Goal: Transaction & Acquisition: Book appointment/travel/reservation

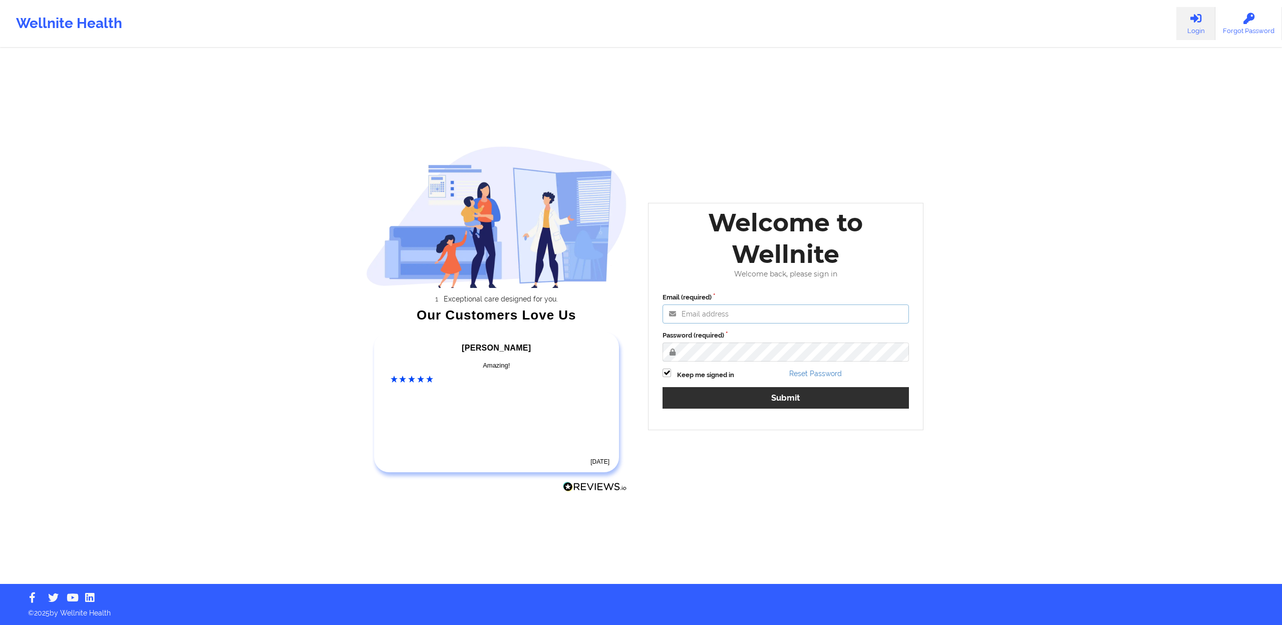
type input "[EMAIL_ADDRESS][DOMAIN_NAME]"
click at [793, 400] on button "Submit" at bounding box center [785, 398] width 246 height 22
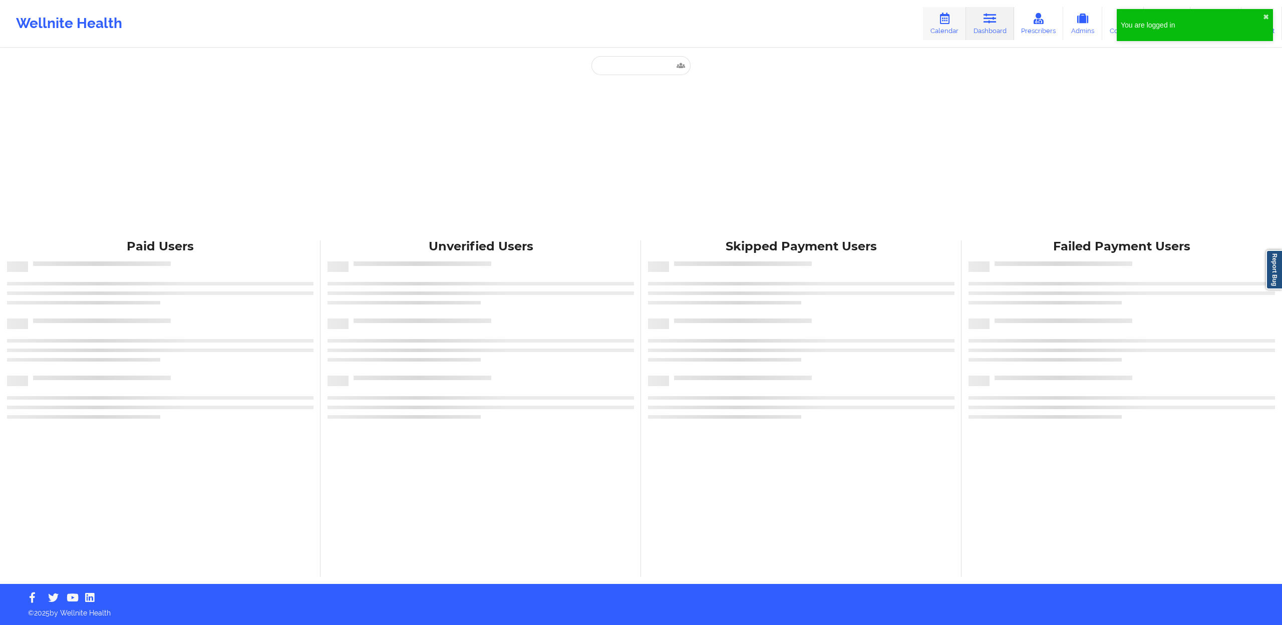
click at [937, 22] on link "Calendar" at bounding box center [944, 23] width 43 height 33
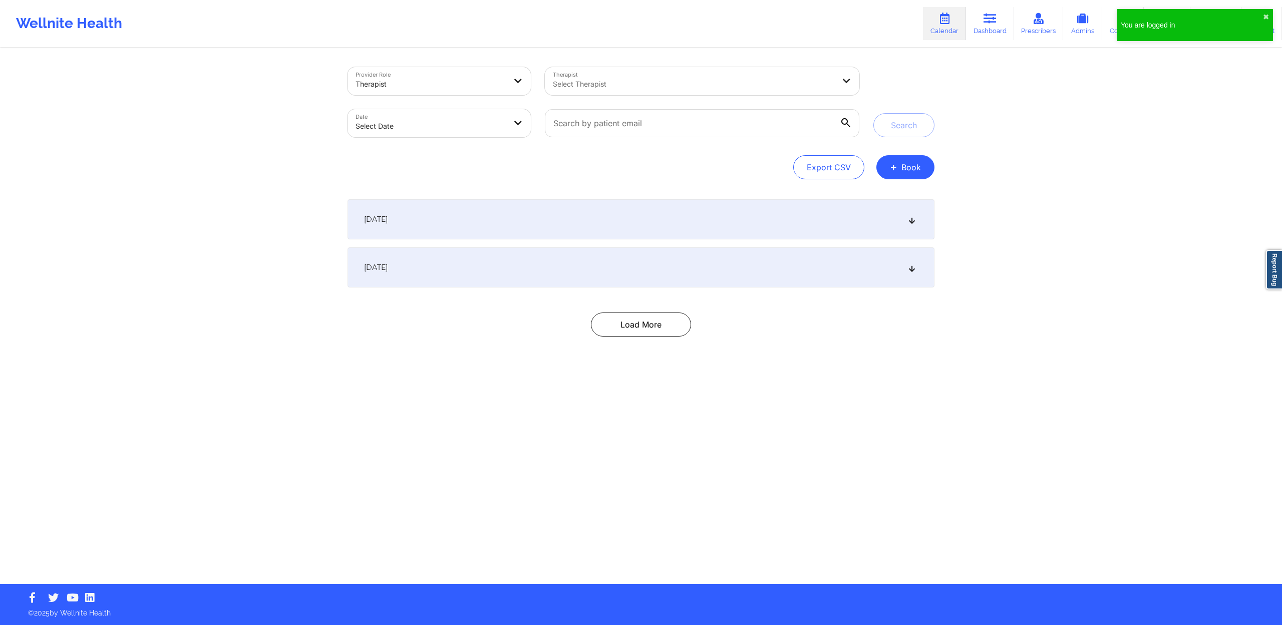
click at [1264, 12] on div "You are logged in ✖︎" at bounding box center [1194, 25] width 156 height 32
click at [1124, 24] on link "Coaches" at bounding box center [1123, 23] width 42 height 33
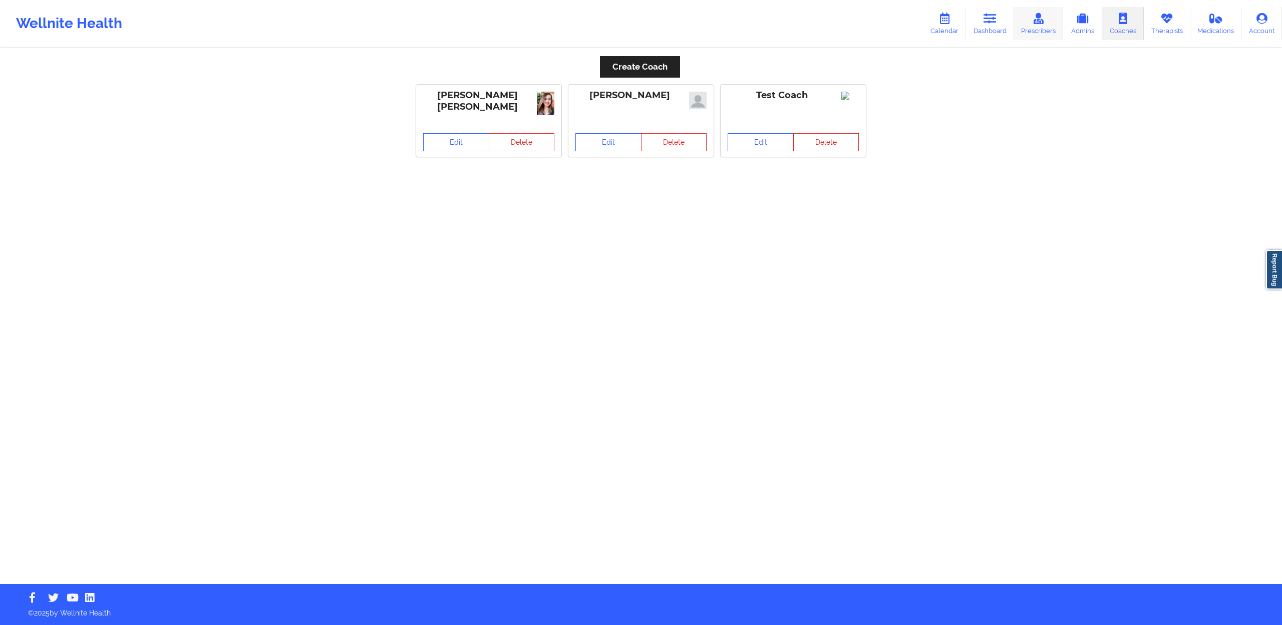
click at [1043, 20] on icon at bounding box center [1038, 18] width 13 height 11
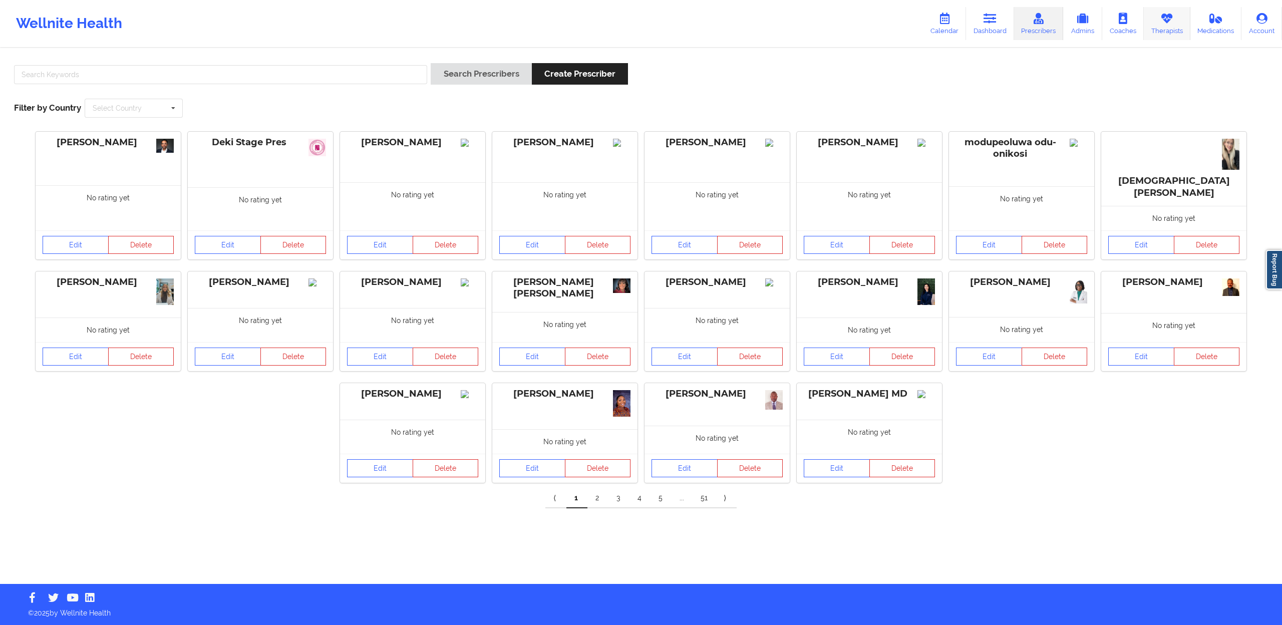
click at [1160, 13] on icon at bounding box center [1166, 18] width 13 height 11
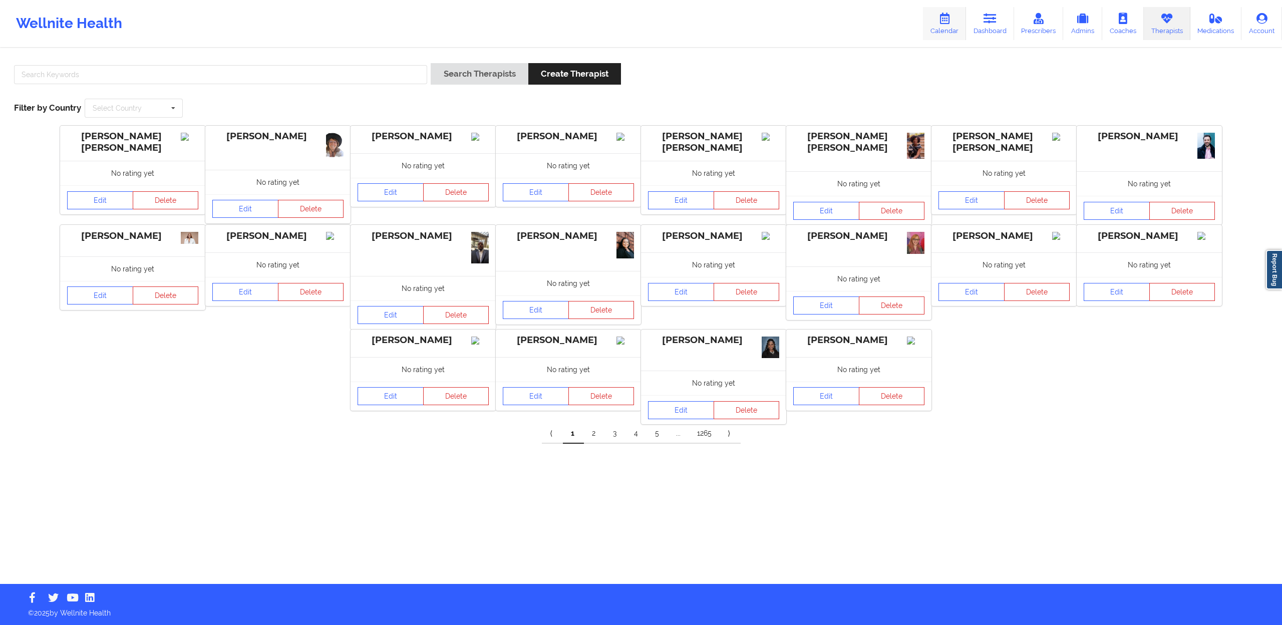
click at [944, 17] on icon at bounding box center [944, 18] width 13 height 11
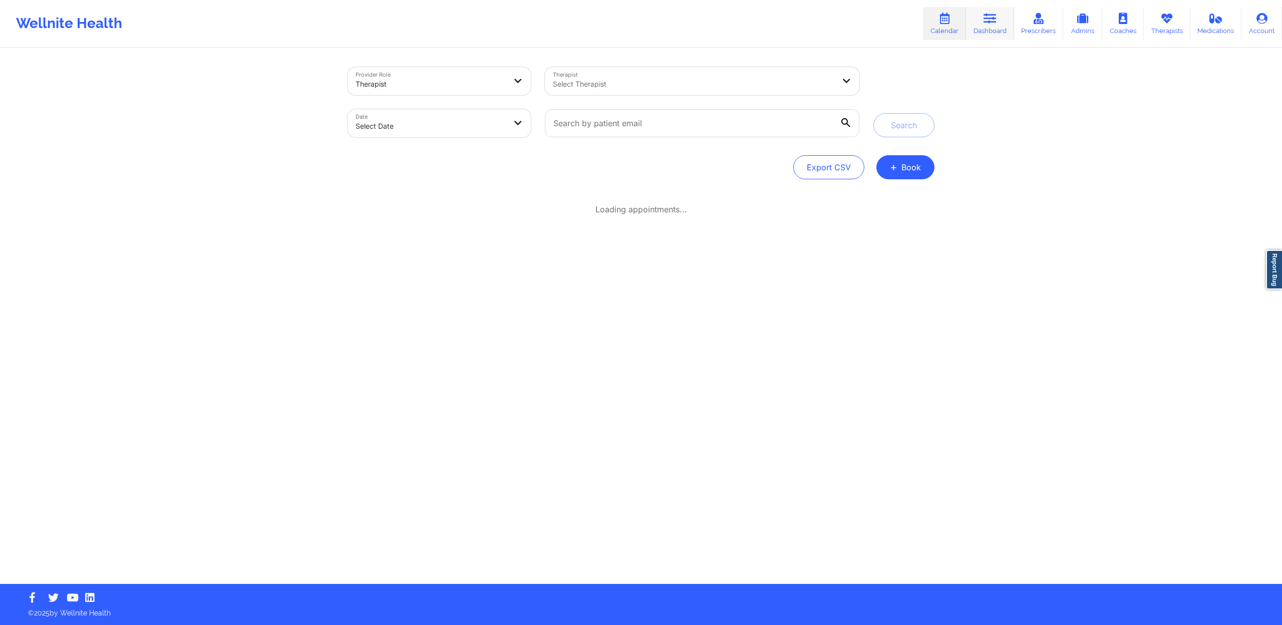
click at [989, 15] on icon at bounding box center [989, 18] width 13 height 11
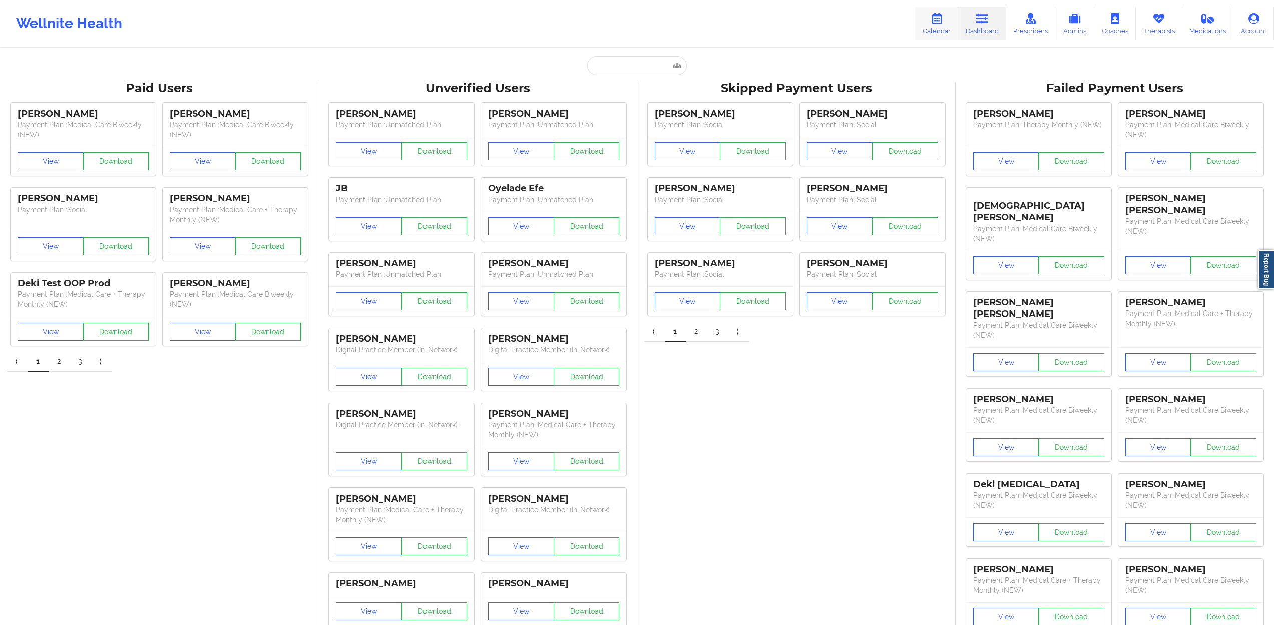
click at [958, 24] on link "Calendar" at bounding box center [936, 23] width 43 height 33
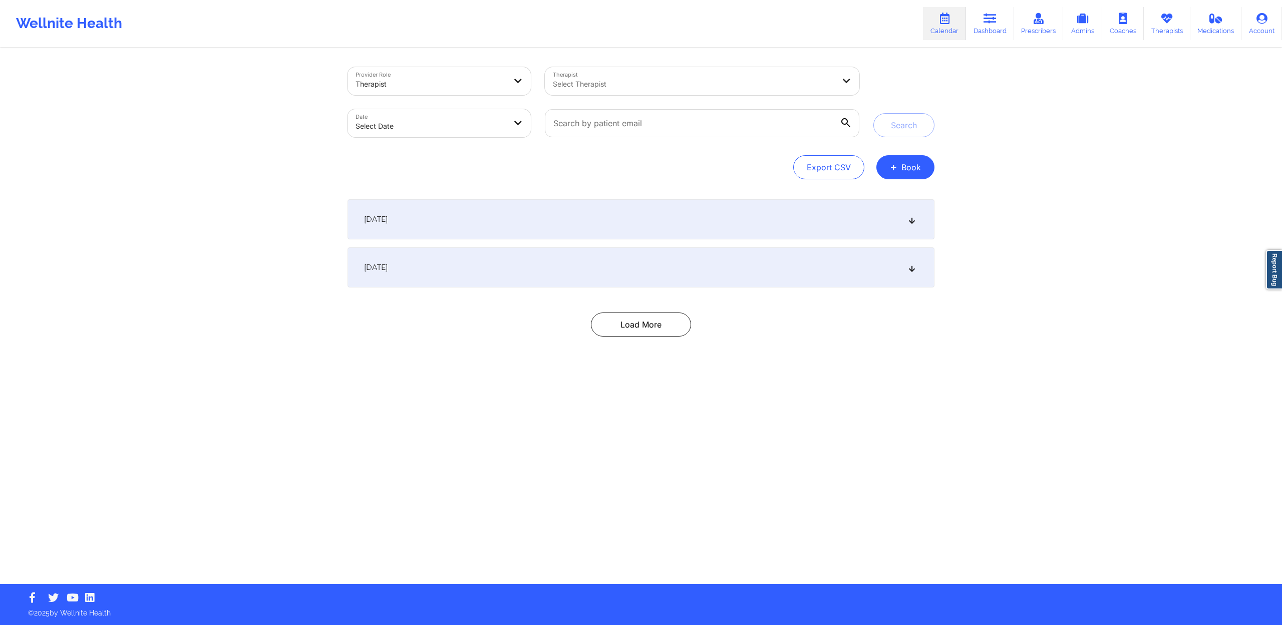
click at [499, 213] on div "[DATE]" at bounding box center [640, 219] width 587 height 40
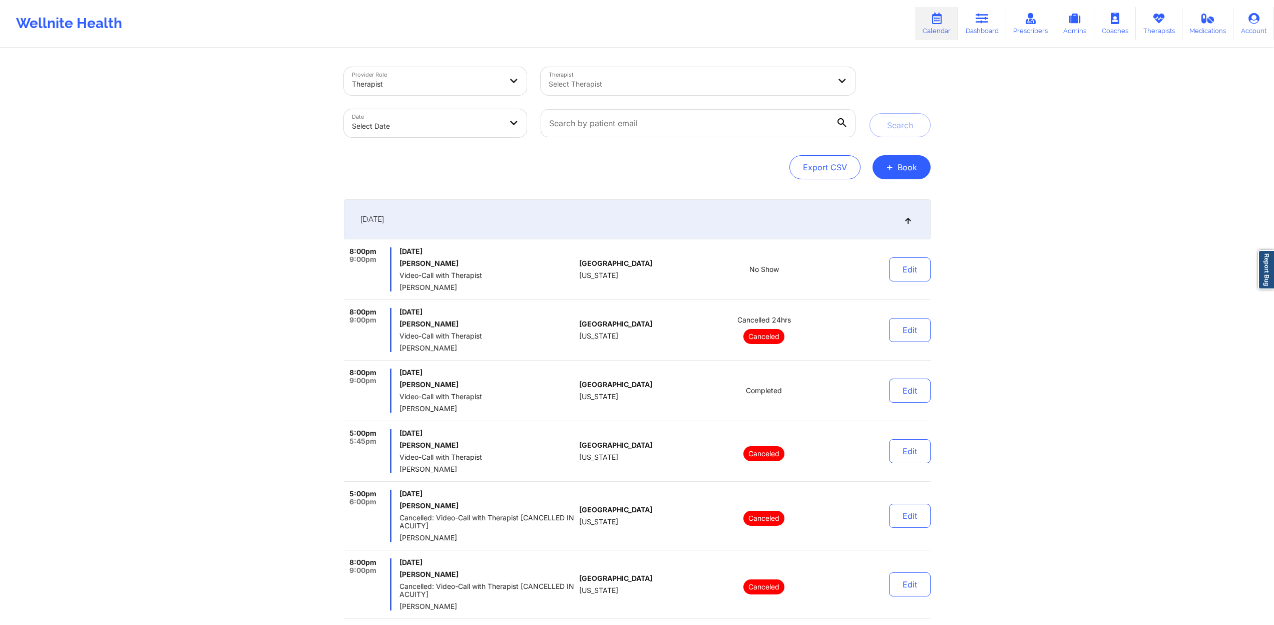
click at [467, 253] on span "[DATE]" at bounding box center [487, 251] width 176 height 8
click at [1175, 16] on link "Therapists" at bounding box center [1159, 23] width 47 height 33
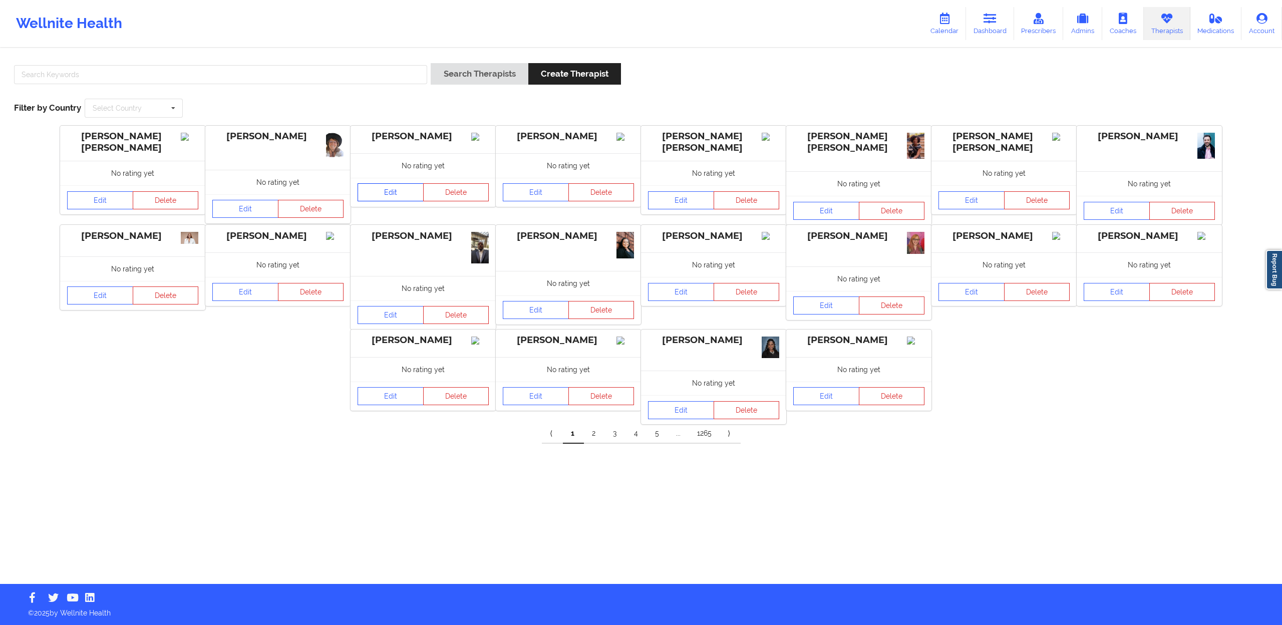
click at [380, 200] on link "Edit" at bounding box center [390, 192] width 66 height 18
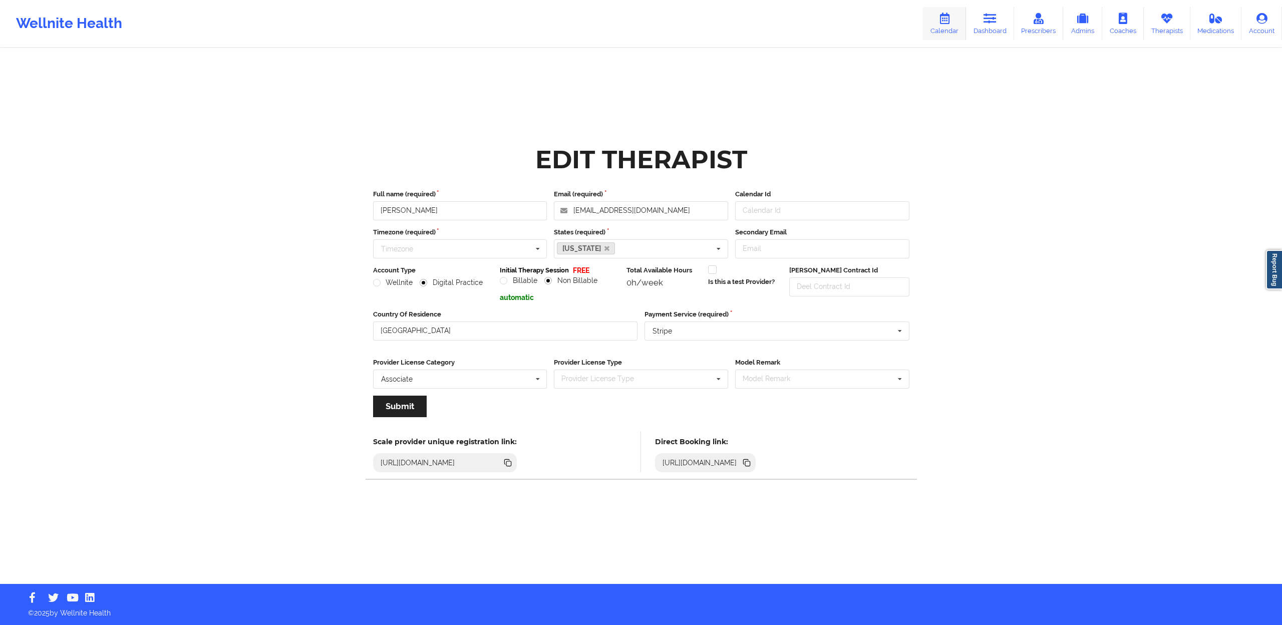
click at [929, 11] on link "Calendar" at bounding box center [944, 23] width 43 height 33
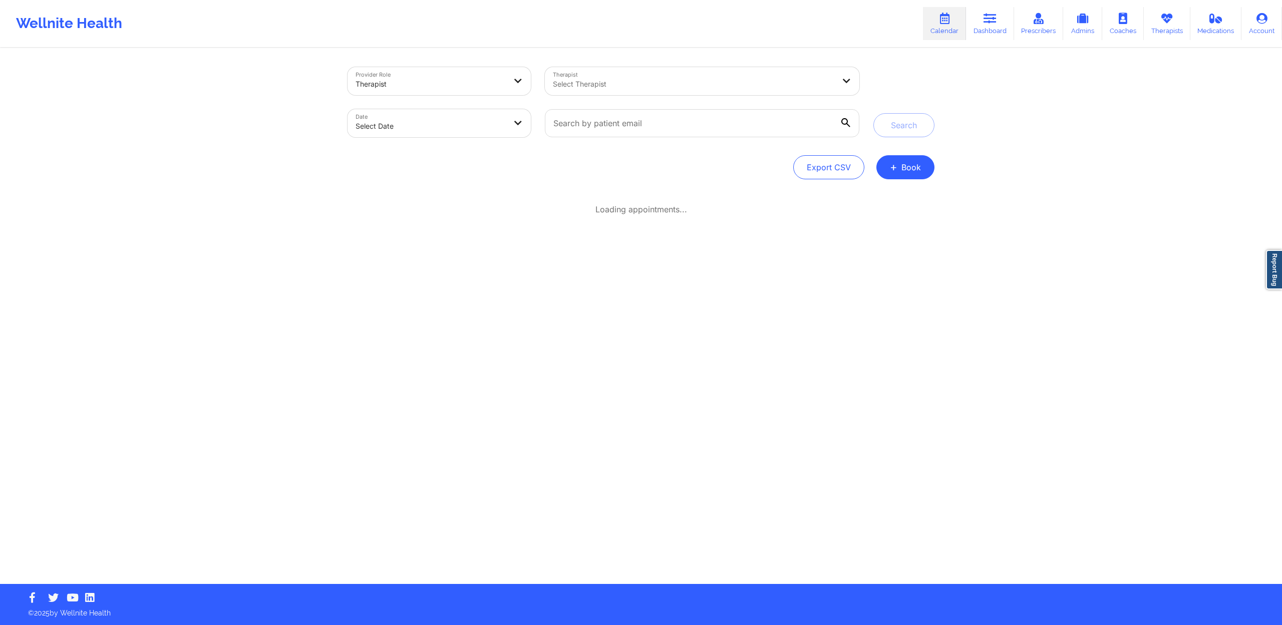
click at [930, 11] on link "Calendar" at bounding box center [944, 23] width 43 height 33
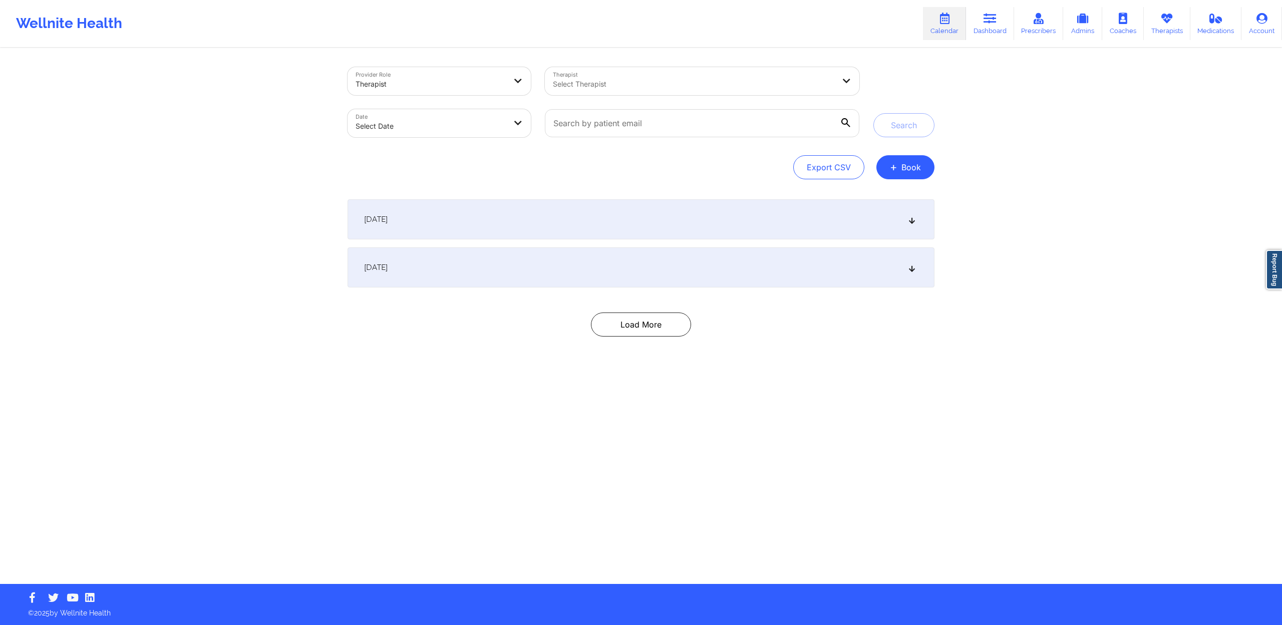
click at [456, 206] on div "[DATE]" at bounding box center [640, 219] width 587 height 40
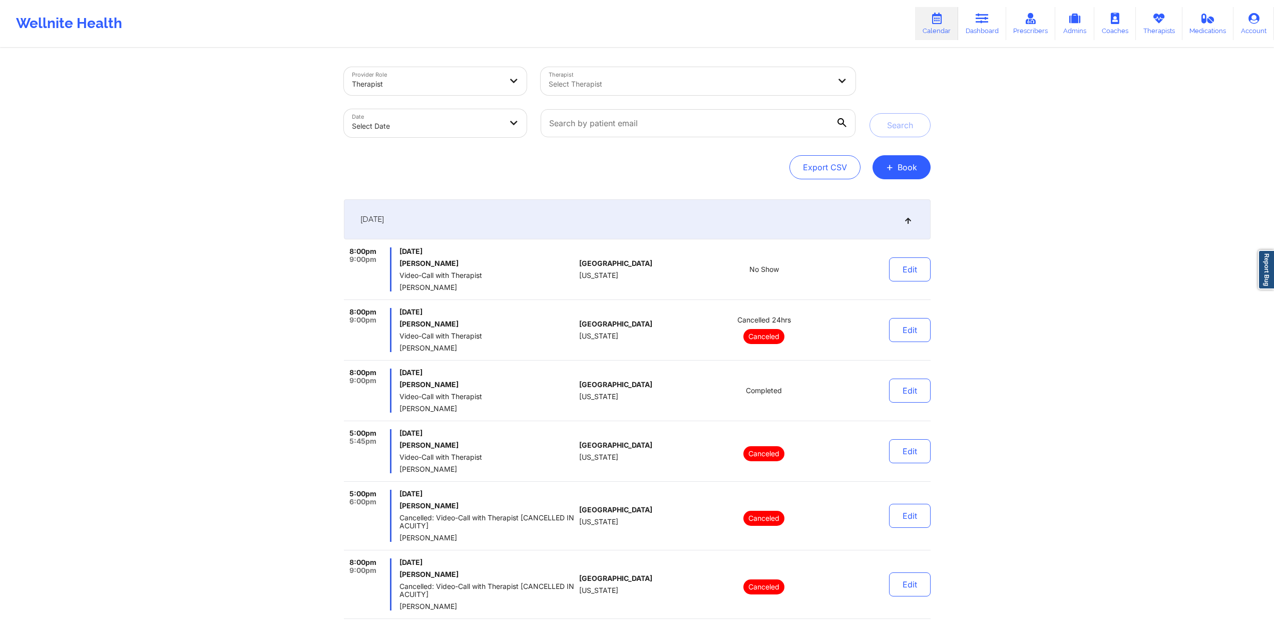
click at [456, 206] on div "[DATE]" at bounding box center [637, 219] width 587 height 40
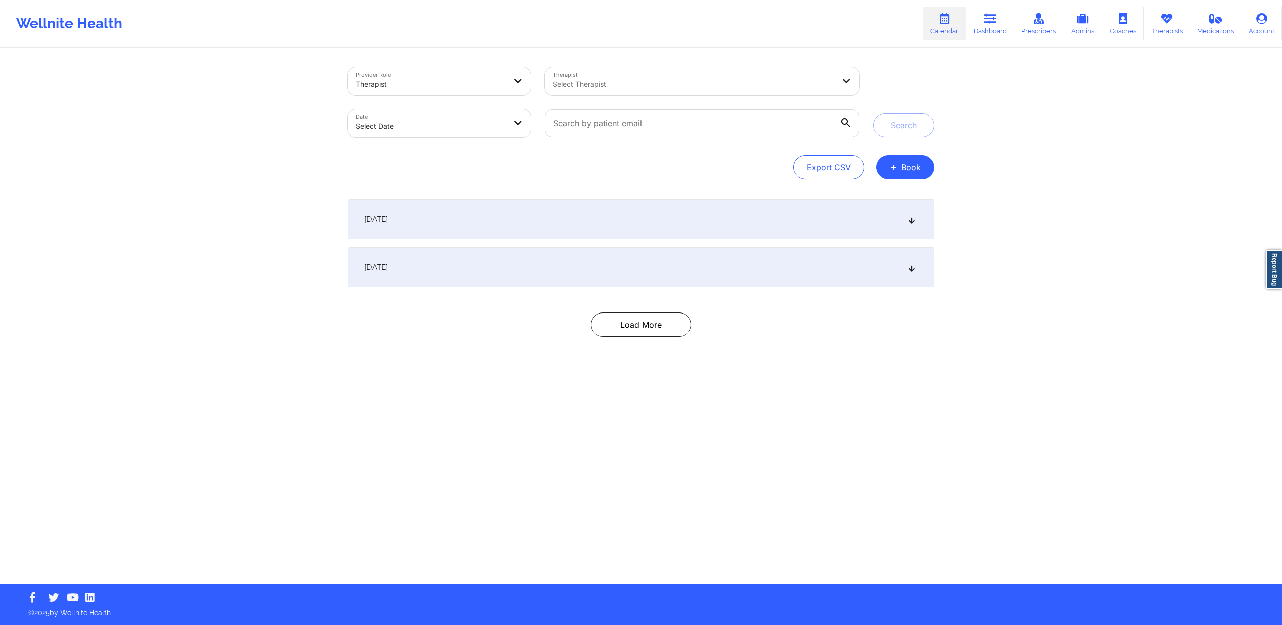
click at [512, 252] on div "[DATE]" at bounding box center [640, 267] width 587 height 40
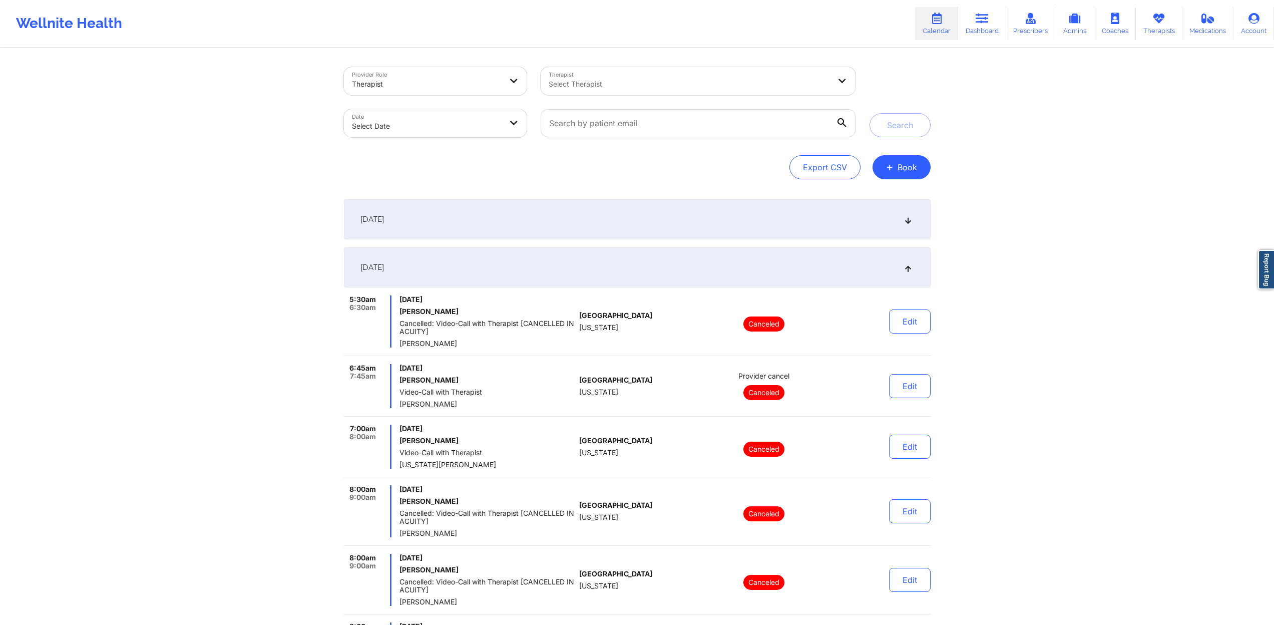
click at [516, 253] on div "[DATE]" at bounding box center [637, 267] width 587 height 40
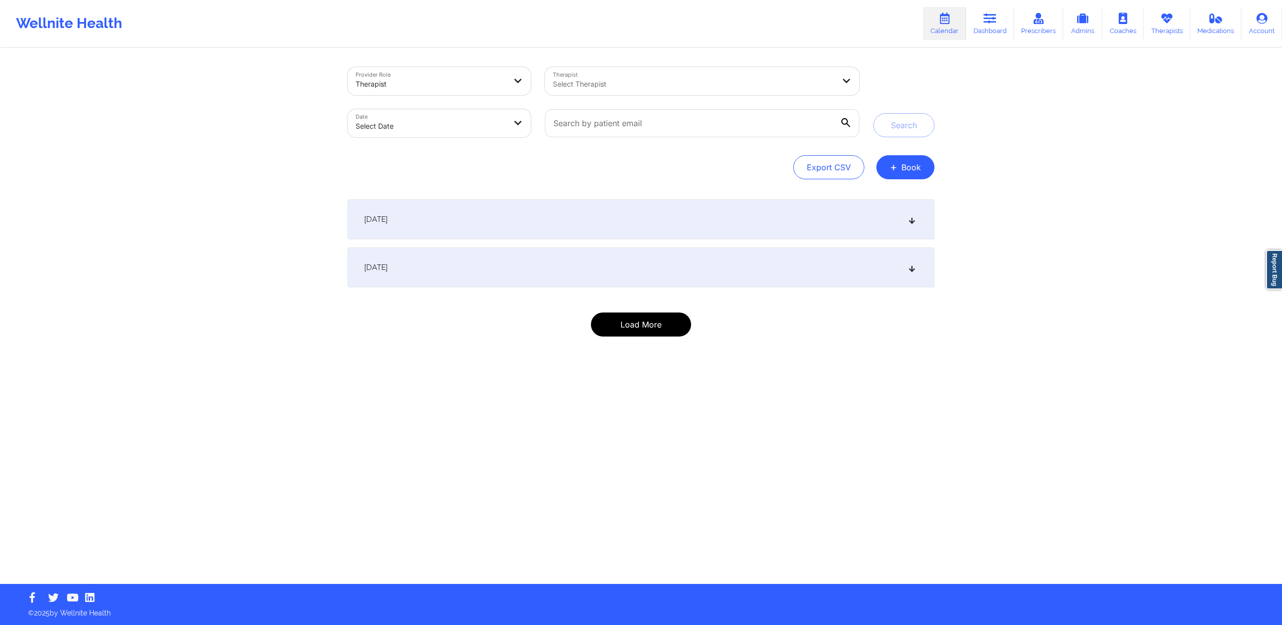
click at [608, 324] on button "Load More" at bounding box center [641, 324] width 100 height 24
click at [417, 204] on div "[DATE]" at bounding box center [640, 219] width 587 height 40
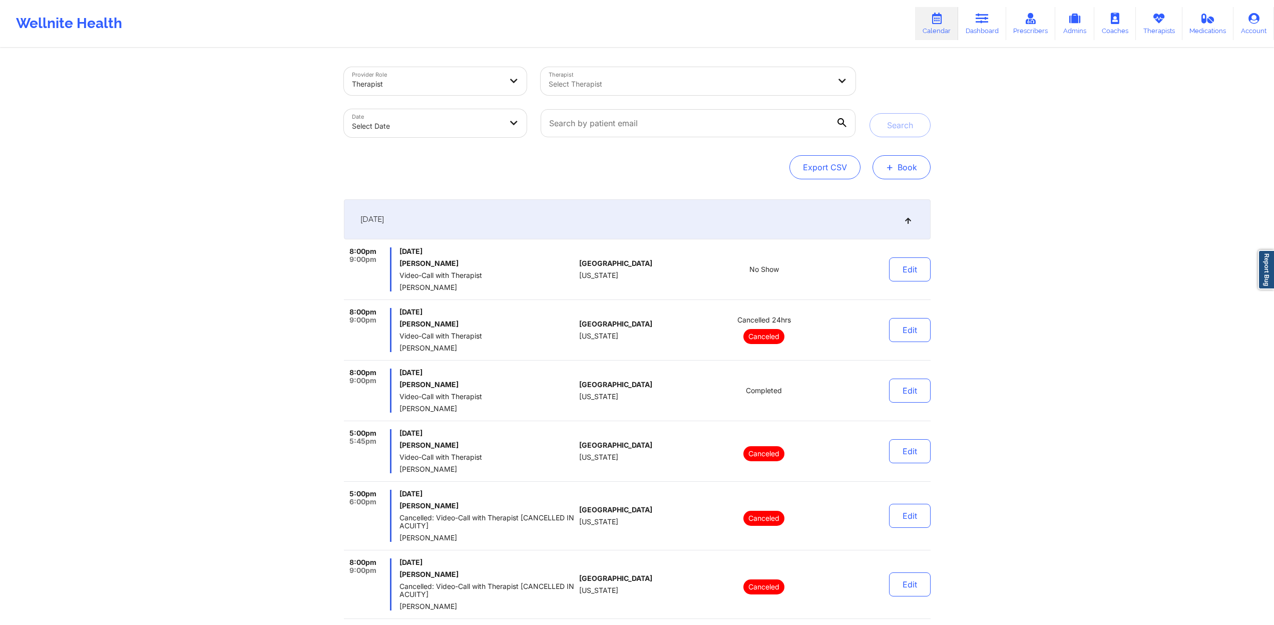
click at [895, 170] on button "+ Book" at bounding box center [902, 167] width 58 height 24
click at [890, 194] on button "Therapy Session" at bounding box center [884, 199] width 77 height 17
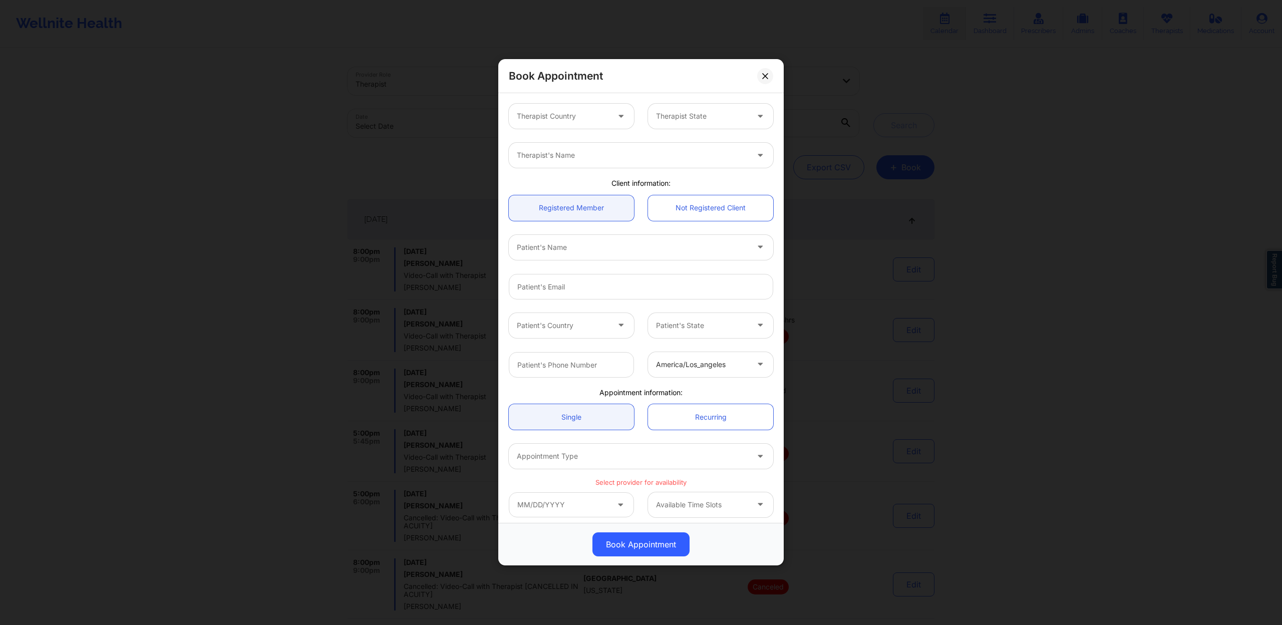
click at [614, 123] on div at bounding box center [622, 116] width 24 height 25
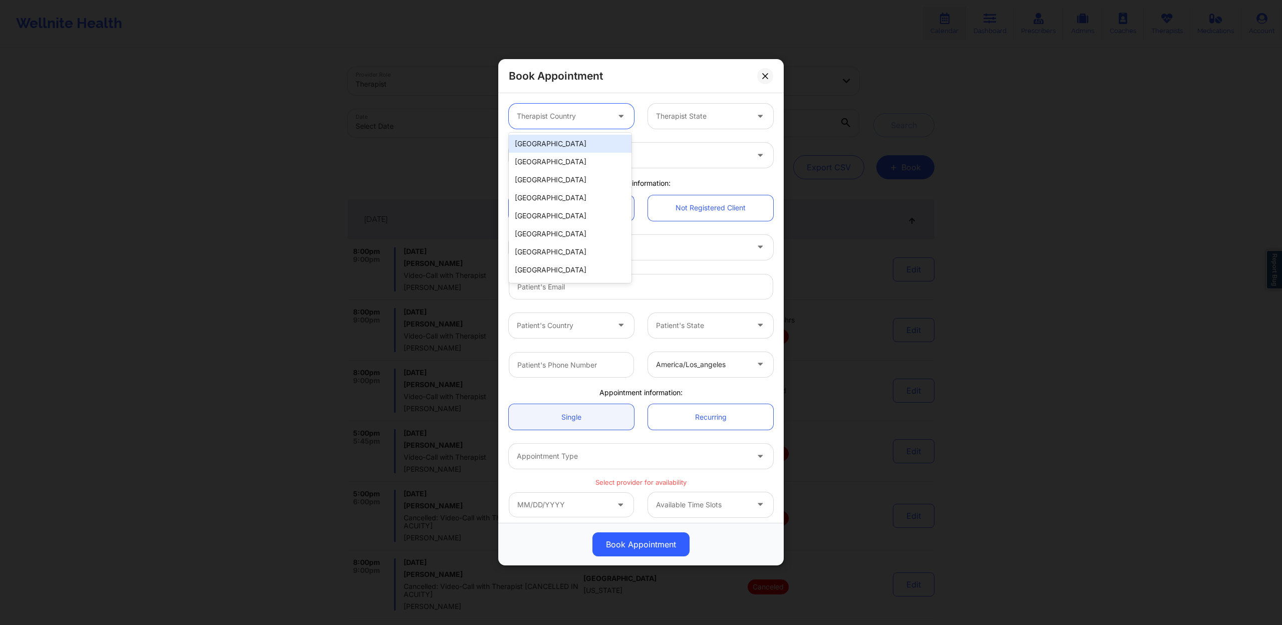
click at [583, 139] on div "[GEOGRAPHIC_DATA]" at bounding box center [570, 144] width 123 height 18
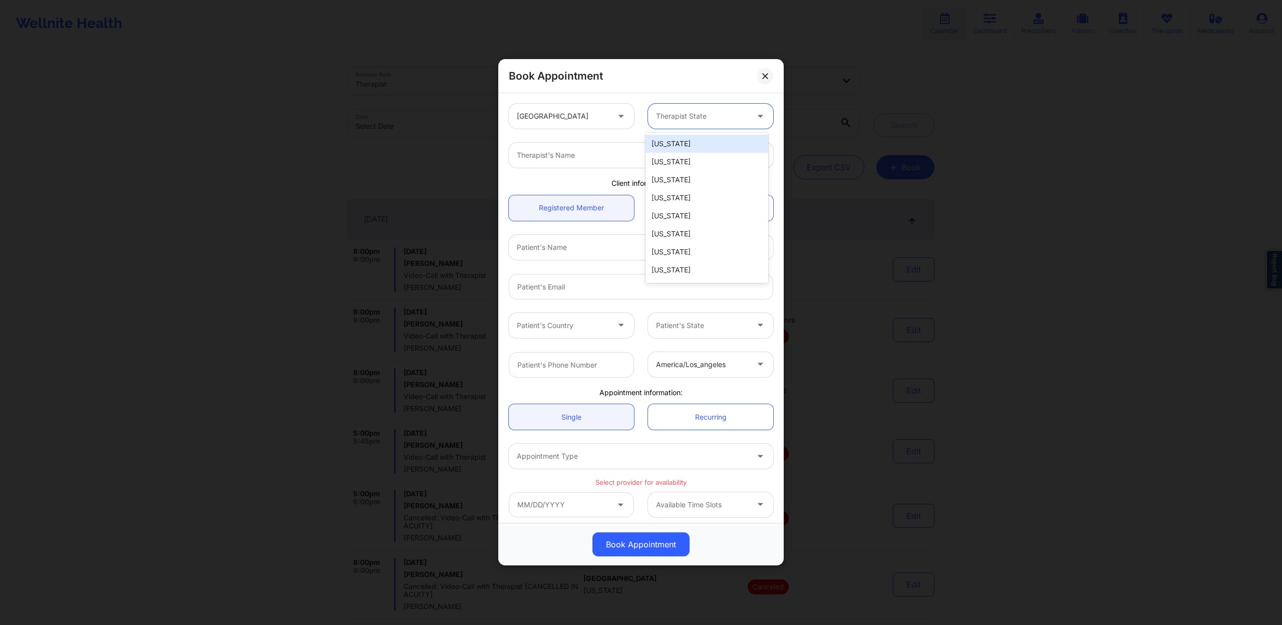
click at [728, 122] on div at bounding box center [702, 117] width 92 height 12
click at [718, 70] on div "Book Appointment" at bounding box center [640, 76] width 285 height 34
click at [731, 118] on div at bounding box center [702, 117] width 92 height 12
click at [706, 143] on div "[US_STATE]" at bounding box center [706, 144] width 123 height 18
click at [694, 154] on div at bounding box center [632, 156] width 231 height 12
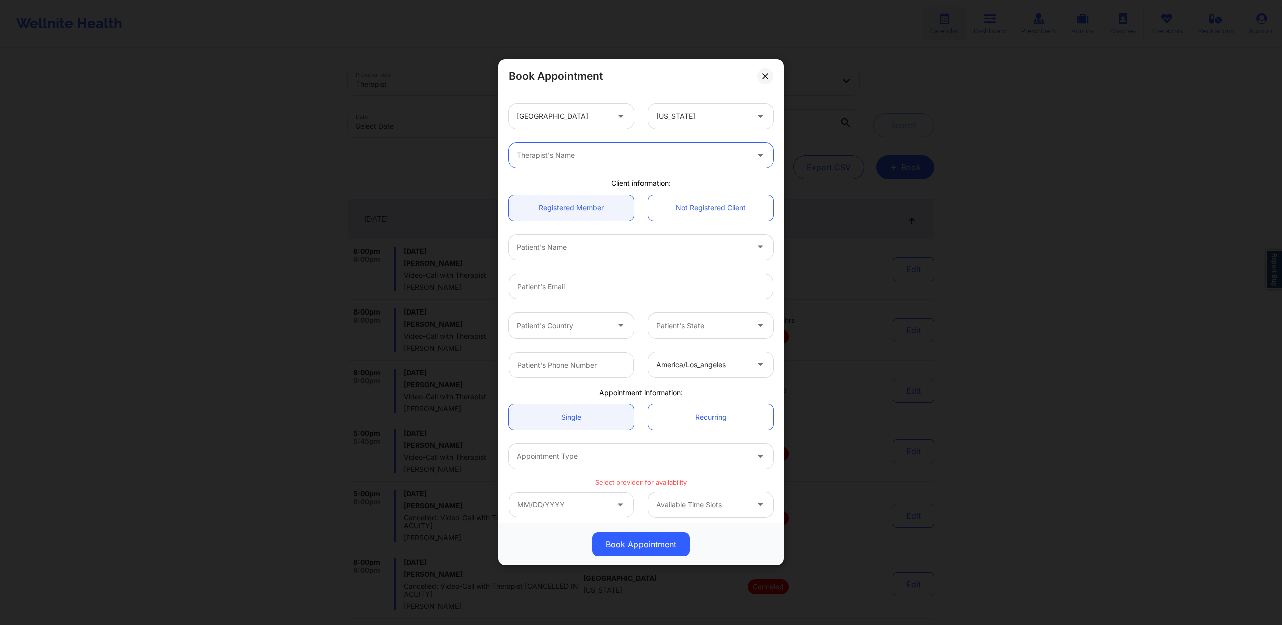
paste input "[PERSON_NAME]"
type input "[PERSON_NAME]"
click at [624, 179] on div "[PERSON_NAME]" at bounding box center [638, 183] width 259 height 18
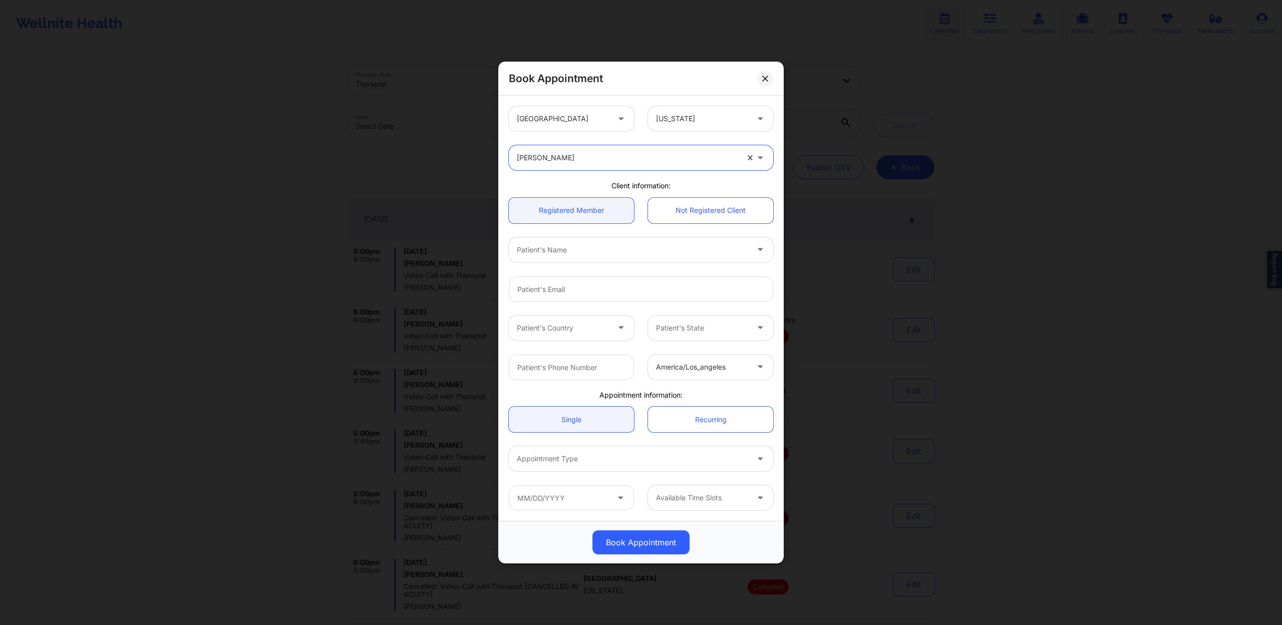
click at [632, 235] on div "Patient's Name" at bounding box center [641, 249] width 278 height 39
click at [635, 243] on div "Patient's Name" at bounding box center [629, 249] width 240 height 25
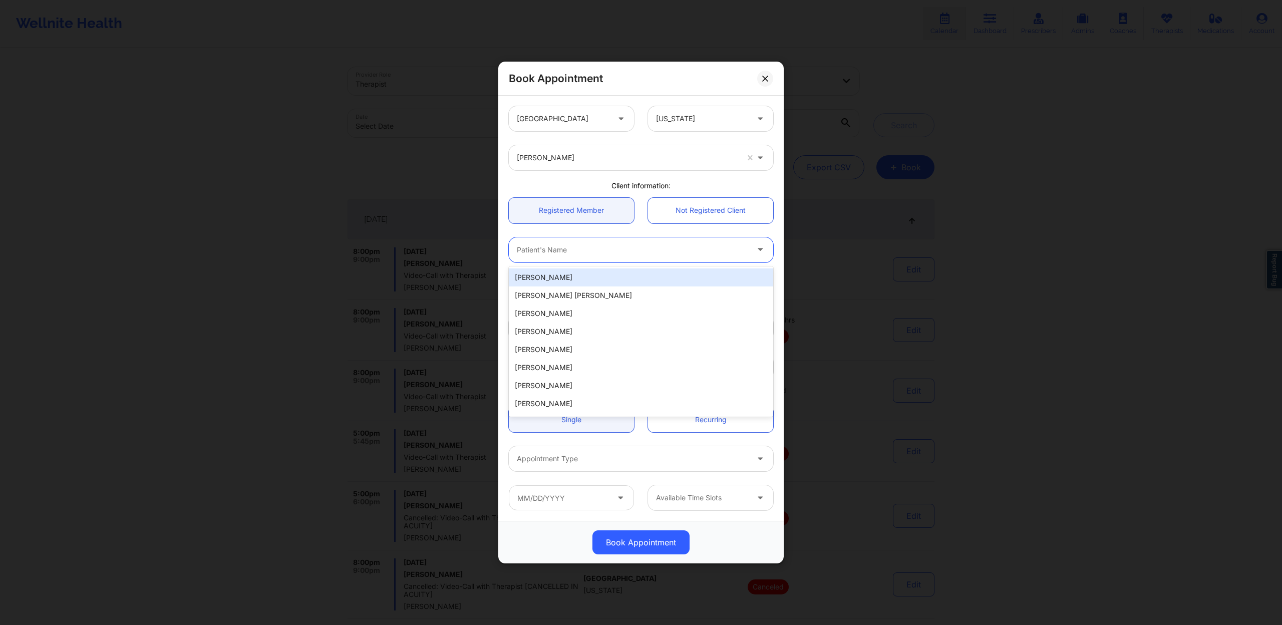
click at [568, 243] on div "Patient's Name" at bounding box center [629, 249] width 240 height 25
paste input "[PERSON_NAME]"
type input "[PERSON_NAME]"
click at [578, 280] on div "[PERSON_NAME]" at bounding box center [641, 277] width 264 height 18
type input "[EMAIL_ADDRESS][DOMAIN_NAME]"
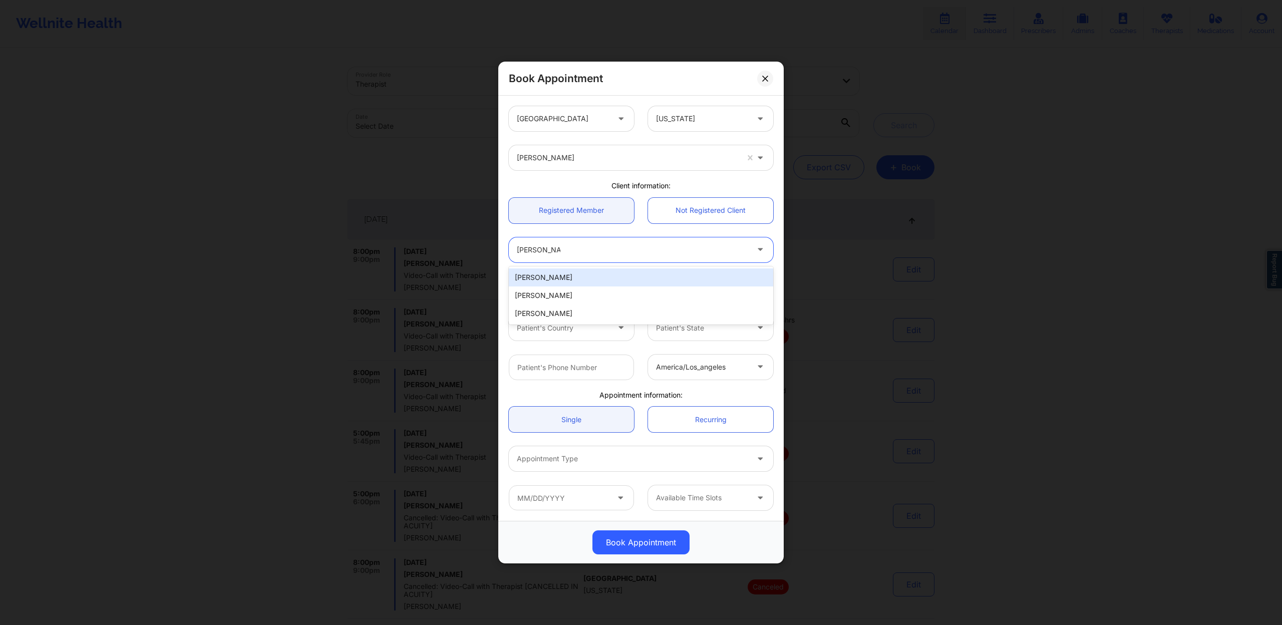
type input "[PHONE_NUMBER]"
click at [690, 464] on div at bounding box center [632, 459] width 231 height 12
click at [592, 453] on div "Appointment Type" at bounding box center [629, 458] width 240 height 25
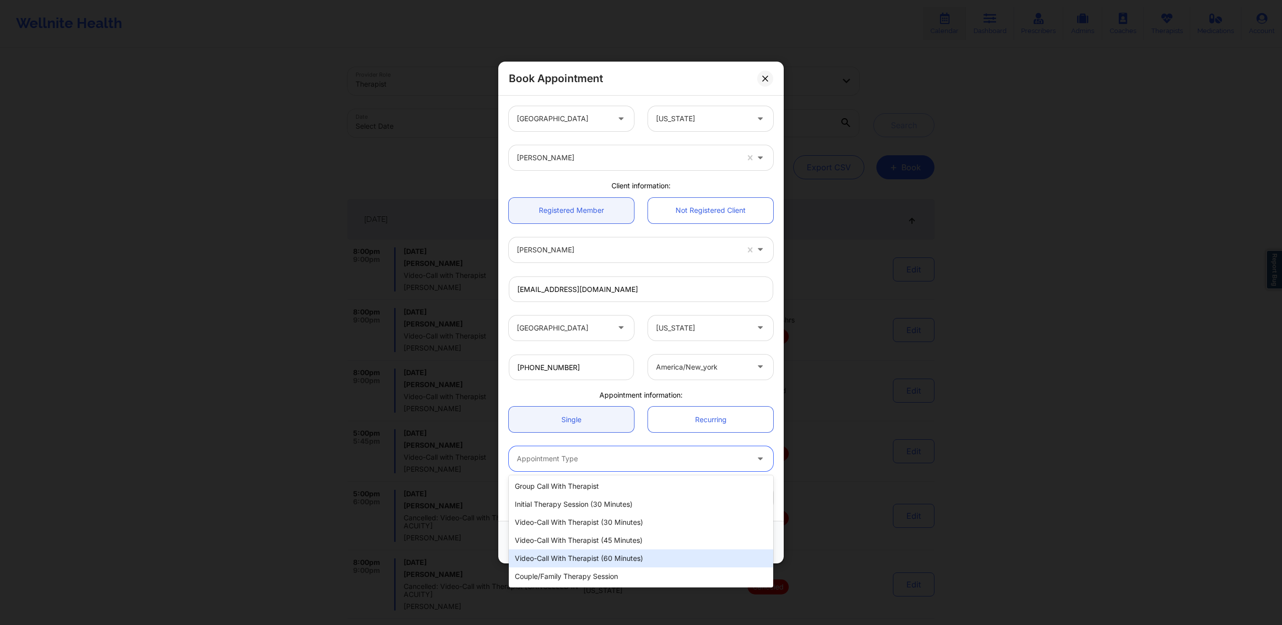
click at [638, 556] on div "Video-Call with Therapist (60 minutes)" at bounding box center [641, 558] width 264 height 18
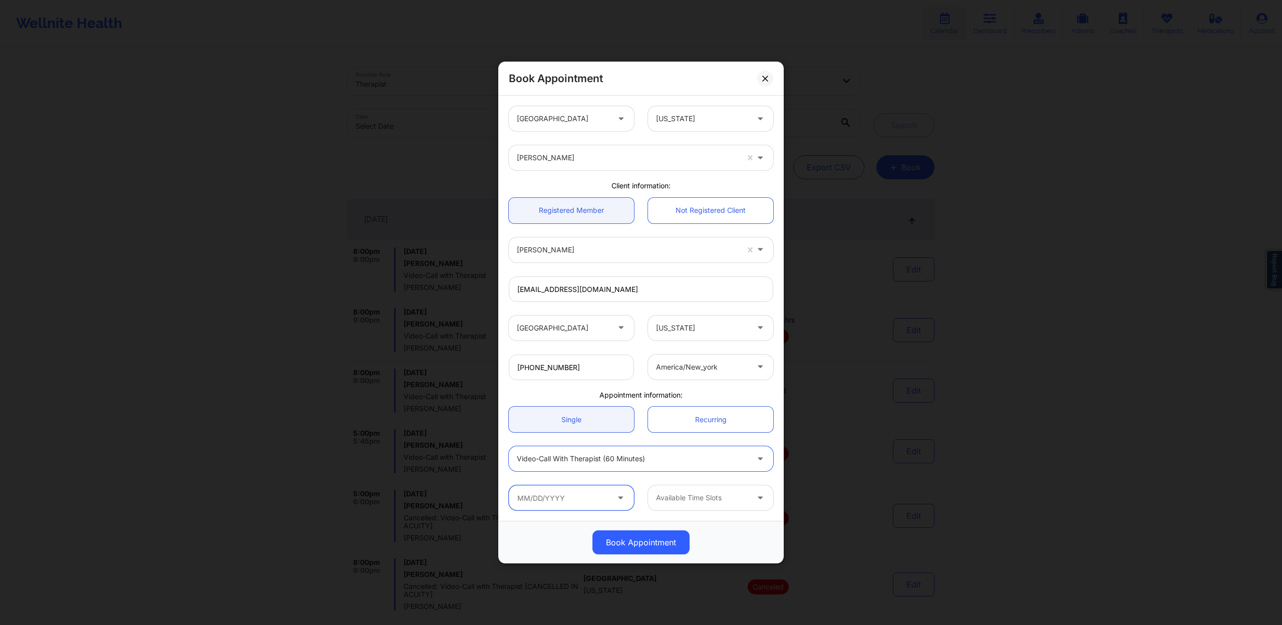
click at [614, 499] on input "text" at bounding box center [571, 497] width 125 height 25
click at [620, 498] on icon at bounding box center [620, 496] width 10 height 9
click at [622, 497] on icon at bounding box center [620, 496] width 10 height 9
click at [614, 498] on input "text" at bounding box center [571, 497] width 125 height 25
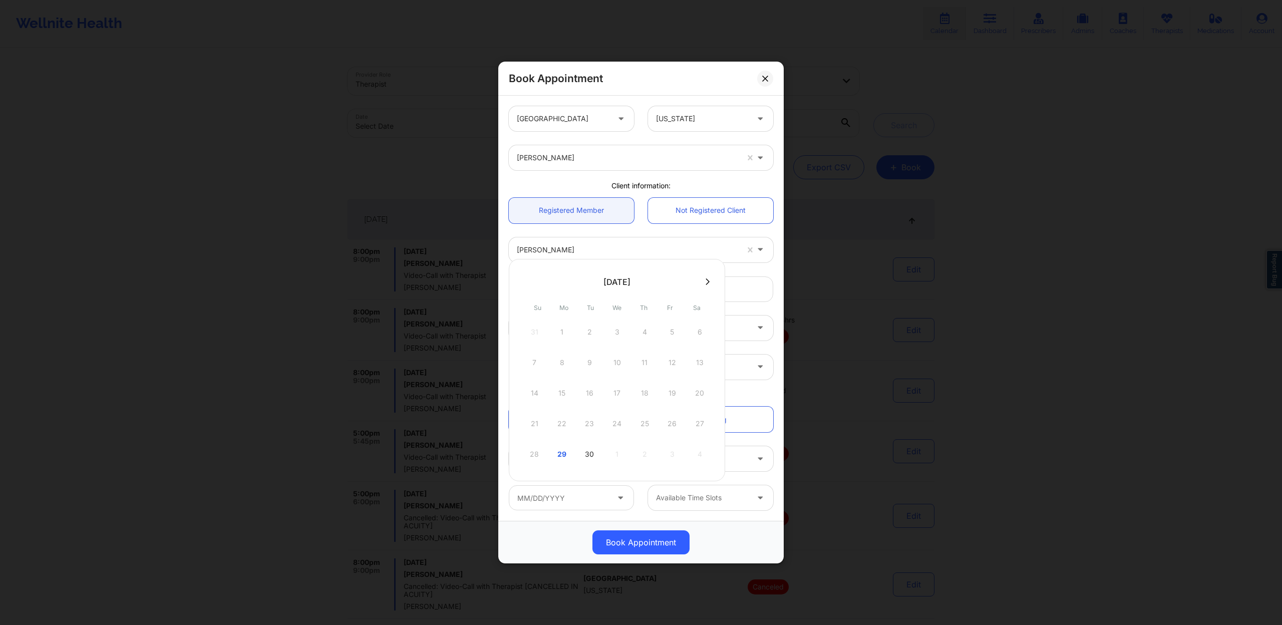
click at [704, 282] on button at bounding box center [707, 281] width 10 height 9
click at [587, 392] on div "12 13 14 15 16 17 18" at bounding box center [617, 393] width 190 height 28
click at [589, 391] on div "12 13 14 15 16 17 18" at bounding box center [617, 393] width 190 height 28
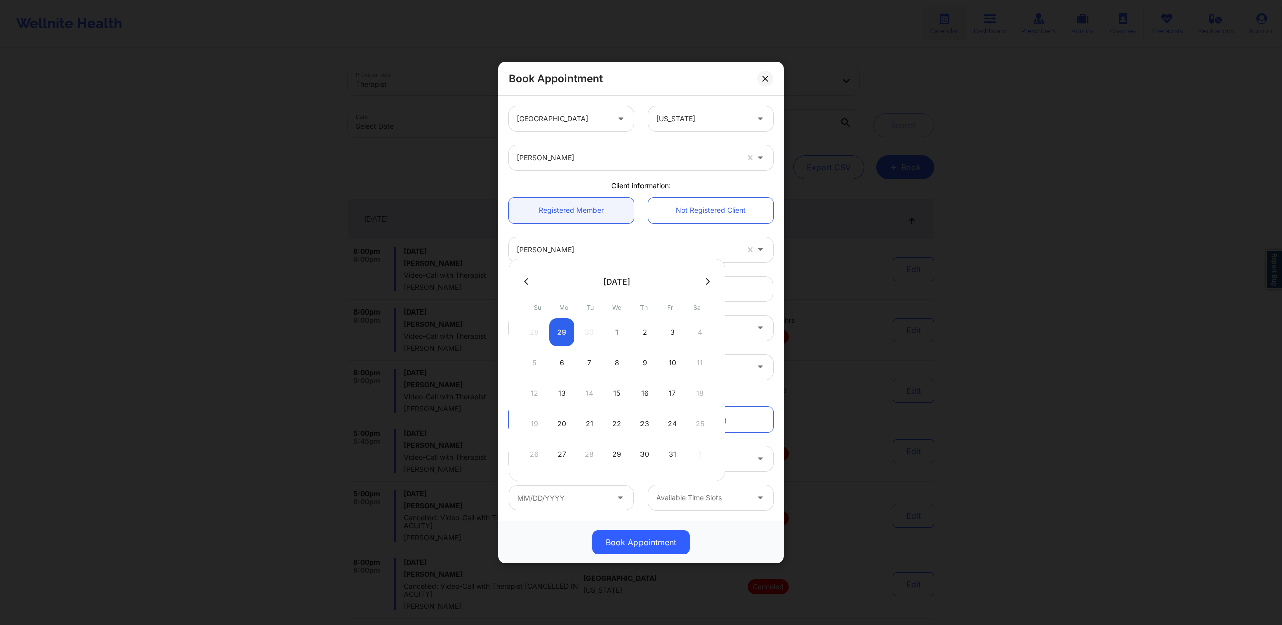
click at [589, 391] on div "12 13 14 15 16 17 18" at bounding box center [617, 393] width 190 height 28
click at [748, 269] on div "[EMAIL_ADDRESS][DOMAIN_NAME]" at bounding box center [641, 288] width 278 height 39
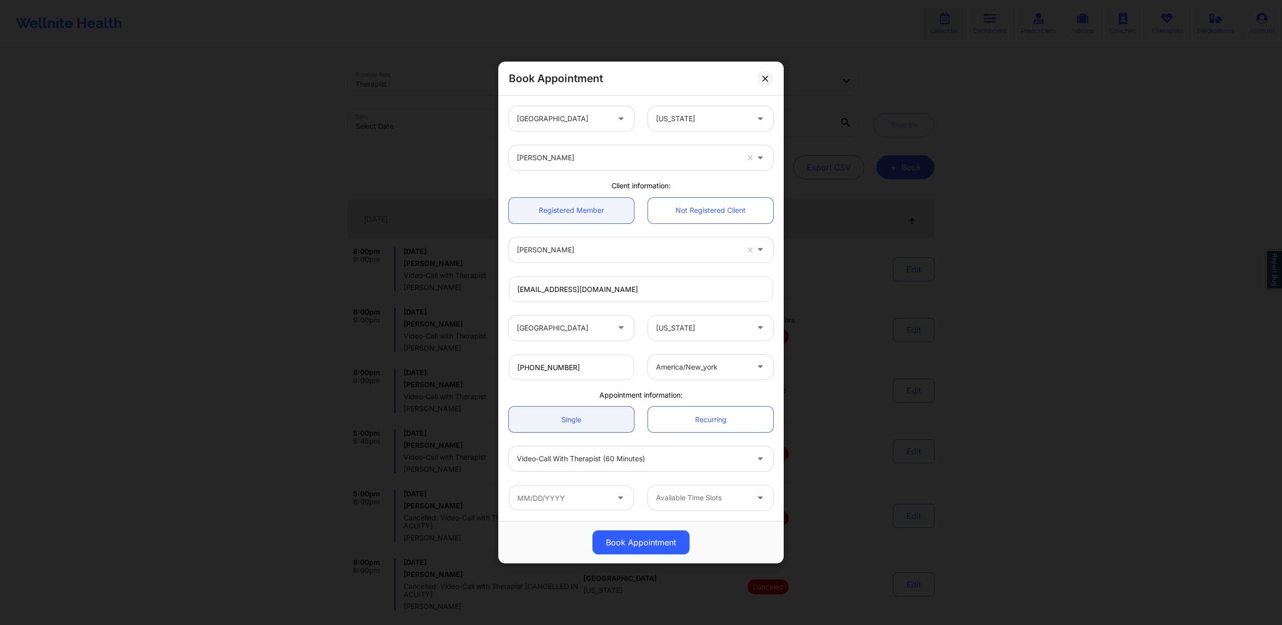
click at [721, 368] on div at bounding box center [702, 367] width 92 height 12
click at [569, 505] on input "text" at bounding box center [571, 497] width 125 height 25
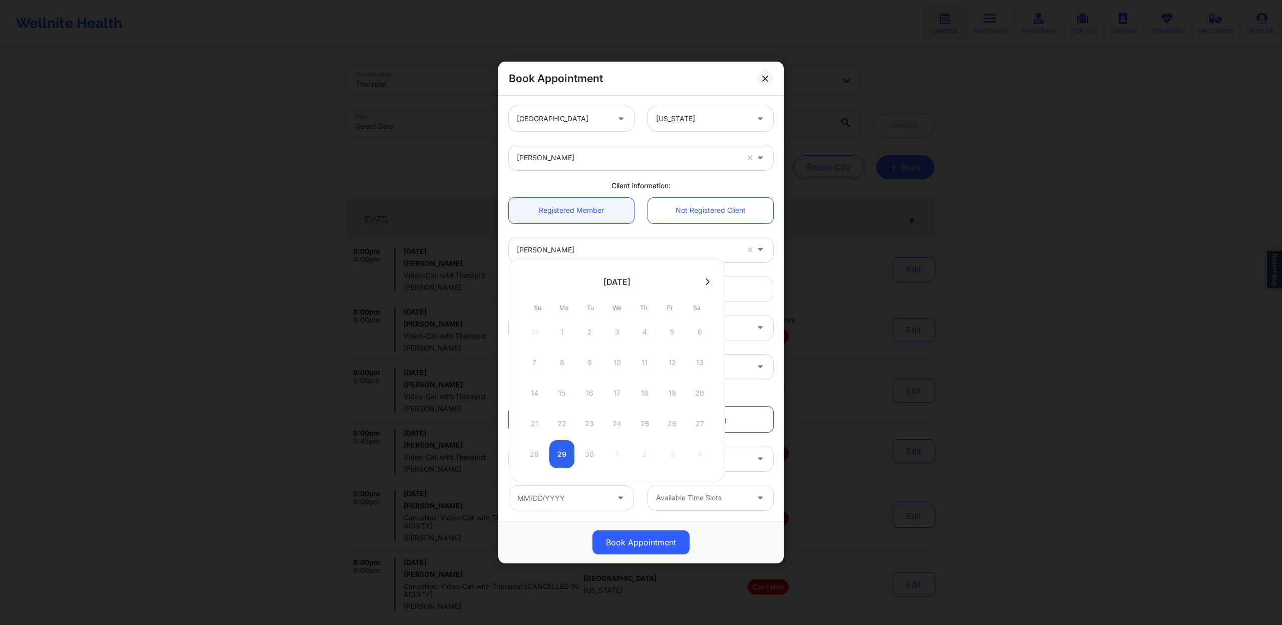
click at [744, 385] on div "[PHONE_NUMBER] america/new_york" at bounding box center [641, 366] width 278 height 39
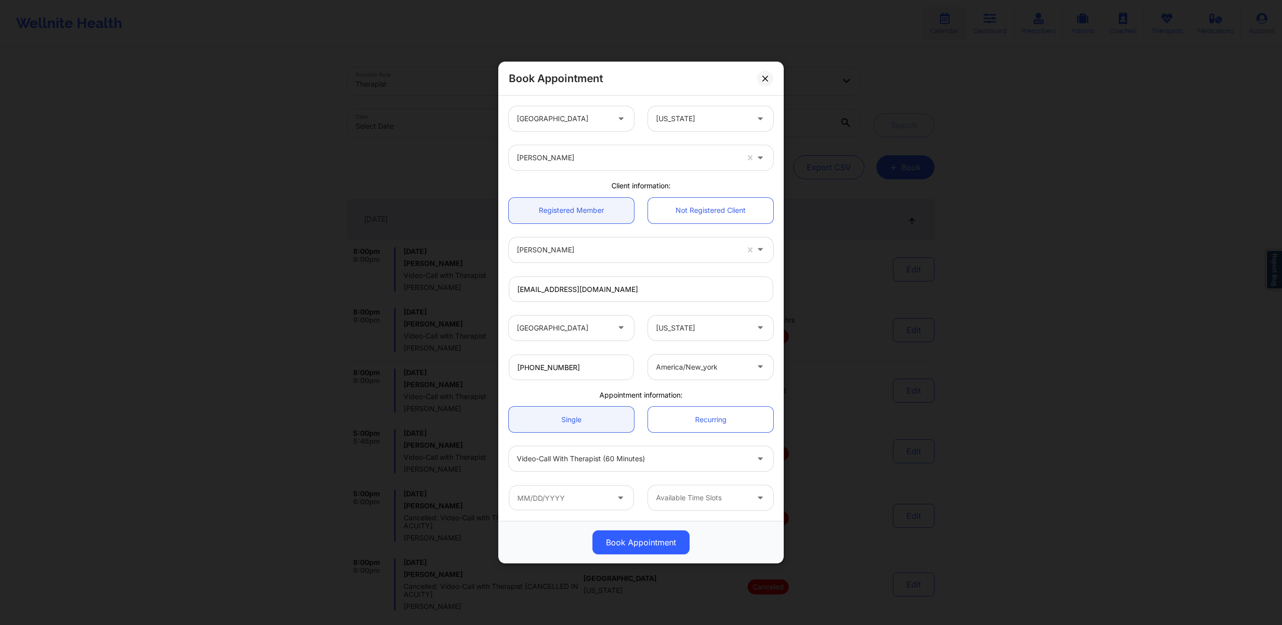
click at [627, 162] on div at bounding box center [627, 158] width 221 height 12
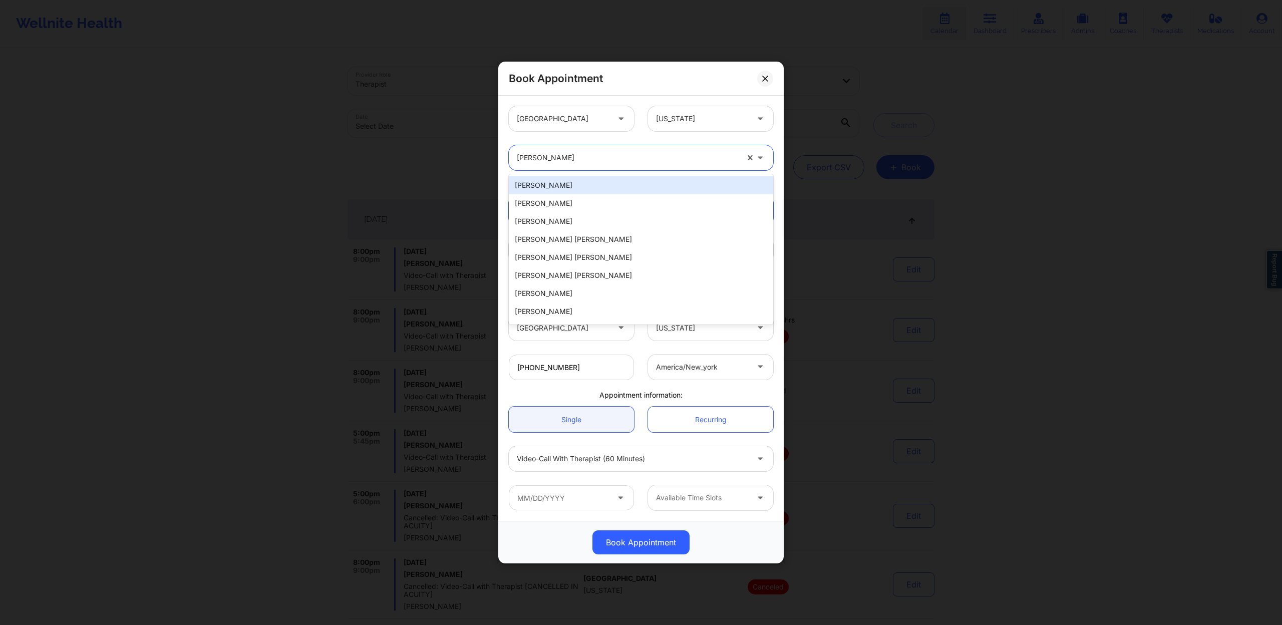
paste input "[PERSON_NAME]"
type input "[PERSON_NAME]"
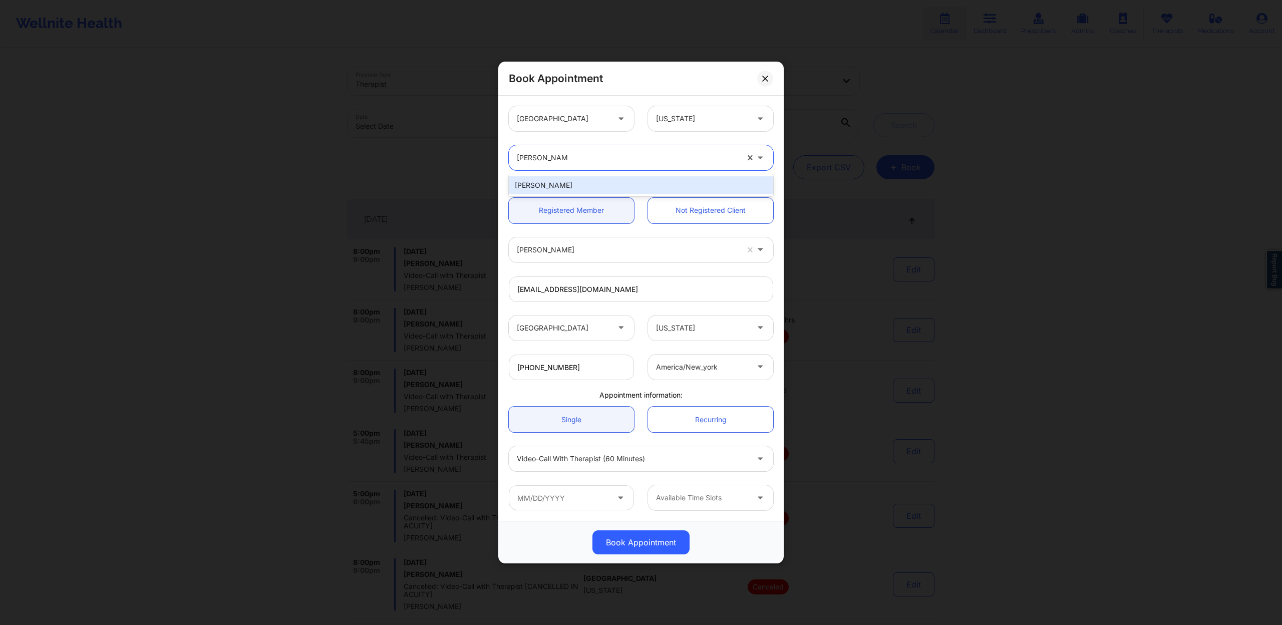
click at [605, 179] on div "[PERSON_NAME]" at bounding box center [641, 185] width 264 height 18
click at [601, 255] on div at bounding box center [627, 250] width 221 height 12
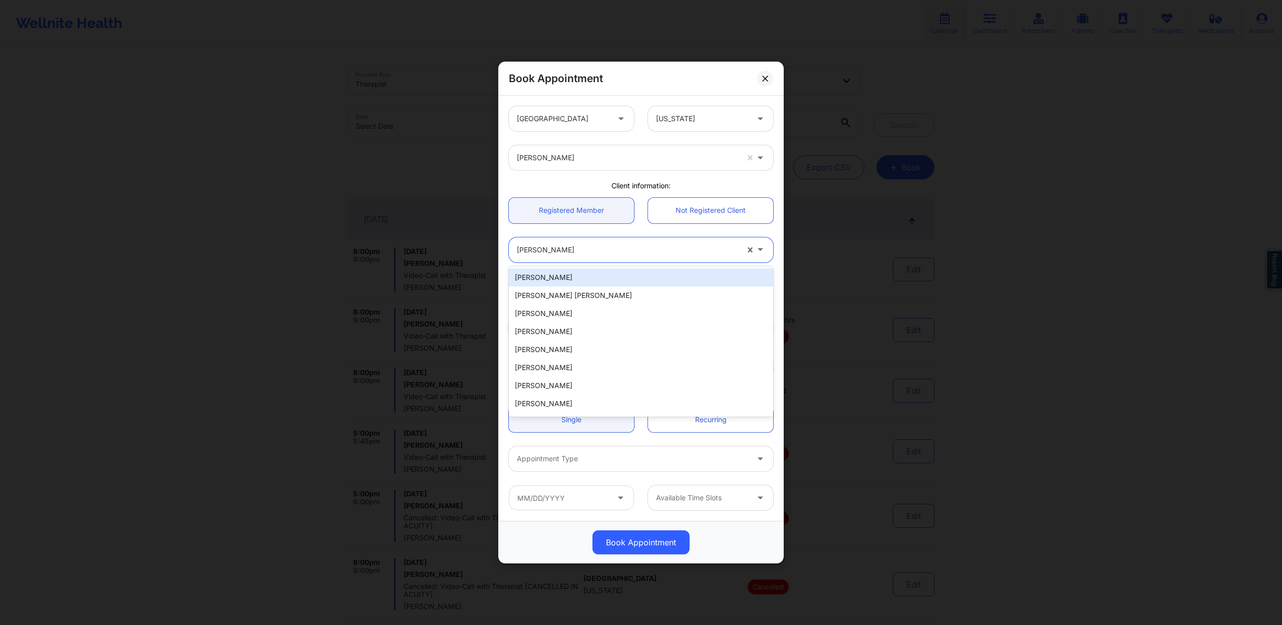
paste input "[PERSON_NAME]"
type input "[PERSON_NAME]"
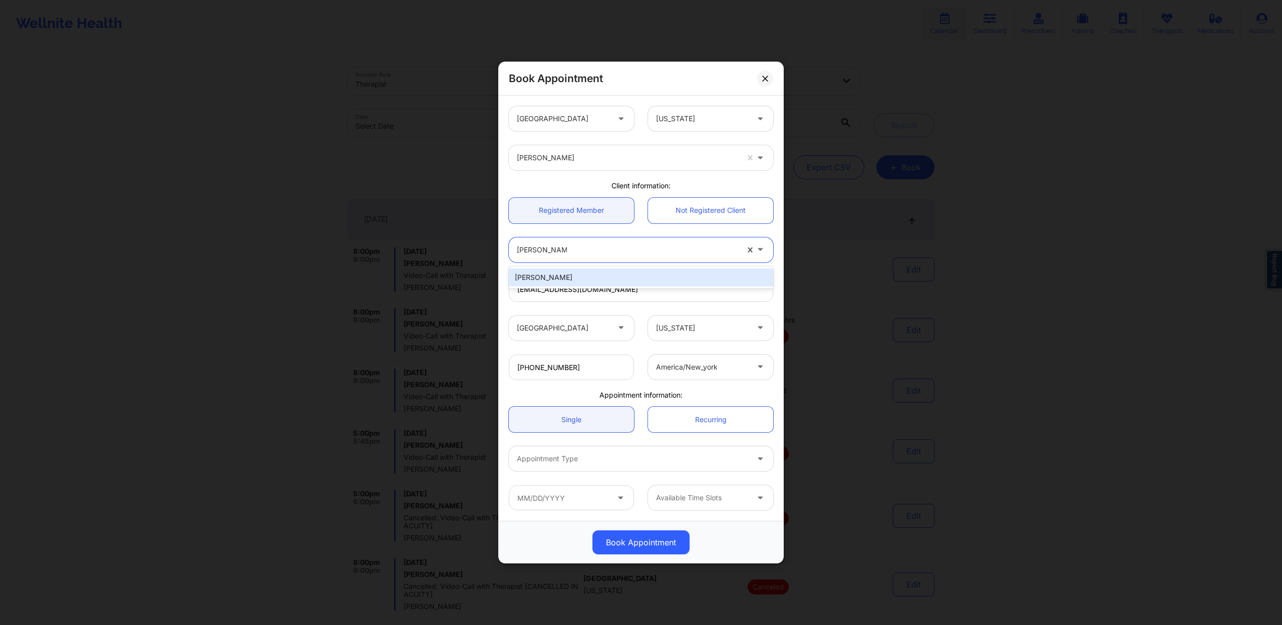
click at [597, 276] on div "[PERSON_NAME]" at bounding box center [641, 277] width 264 height 18
type input "[EMAIL_ADDRESS][DOMAIN_NAME]"
type input "[PHONE_NUMBER]"
click at [603, 461] on div at bounding box center [632, 459] width 231 height 12
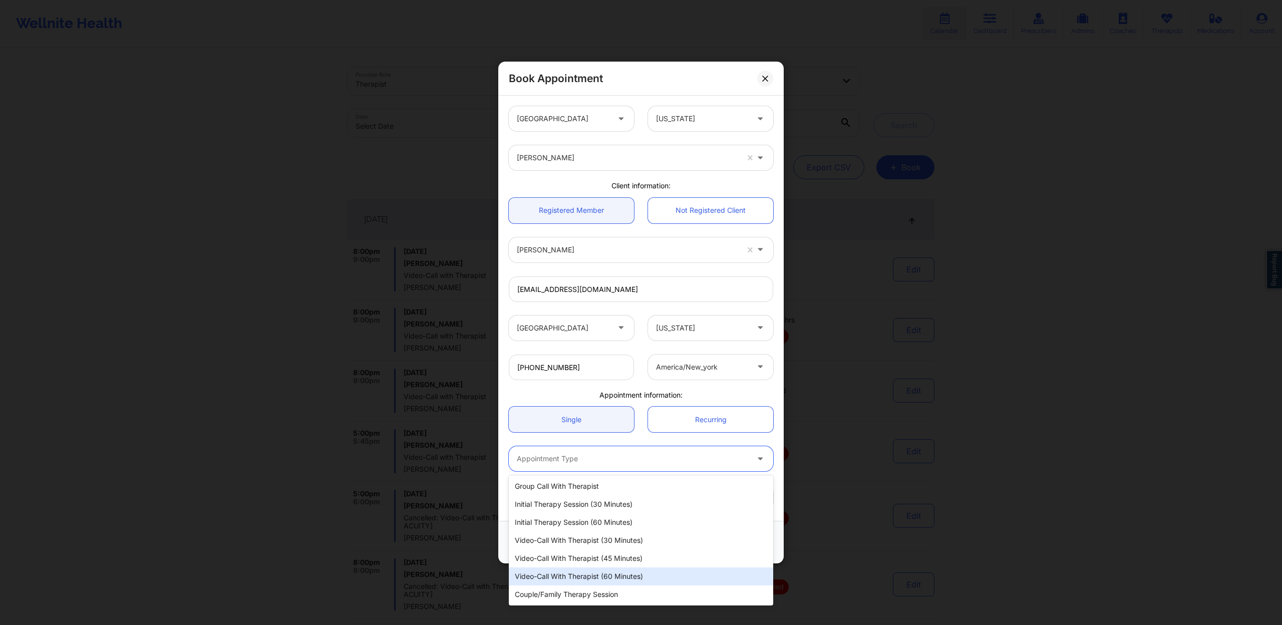
click at [618, 575] on div "Video-Call with Therapist (60 minutes)" at bounding box center [641, 576] width 264 height 18
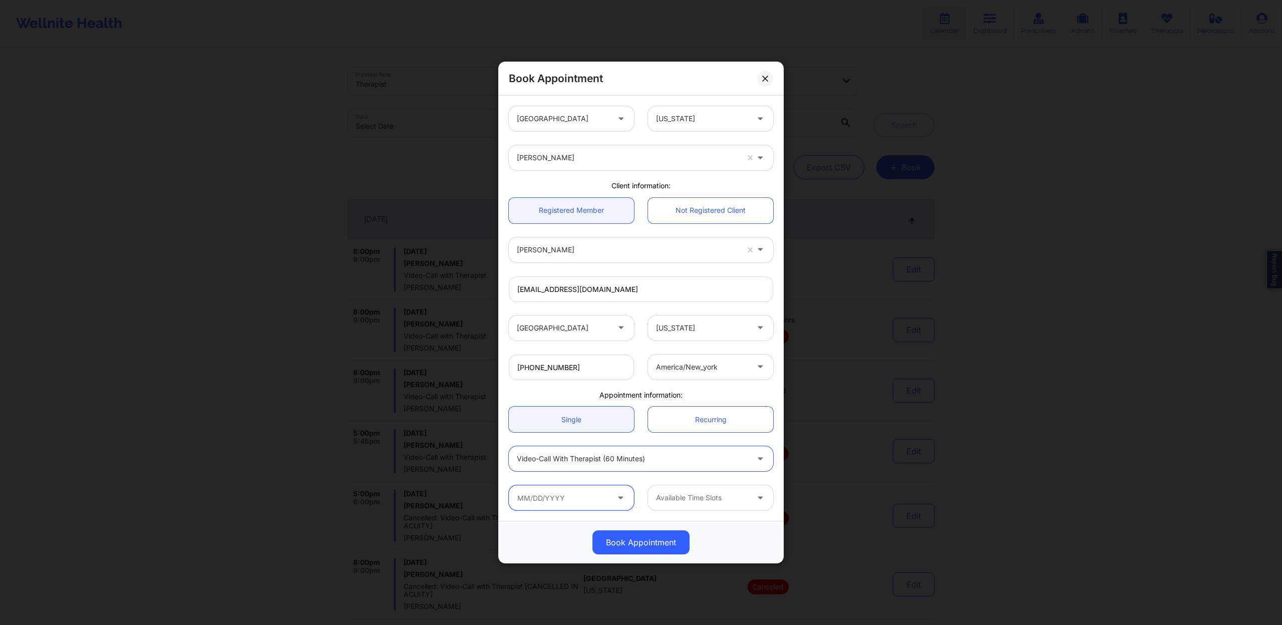
click at [610, 503] on input "text" at bounding box center [571, 497] width 125 height 25
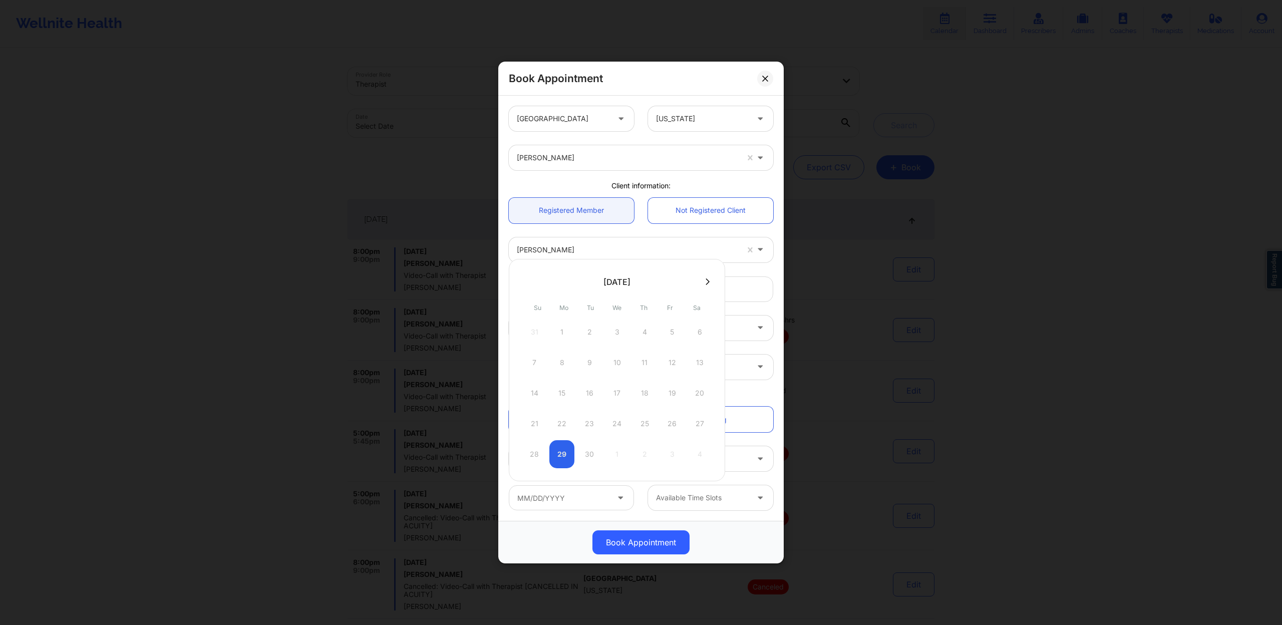
click at [564, 452] on div "28 29 30 1 2 3 4" at bounding box center [617, 454] width 190 height 28
click at [628, 475] on div "[DATE] Su Mo Tu We Th Fr Sa 31 1 2 3 4 5 6 7 8 9 10 11 12 13 14 15 16 17 18 19 …" at bounding box center [617, 370] width 216 height 222
click at [617, 453] on div "28 29 30 1 2 3 4" at bounding box center [617, 454] width 190 height 28
click at [574, 410] on div "21 22 23 24 25 26 27" at bounding box center [617, 423] width 190 height 28
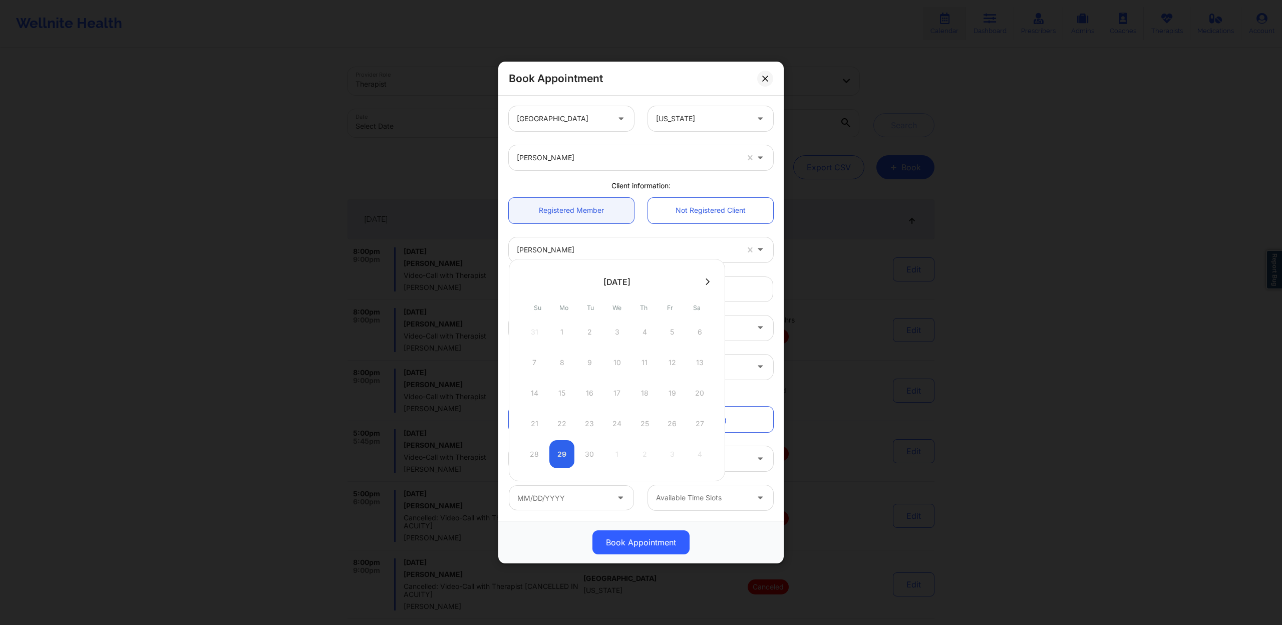
click at [562, 460] on div "28 29 30 1 2 3 4" at bounding box center [617, 454] width 190 height 28
click at [562, 459] on div "28 29 30 1 2 3 4" at bounding box center [617, 454] width 190 height 28
drag, startPoint x: 562, startPoint y: 459, endPoint x: 696, endPoint y: 309, distance: 200.6
click at [565, 456] on div "28 29 30 1 2 3 4" at bounding box center [617, 454] width 190 height 28
click at [700, 257] on div "[PERSON_NAME]" at bounding box center [627, 249] width 221 height 25
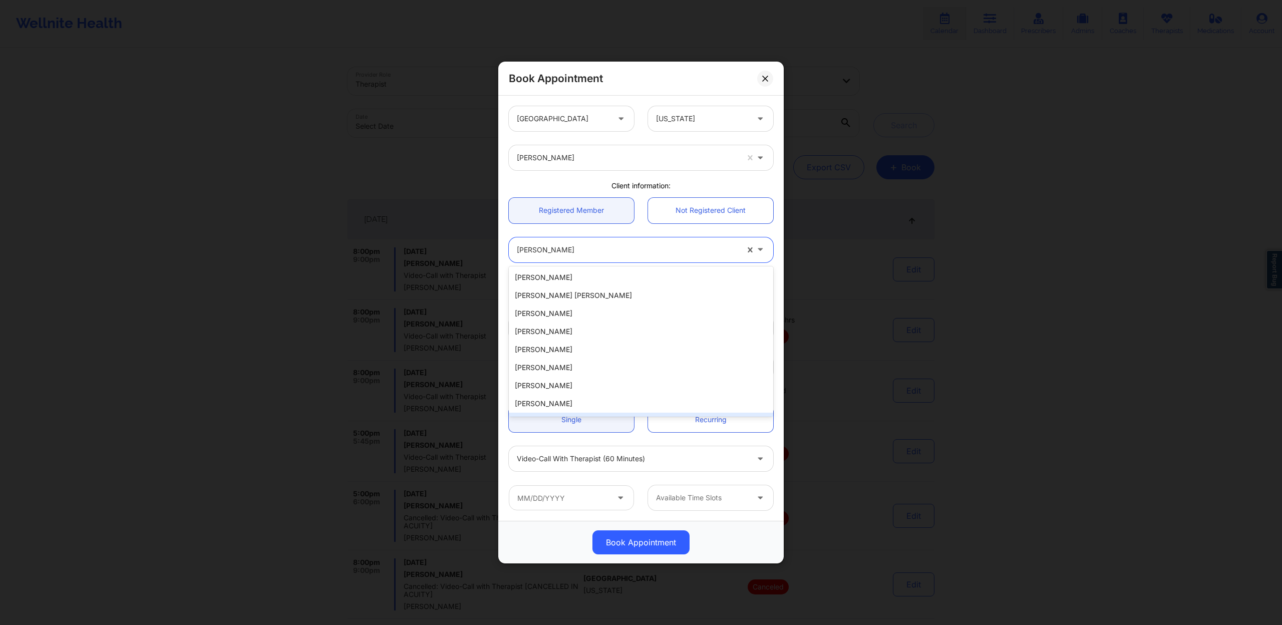
click at [579, 470] on div "Video-Call with Therapist (60 minutes)" at bounding box center [632, 458] width 231 height 25
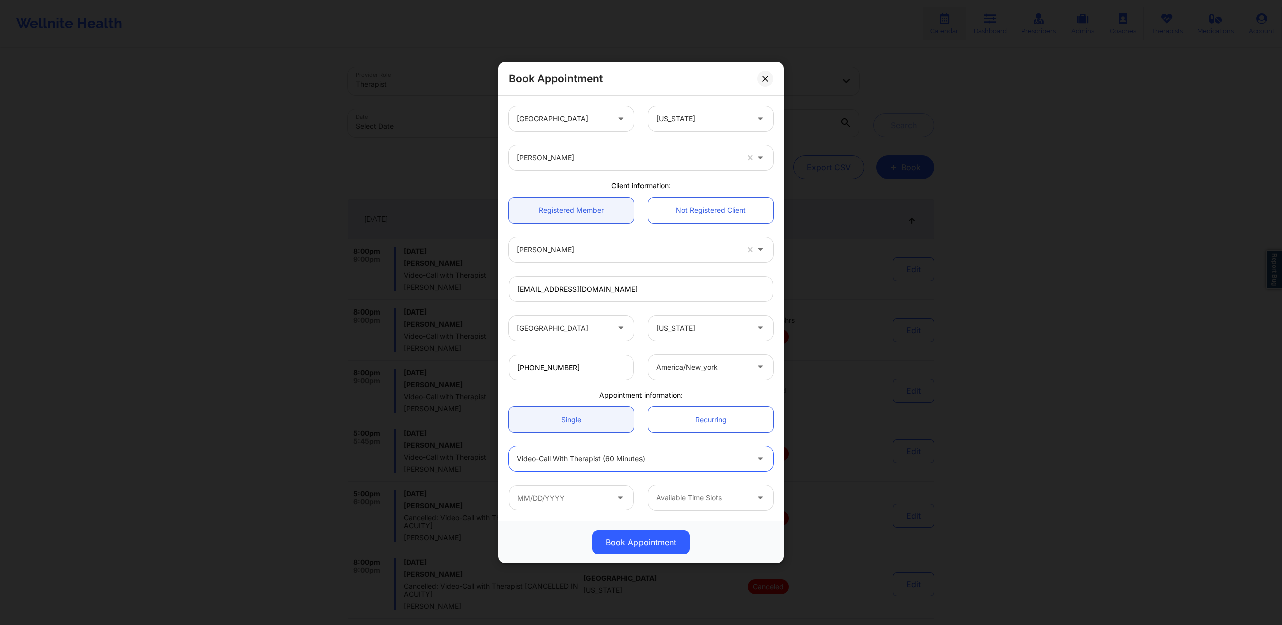
click at [587, 448] on div "Video-Call with Therapist (60 minutes)" at bounding box center [632, 458] width 231 height 25
click at [561, 495] on input "text" at bounding box center [571, 497] width 125 height 25
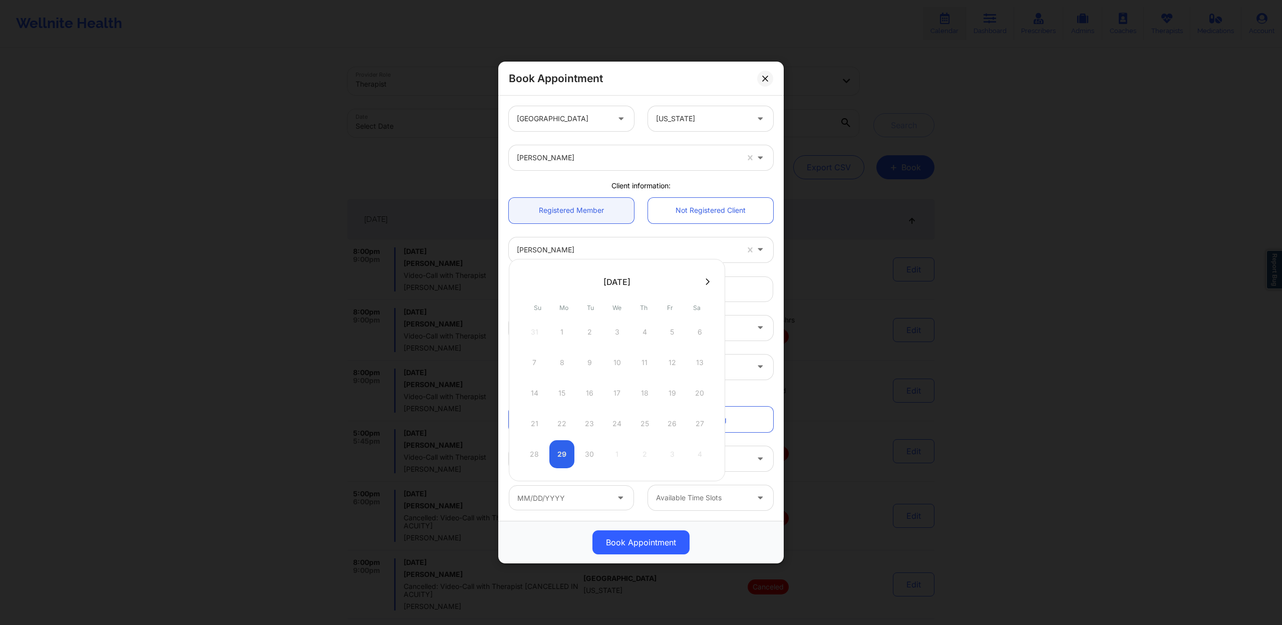
click at [560, 451] on div "28 29 30 1 2 3 4" at bounding box center [617, 454] width 190 height 28
click at [581, 490] on input "text" at bounding box center [571, 497] width 125 height 25
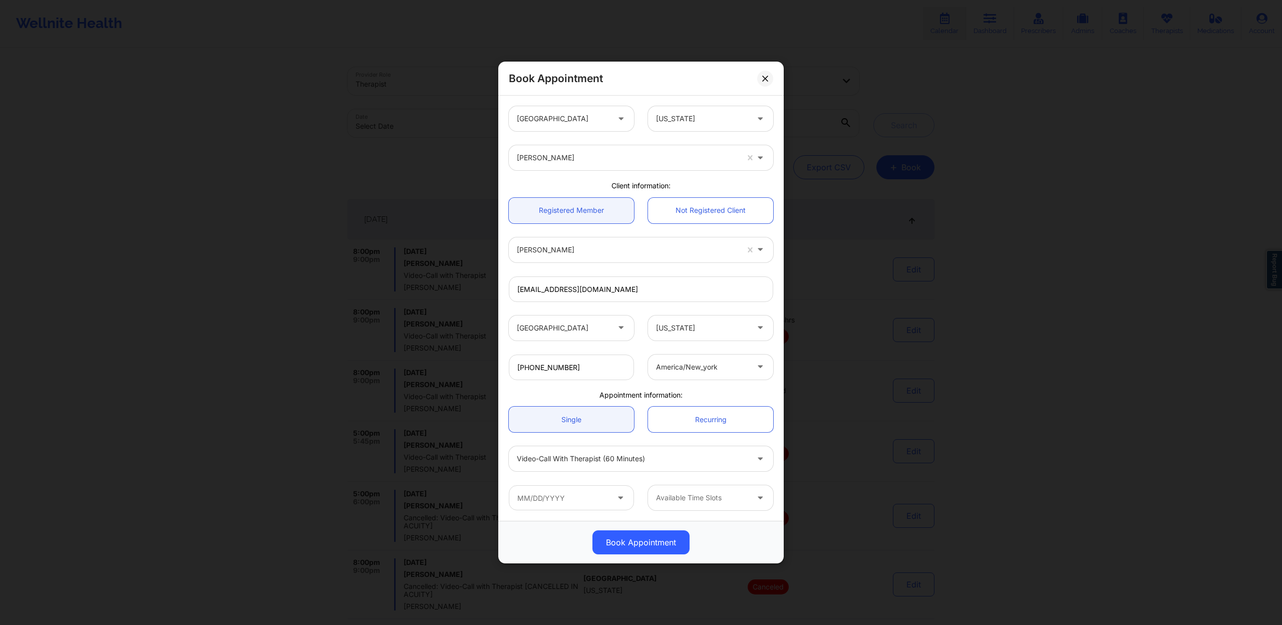
click at [572, 518] on div "[GEOGRAPHIC_DATA] [US_STATE] [PERSON_NAME] Client information: Registered Membe…" at bounding box center [640, 308] width 285 height 425
click at [623, 488] on input "text" at bounding box center [571, 497] width 125 height 25
click at [731, 474] on div "Video-Call with Therapist (60 minutes)" at bounding box center [641, 458] width 278 height 39
click at [600, 496] on input "text" at bounding box center [571, 497] width 125 height 25
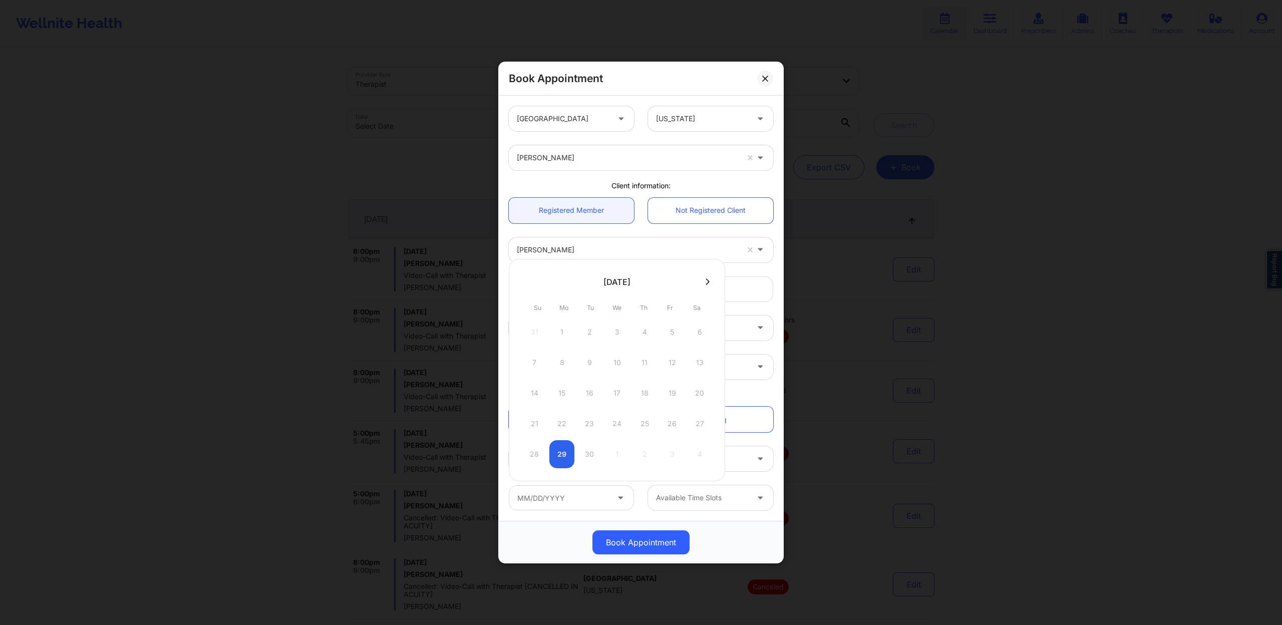
click at [707, 288] on div "[DATE] Su Mo Tu We Th Fr Sa 31 1 2 3 4 5 6 7 8 9 10 11 12 13 14 15 16 17 18 19 …" at bounding box center [617, 370] width 216 height 222
click at [708, 286] on div at bounding box center [617, 281] width 216 height 15
click at [709, 283] on button at bounding box center [707, 281] width 10 height 9
click at [622, 326] on div "1" at bounding box center [616, 332] width 25 height 28
type input "[DATE]"
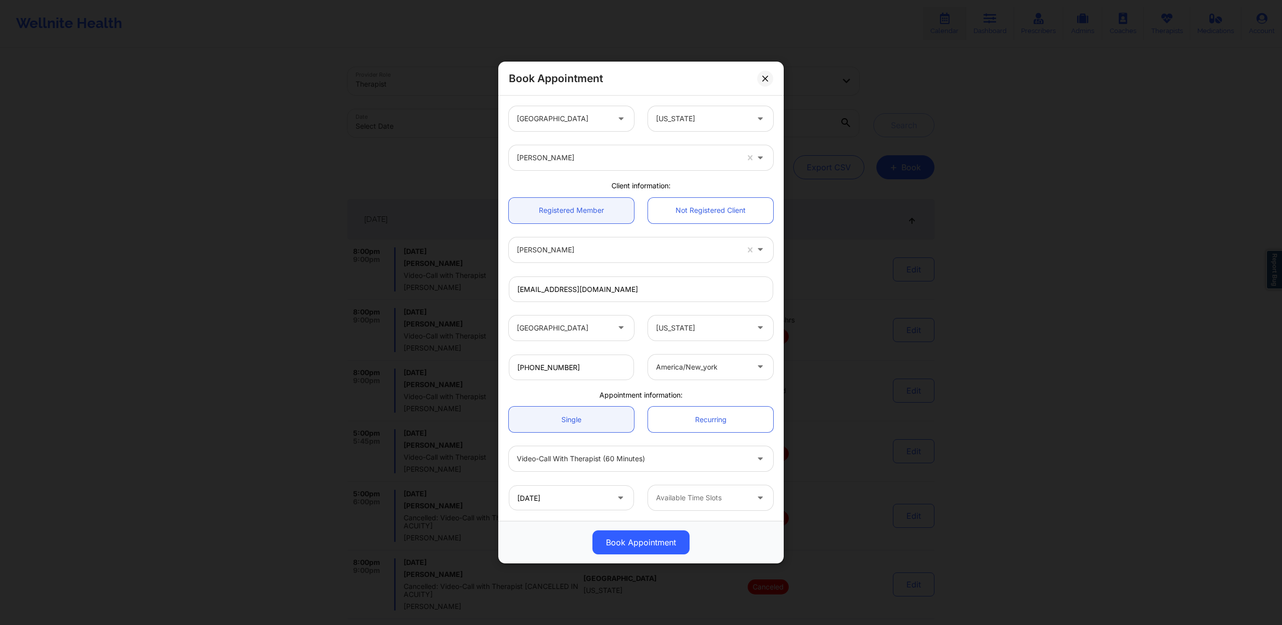
click at [702, 498] on div at bounding box center [702, 498] width 92 height 12
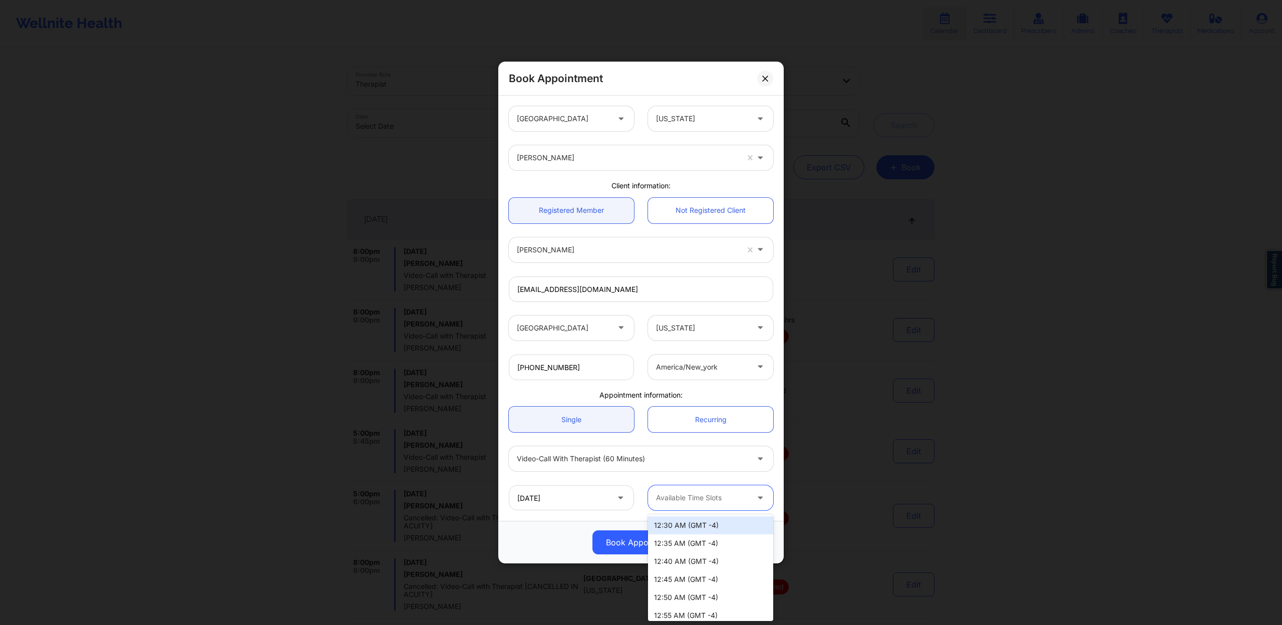
click at [716, 481] on div "[DATE] 12:30 AM (GMT -4), 1 of 13. 13 results available. Use Up and Down to cho…" at bounding box center [641, 497] width 278 height 39
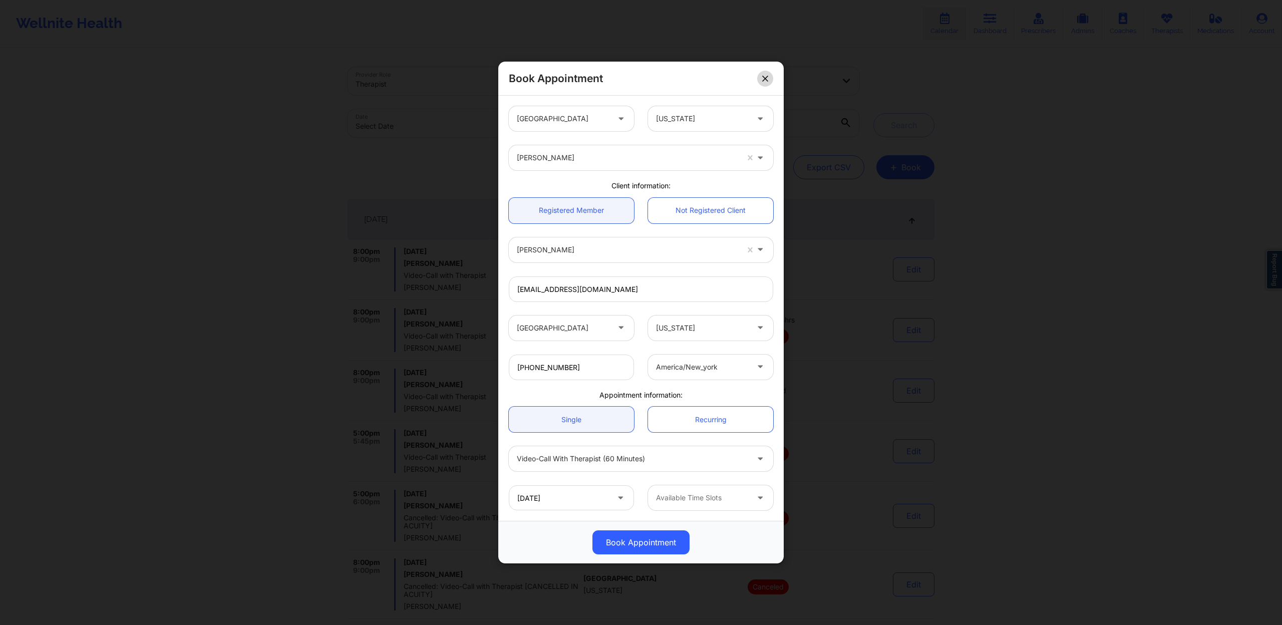
click at [763, 75] on button at bounding box center [765, 78] width 16 height 16
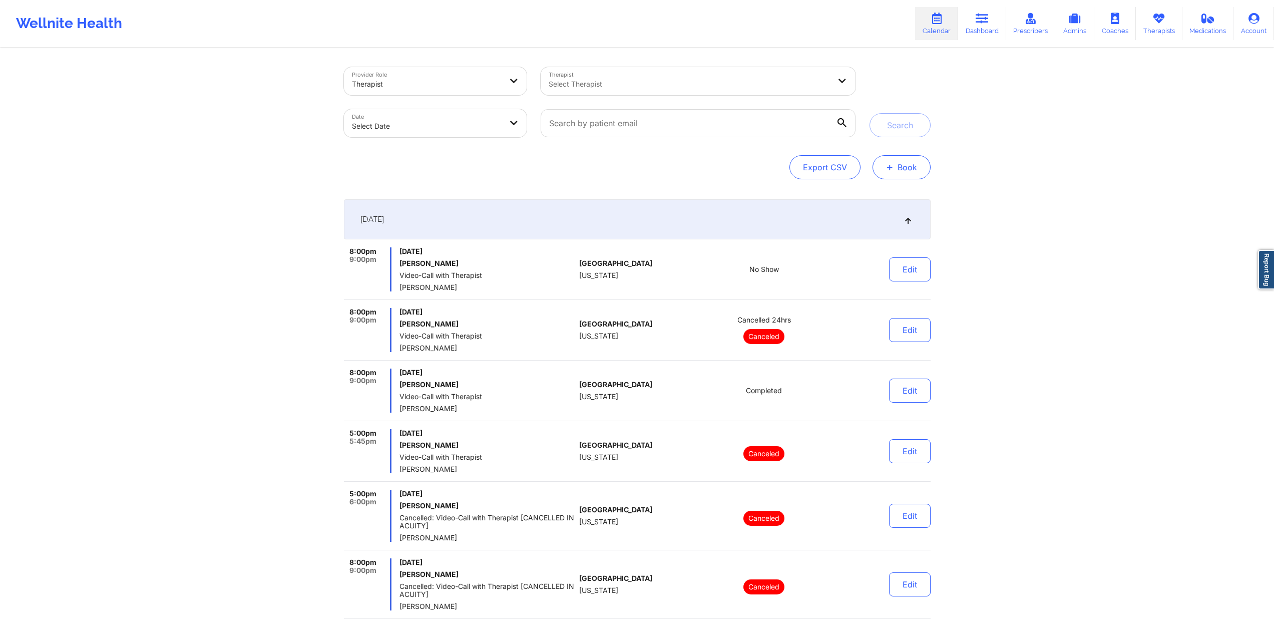
click at [922, 157] on button "+ Book" at bounding box center [902, 167] width 58 height 24
click at [882, 198] on button "Therapy Session" at bounding box center [884, 199] width 77 height 17
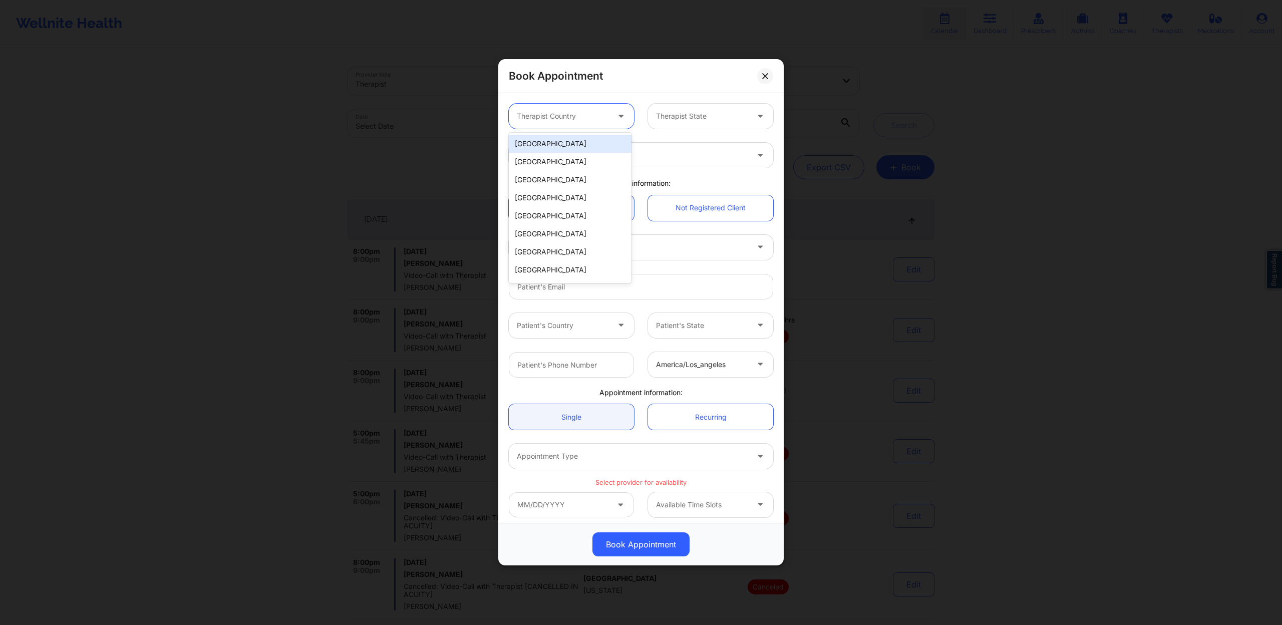
click at [594, 118] on div at bounding box center [563, 117] width 92 height 12
click at [591, 139] on div "[GEOGRAPHIC_DATA]" at bounding box center [570, 144] width 123 height 18
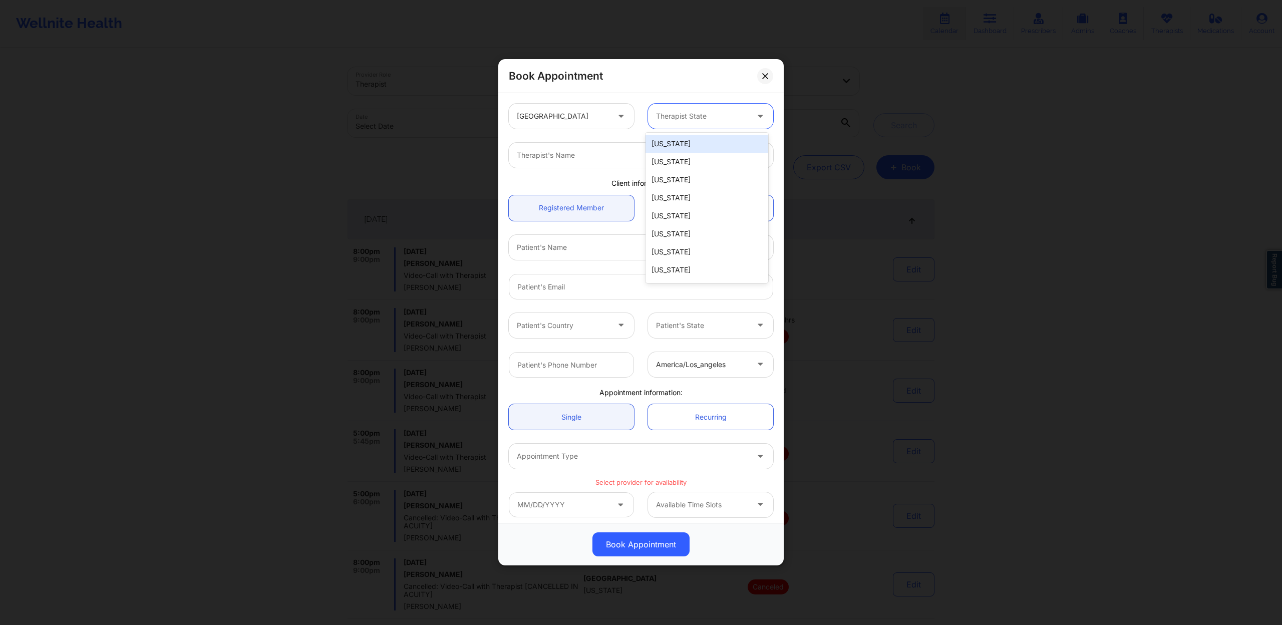
click at [680, 121] on div at bounding box center [702, 117] width 92 height 12
click at [676, 142] on div "[US_STATE]" at bounding box center [706, 144] width 123 height 18
click at [639, 152] on div at bounding box center [632, 156] width 231 height 12
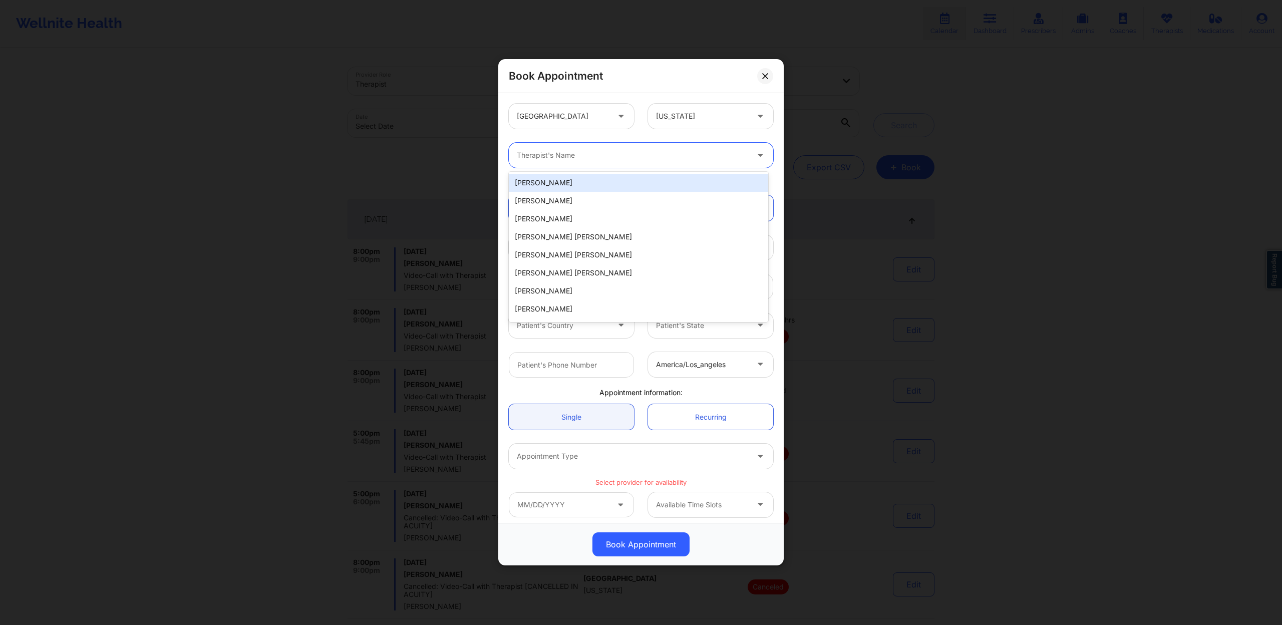
paste input "[PERSON_NAME]"
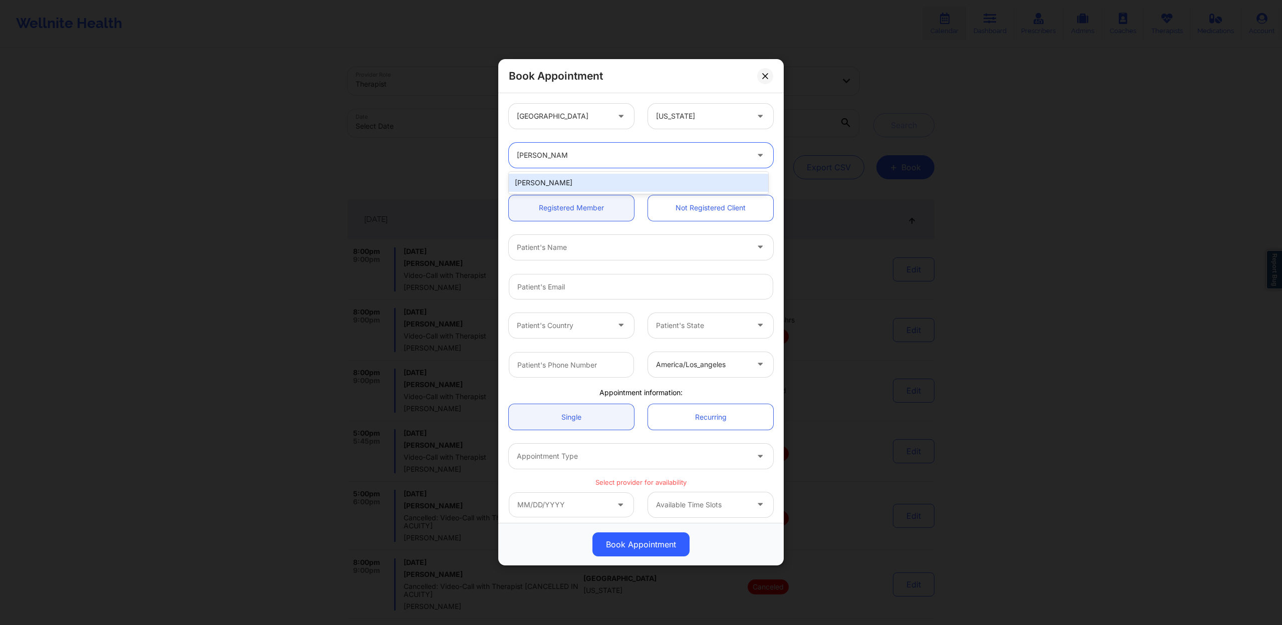
type input "[PERSON_NAME]"
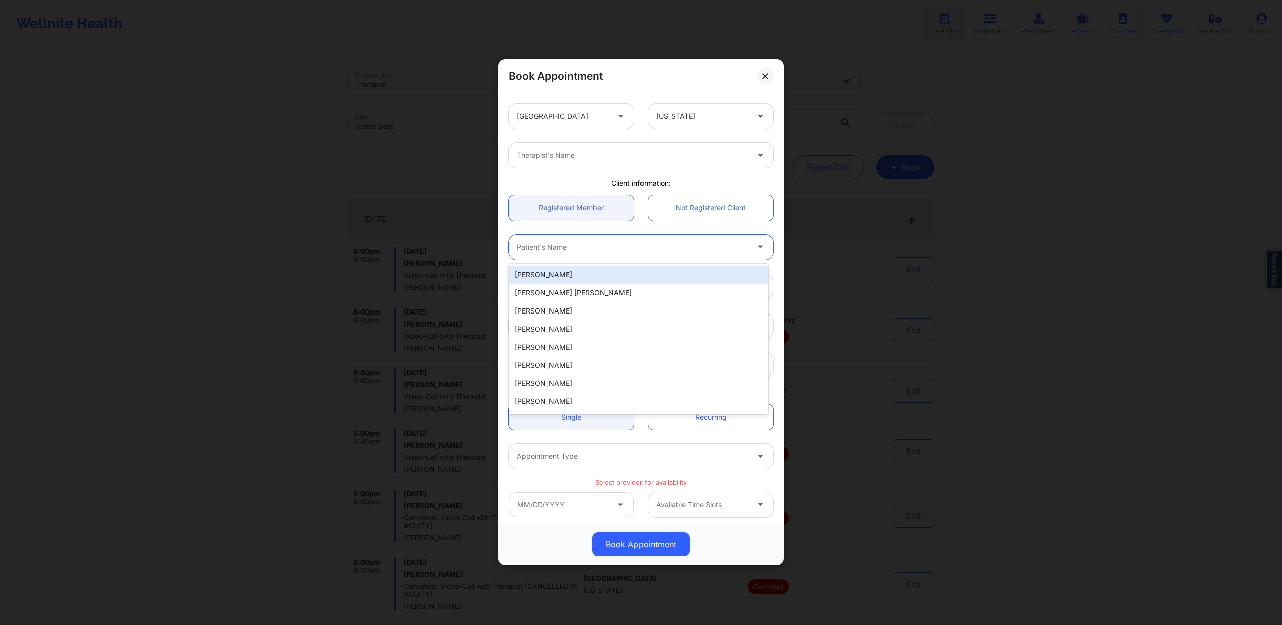
click at [566, 244] on div at bounding box center [632, 247] width 231 height 12
paste input "[PERSON_NAME]"
type input "[PERSON_NAME]"
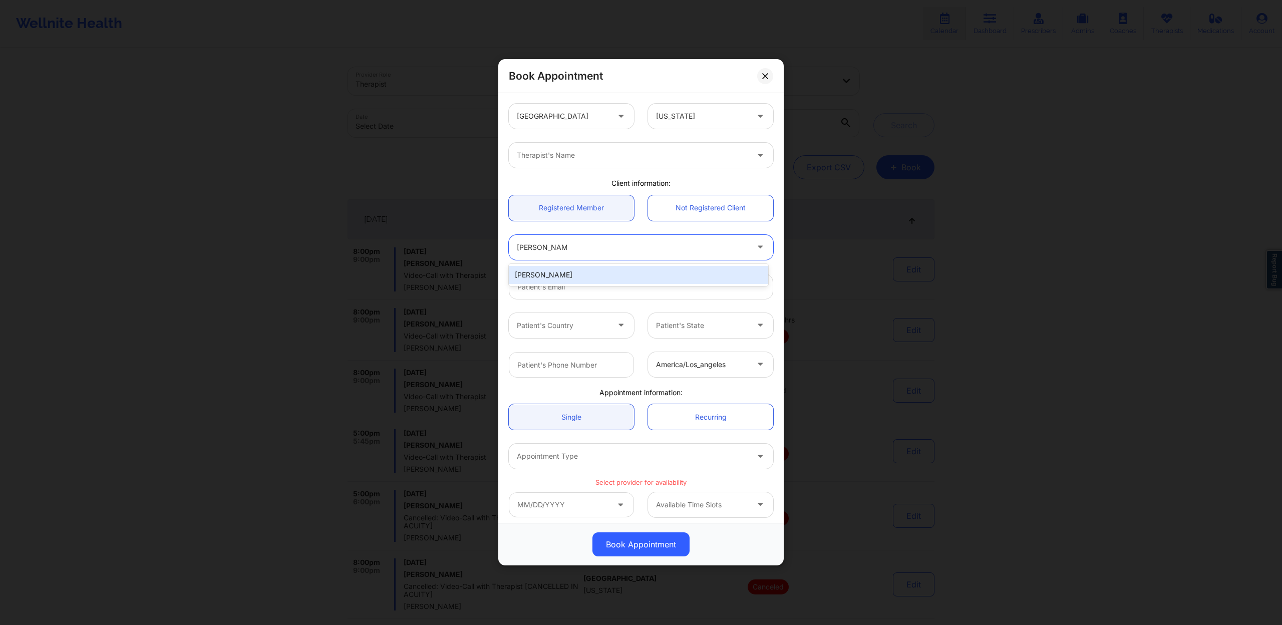
click at [591, 278] on div "[PERSON_NAME]" at bounding box center [638, 275] width 259 height 18
type input "[EMAIL_ADDRESS][DOMAIN_NAME]"
type input "[PHONE_NUMBER]"
click at [613, 459] on div "Appointment Type" at bounding box center [629, 451] width 240 height 25
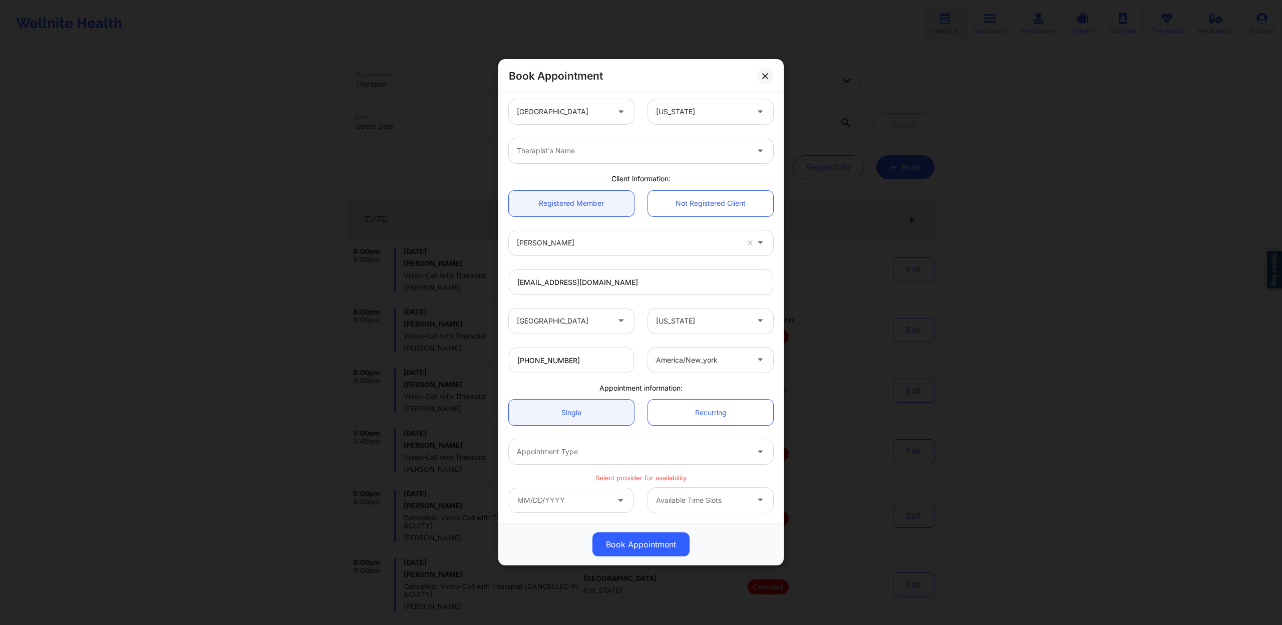
click at [631, 437] on div "Appointment Type" at bounding box center [641, 451] width 278 height 39
click at [620, 453] on div at bounding box center [632, 452] width 231 height 12
click at [620, 454] on div at bounding box center [632, 452] width 231 height 12
click at [625, 135] on div "Therapist's Name" at bounding box center [641, 150] width 278 height 39
click at [622, 147] on div at bounding box center [632, 151] width 231 height 12
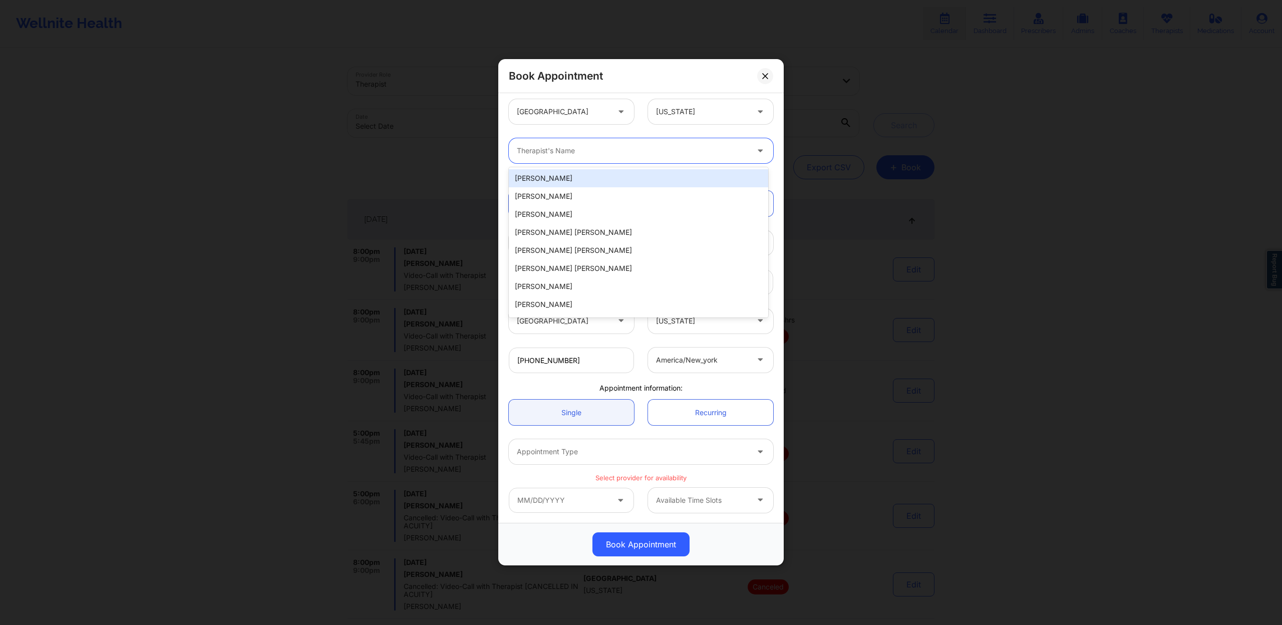
paste input "[PERSON_NAME]"
type input "[PERSON_NAME]"
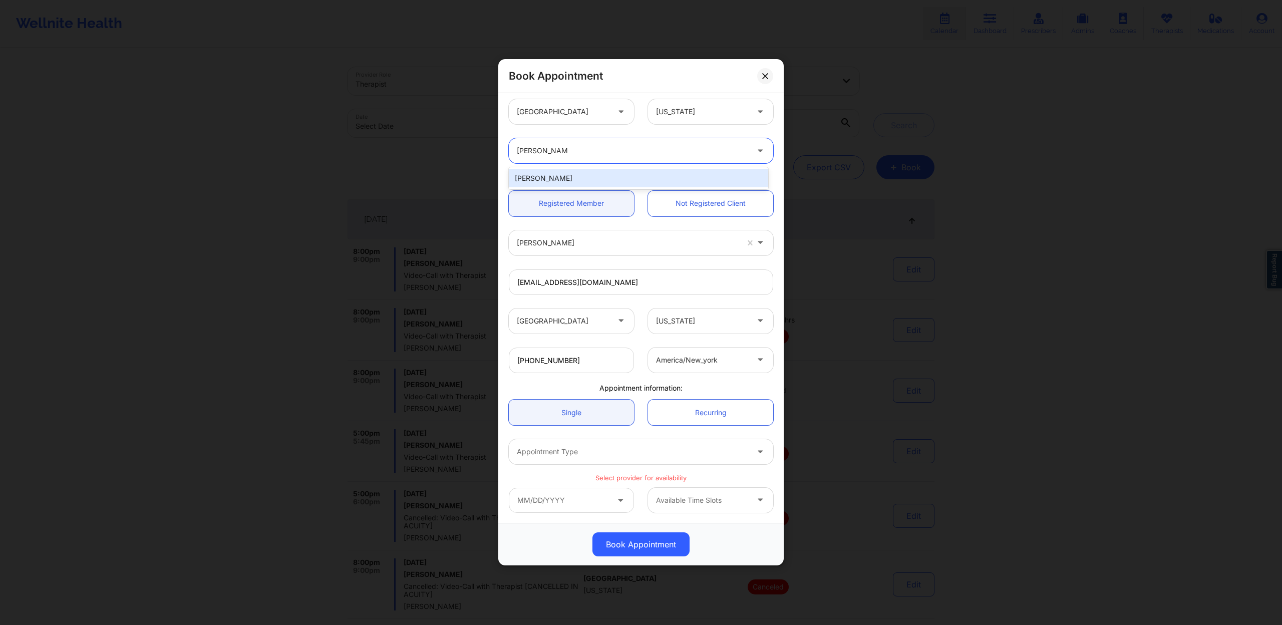
click at [588, 174] on div "[PERSON_NAME]" at bounding box center [638, 178] width 259 height 18
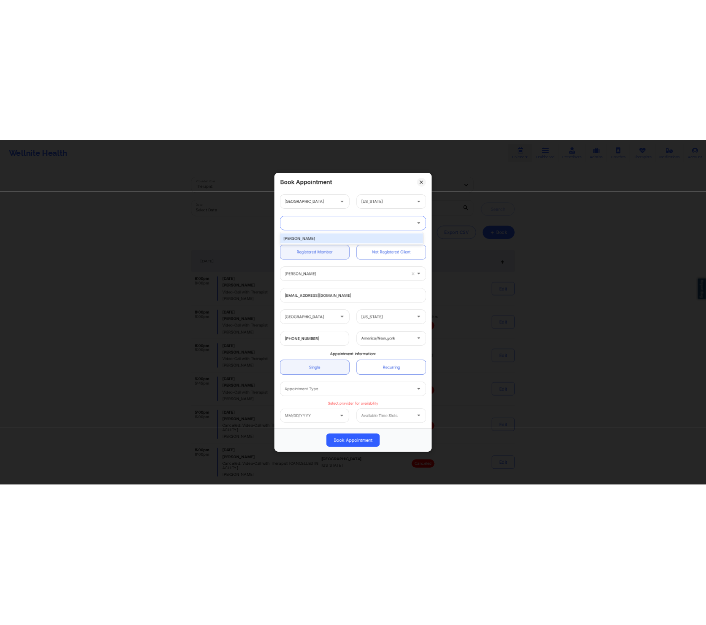
scroll to position [0, 0]
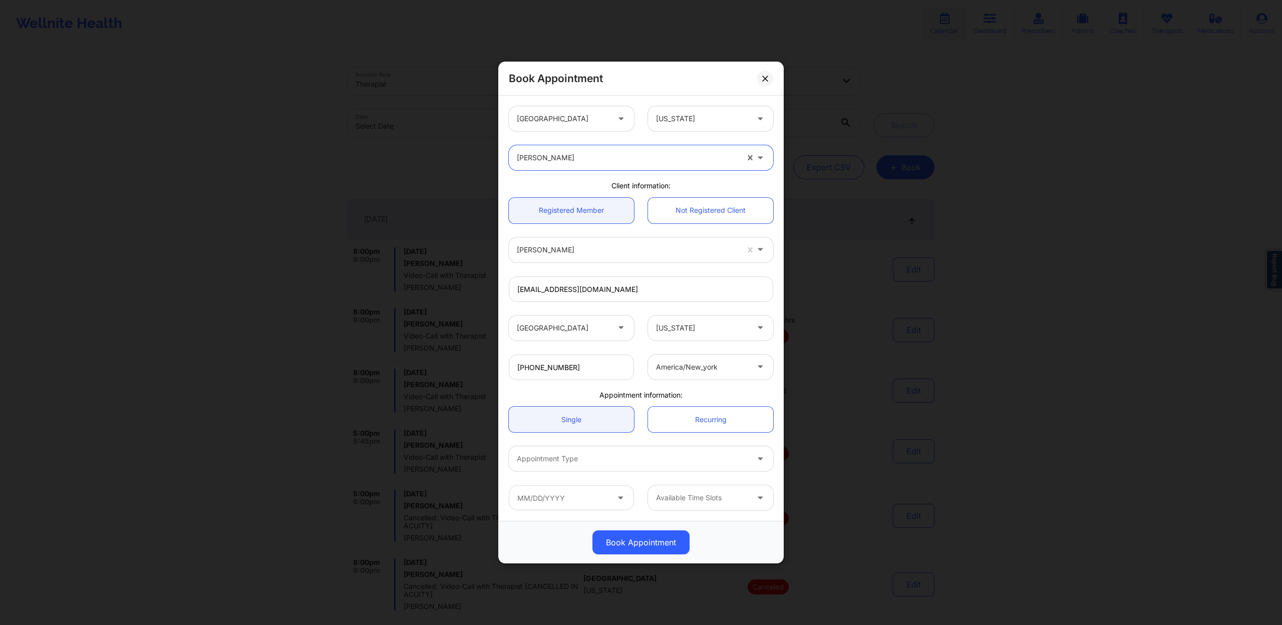
click at [588, 454] on div at bounding box center [632, 459] width 231 height 12
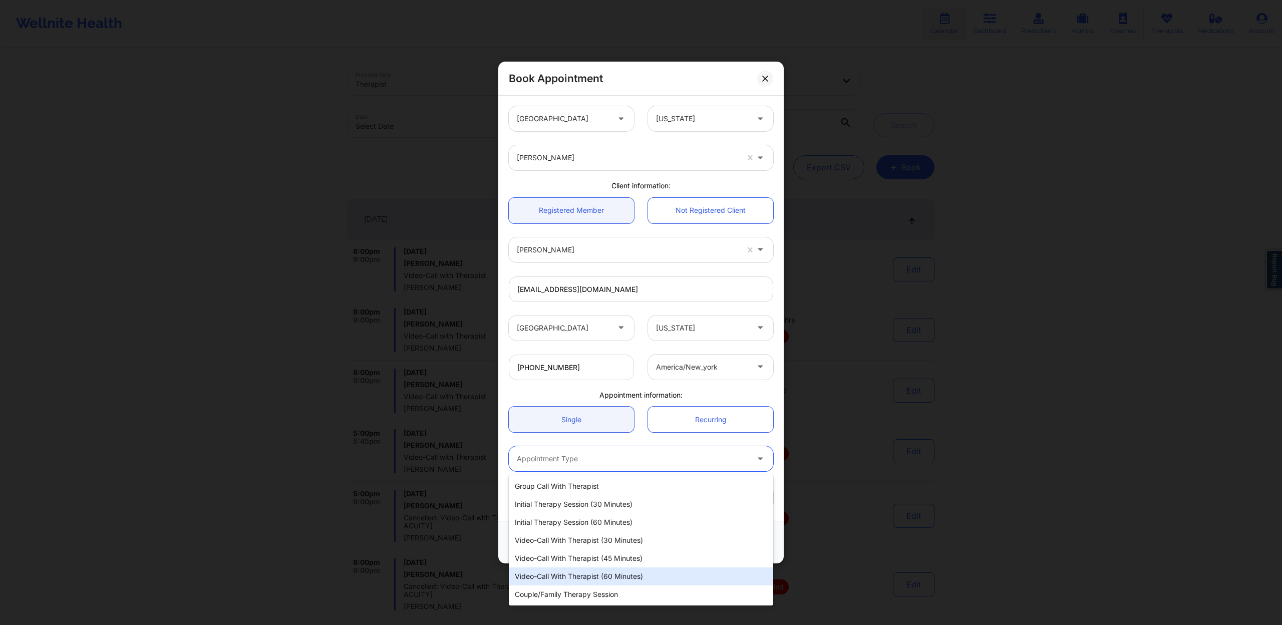
click at [614, 568] on div "Video-Call with Therapist (60 minutes)" at bounding box center [641, 576] width 264 height 18
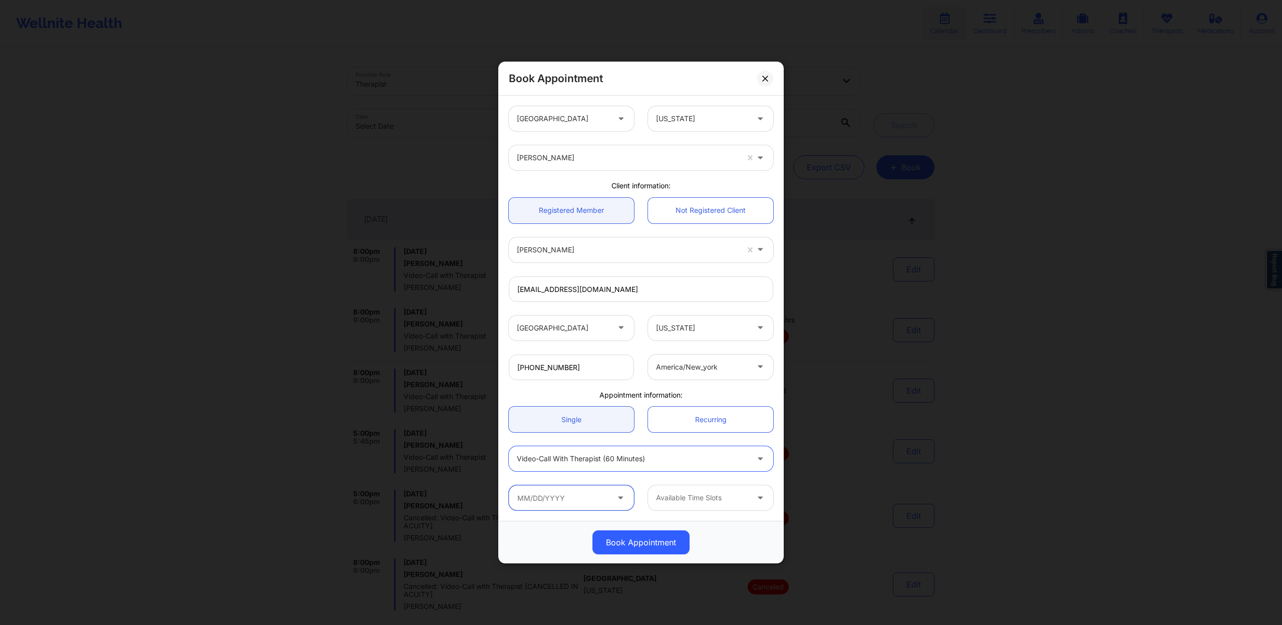
click at [583, 494] on input "text" at bounding box center [571, 497] width 125 height 25
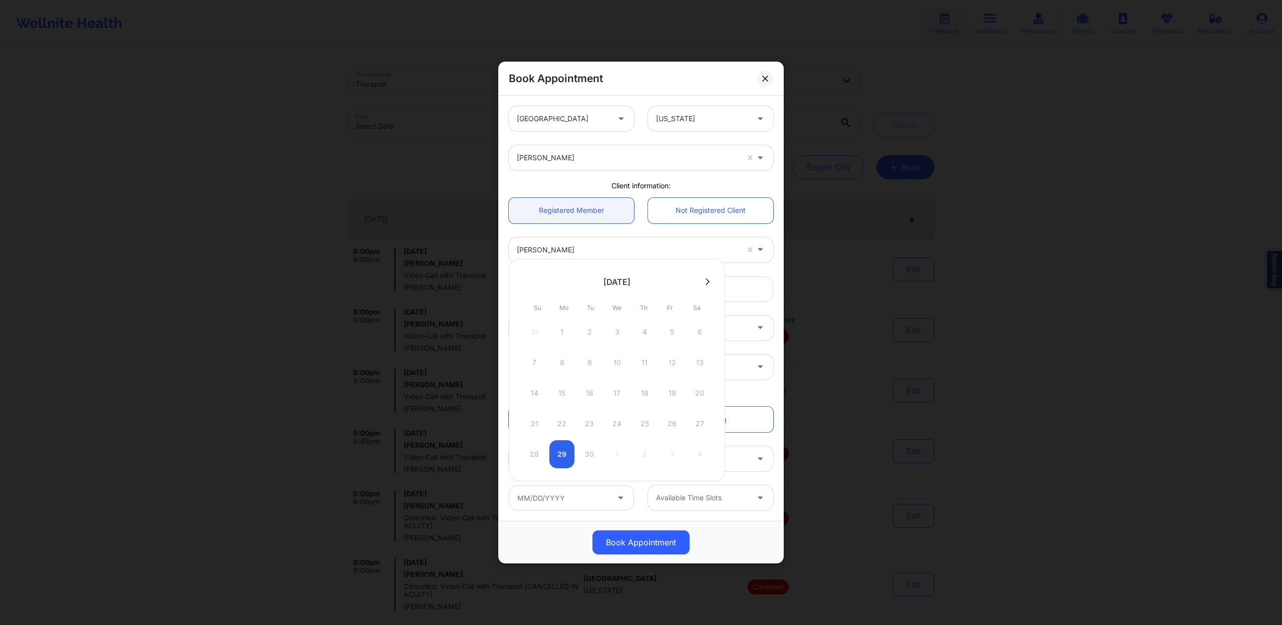
click at [567, 459] on div "28 29 30 1 2 3 4" at bounding box center [617, 454] width 190 height 28
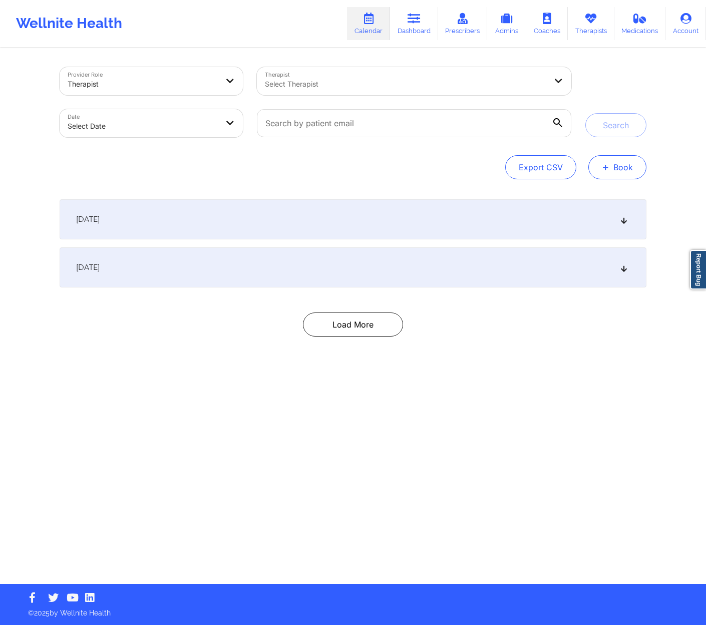
click at [621, 173] on button "+ Book" at bounding box center [617, 167] width 58 height 24
click at [613, 195] on button "Therapy Session" at bounding box center [600, 199] width 77 height 17
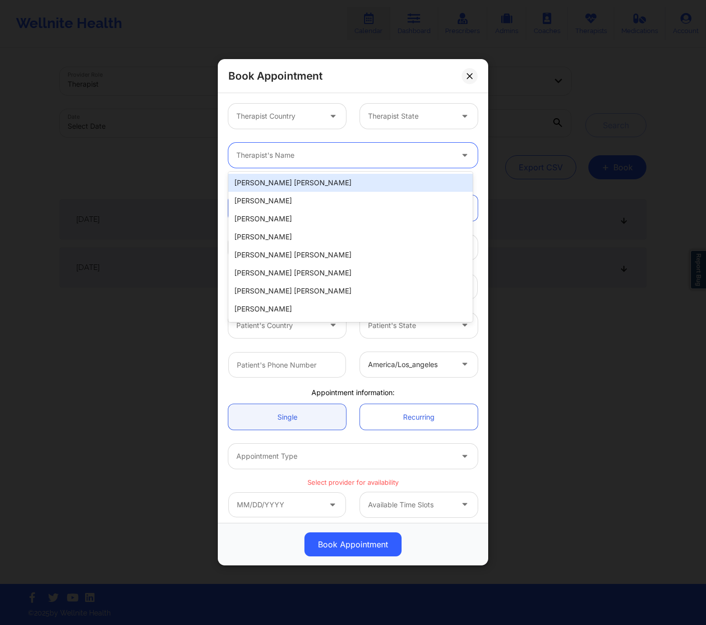
click at [359, 151] on div at bounding box center [344, 156] width 216 height 12
paste input "[PERSON_NAME]"
type input "[PERSON_NAME]"
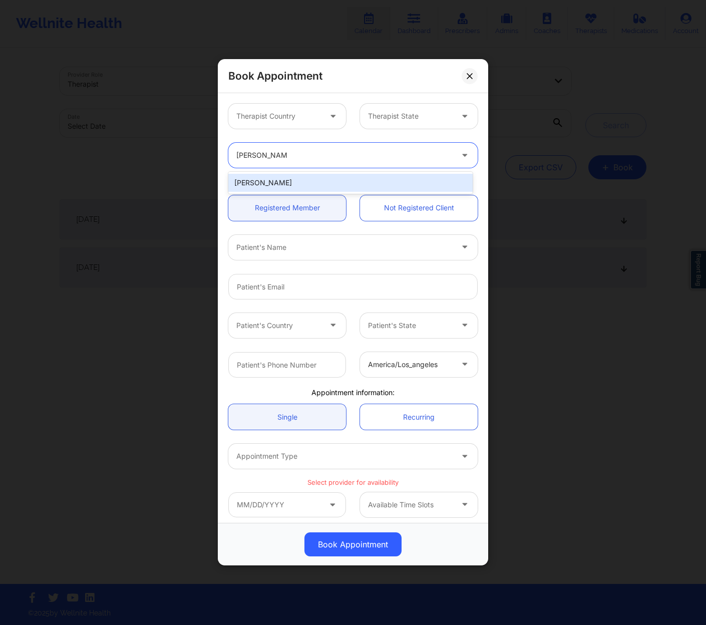
click at [327, 180] on div "[PERSON_NAME]" at bounding box center [350, 183] width 244 height 18
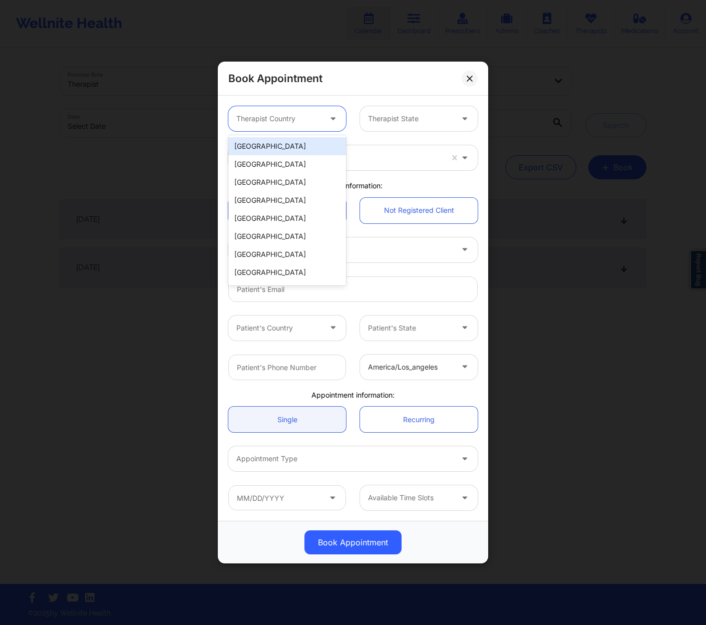
click at [317, 117] on div at bounding box center [278, 119] width 85 height 12
click at [296, 144] on div "[GEOGRAPHIC_DATA]" at bounding box center [287, 146] width 118 height 18
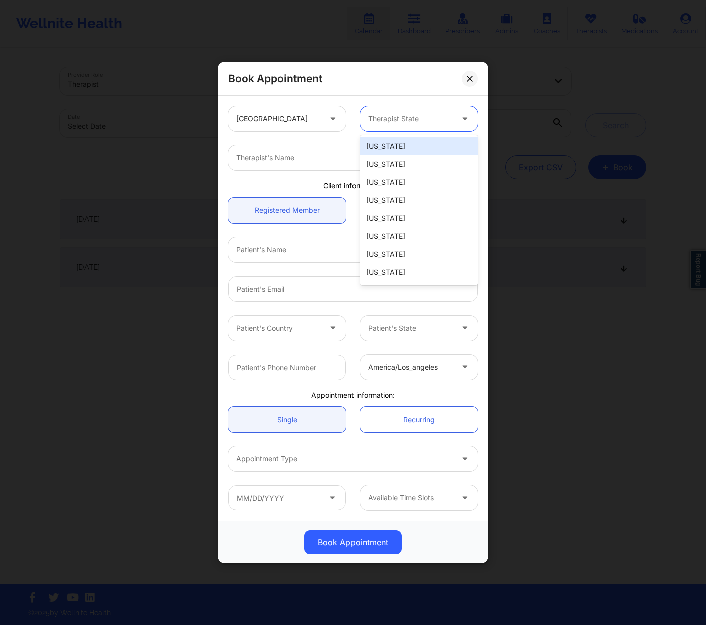
click at [408, 122] on div at bounding box center [410, 119] width 85 height 12
click at [394, 142] on div "[US_STATE]" at bounding box center [419, 146] width 118 height 18
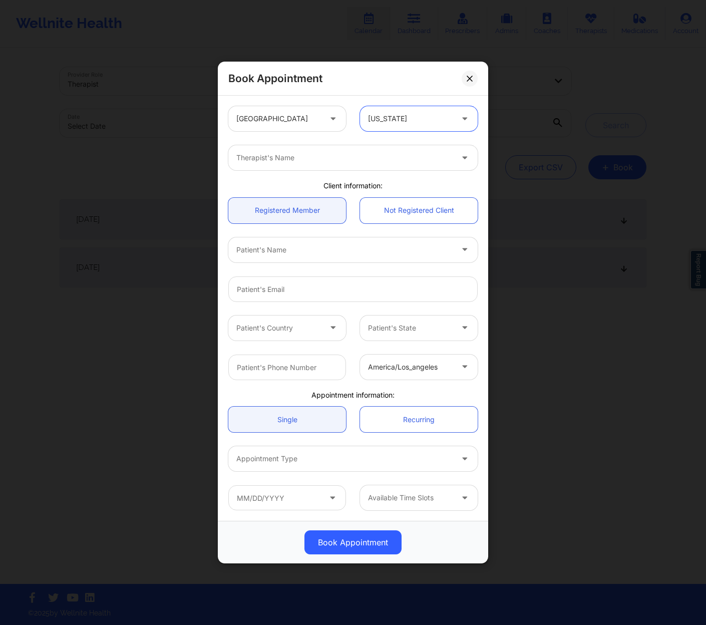
click at [363, 246] on div at bounding box center [344, 250] width 216 height 12
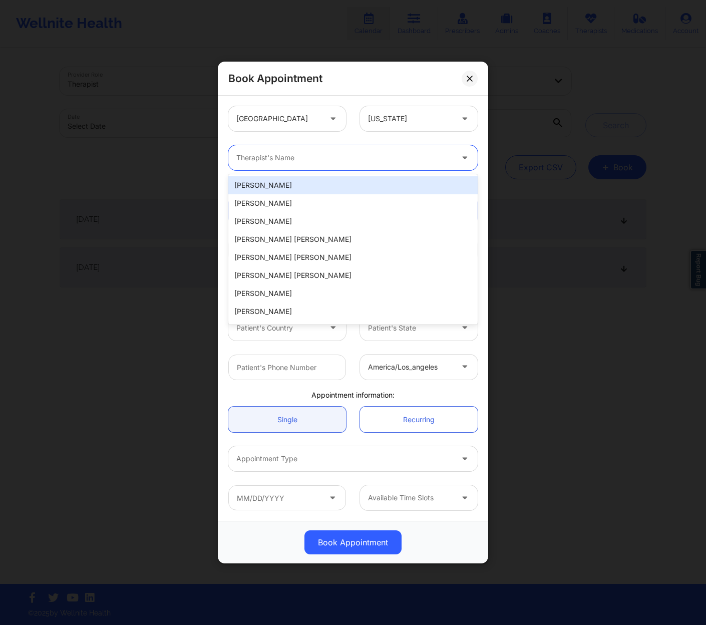
click at [319, 155] on div at bounding box center [344, 158] width 216 height 12
type input "∫"
paste input "[PERSON_NAME]"
type input "[PERSON_NAME]"
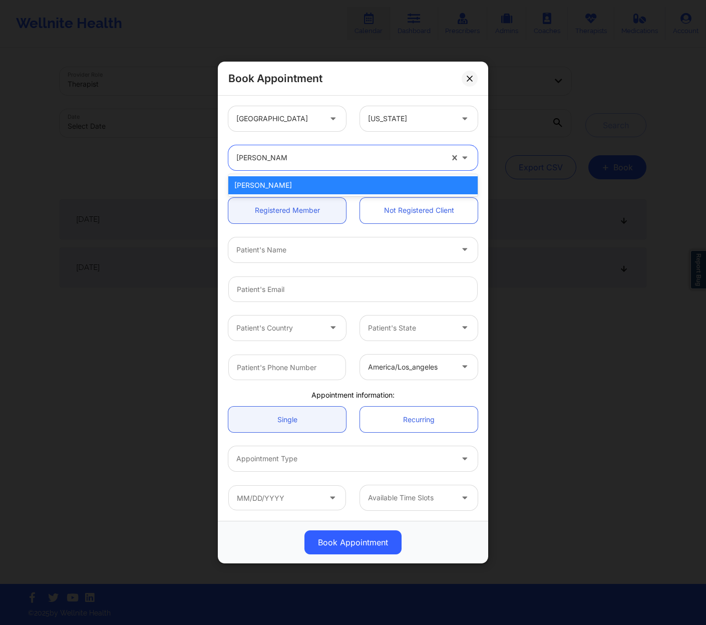
click at [320, 181] on div "[PERSON_NAME]" at bounding box center [352, 185] width 249 height 18
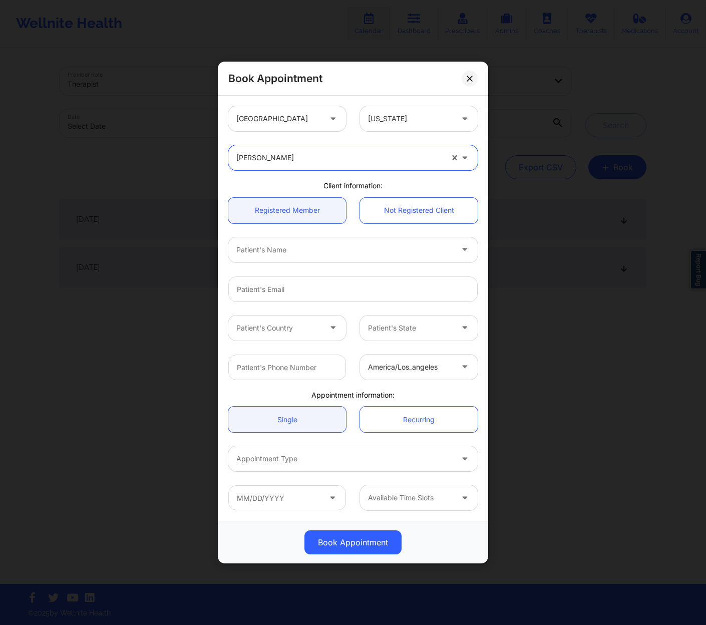
click at [358, 249] on div at bounding box center [344, 250] width 216 height 12
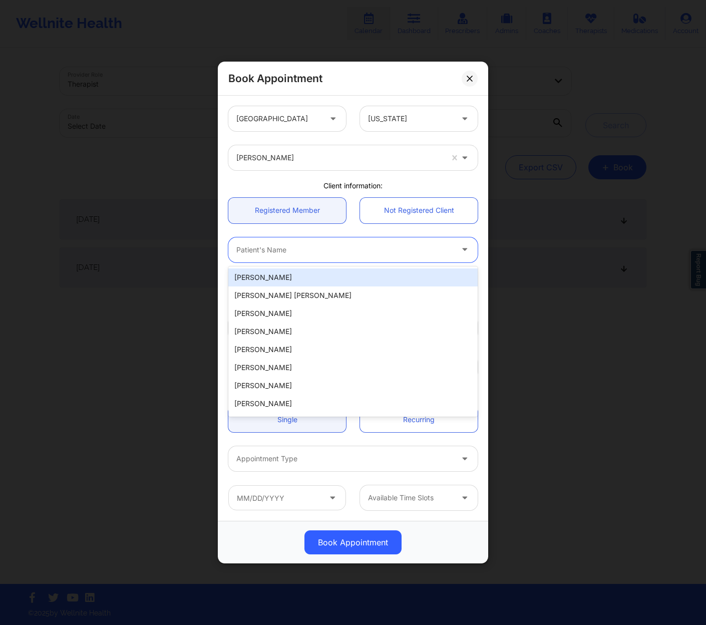
paste input "[PERSON_NAME]"
type input "[PERSON_NAME]"
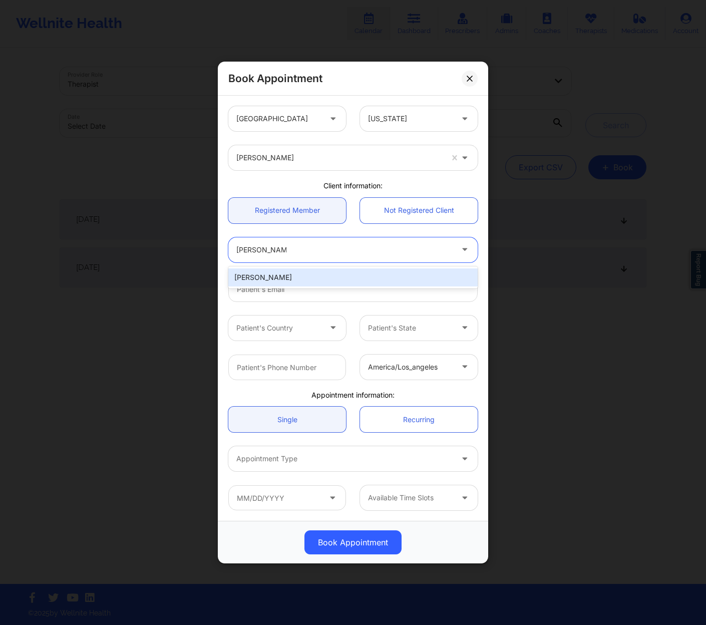
click at [311, 276] on div "[PERSON_NAME]" at bounding box center [352, 277] width 249 height 18
type input "[EMAIL_ADDRESS][DOMAIN_NAME]"
type input "[PHONE_NUMBER]"
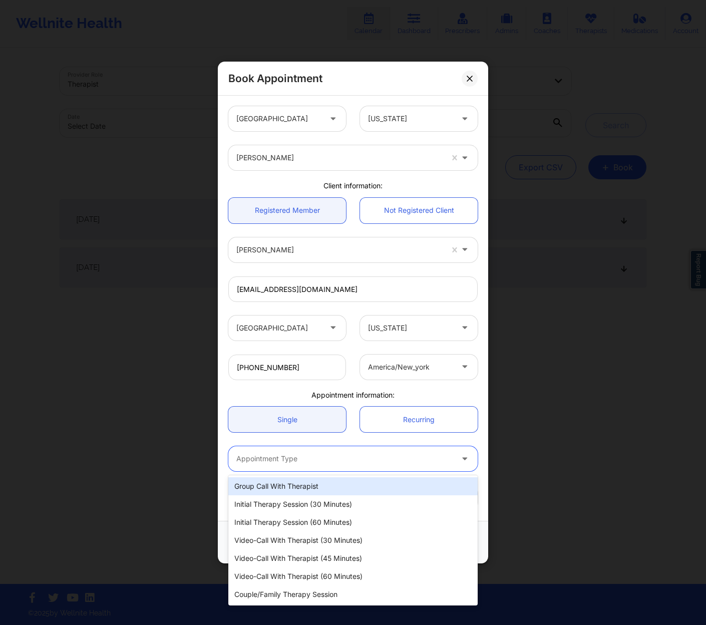
click at [312, 462] on div at bounding box center [344, 459] width 216 height 12
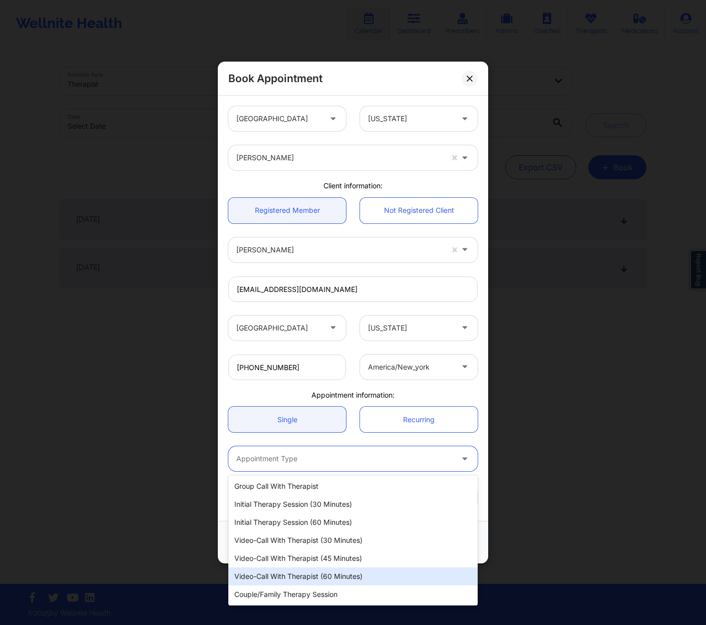
click at [300, 575] on div "Video-Call with Therapist (60 minutes)" at bounding box center [352, 576] width 249 height 18
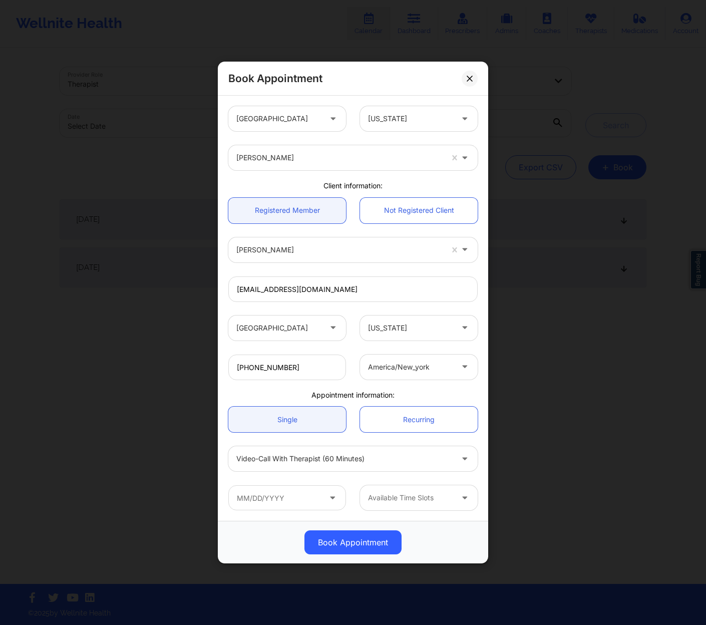
click at [342, 461] on div at bounding box center [344, 459] width 216 height 12
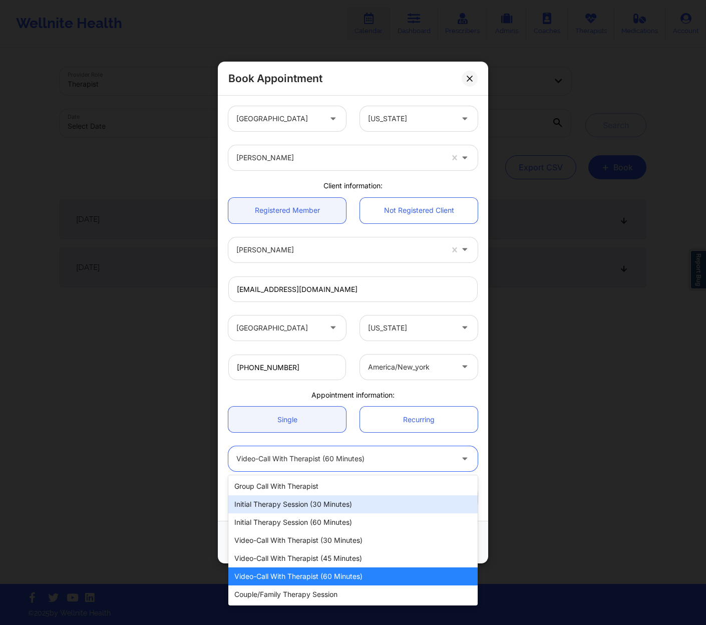
click at [324, 500] on div "Initial Therapy Session (30 minutes)" at bounding box center [352, 504] width 249 height 18
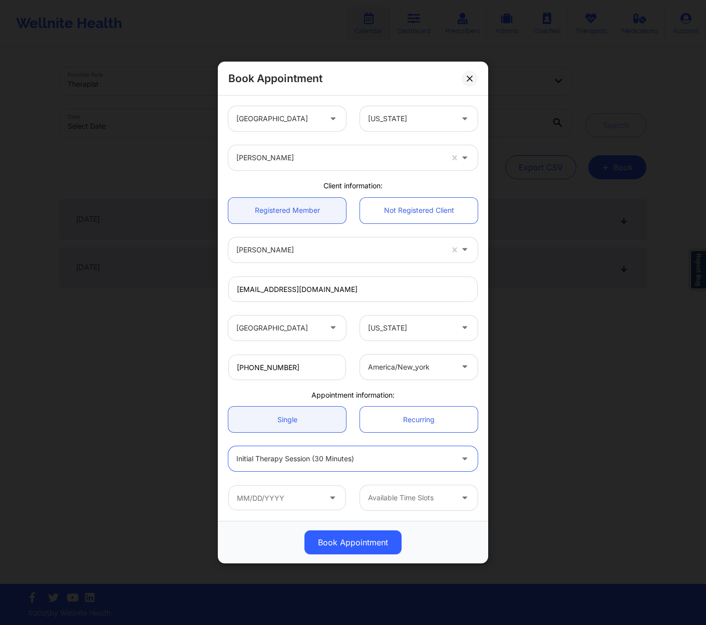
click at [358, 465] on div "Initial Therapy Session (30 minutes)" at bounding box center [344, 458] width 216 height 25
click at [291, 459] on div at bounding box center [344, 459] width 216 height 12
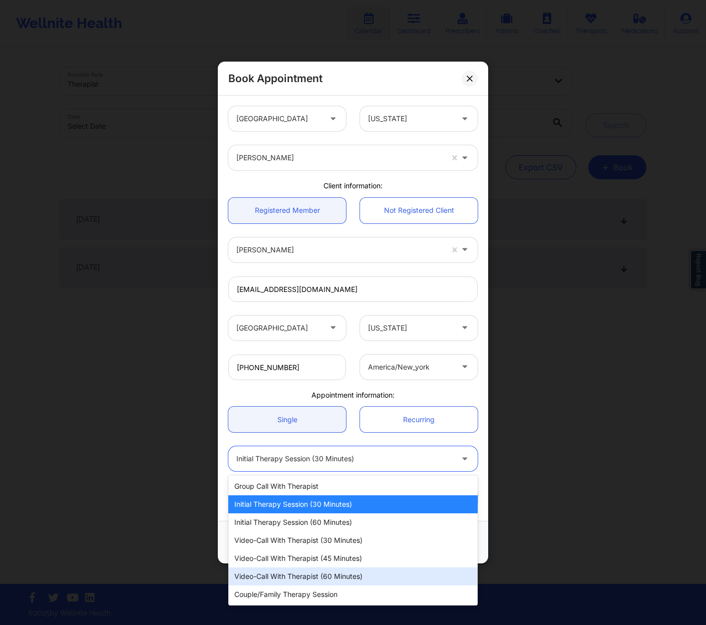
click at [296, 577] on div "Video-Call with Therapist (60 minutes)" at bounding box center [352, 576] width 249 height 18
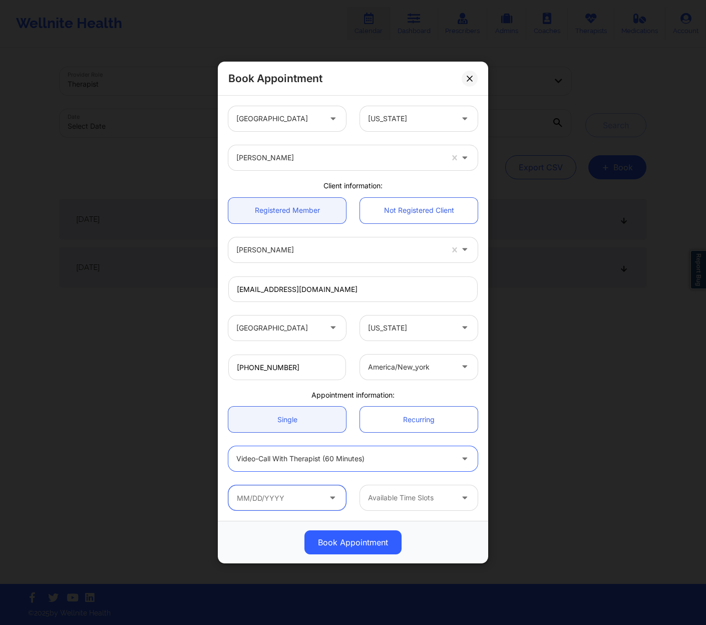
click at [287, 498] on input "text" at bounding box center [287, 497] width 118 height 25
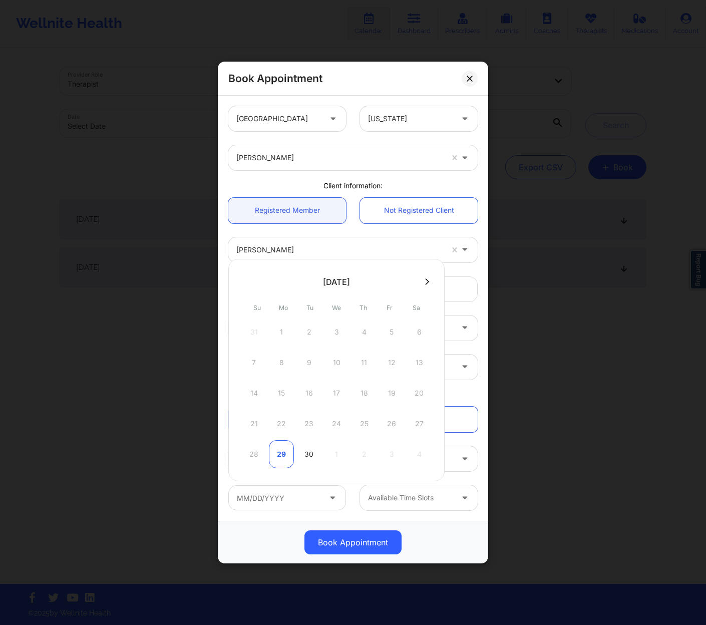
click at [284, 453] on div "29" at bounding box center [281, 454] width 25 height 28
type input "[DATE]"
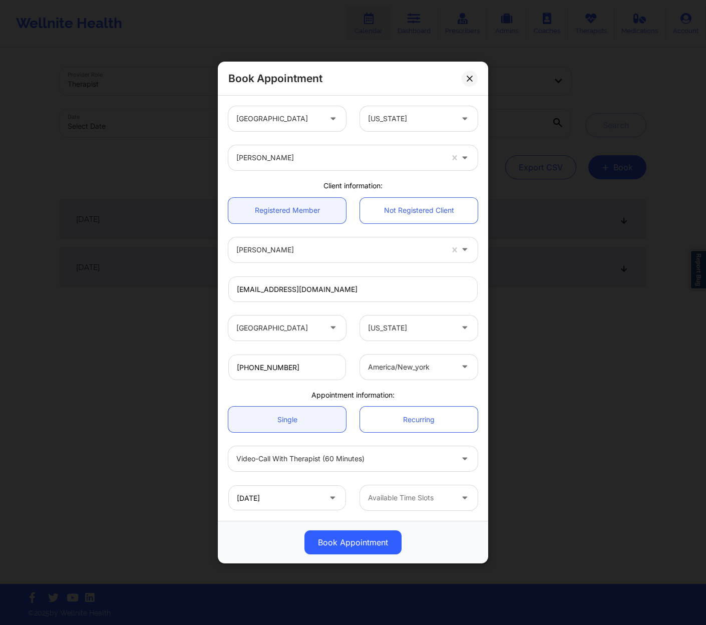
click at [423, 499] on div at bounding box center [410, 498] width 85 height 12
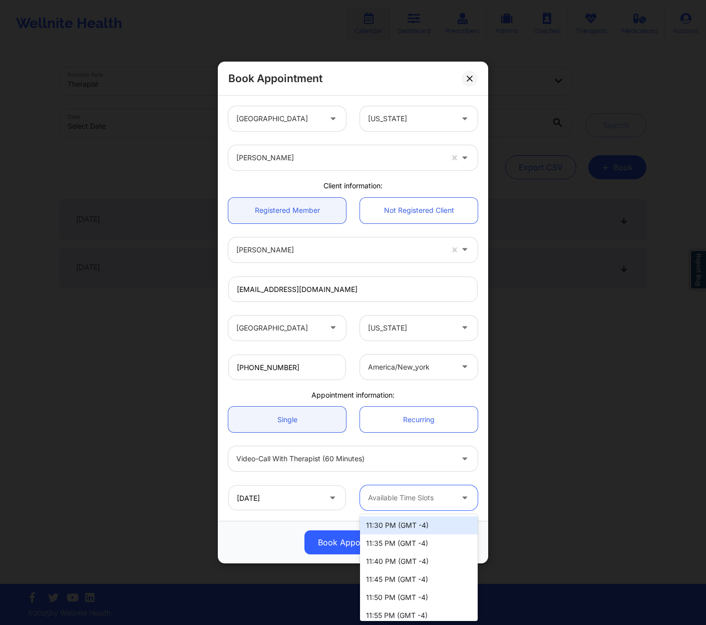
click at [478, 481] on div "[DATE] 11:30 PM (GMT -4), 1 of 13. 13 results available. Use Up and Down to cho…" at bounding box center [352, 497] width 263 height 39
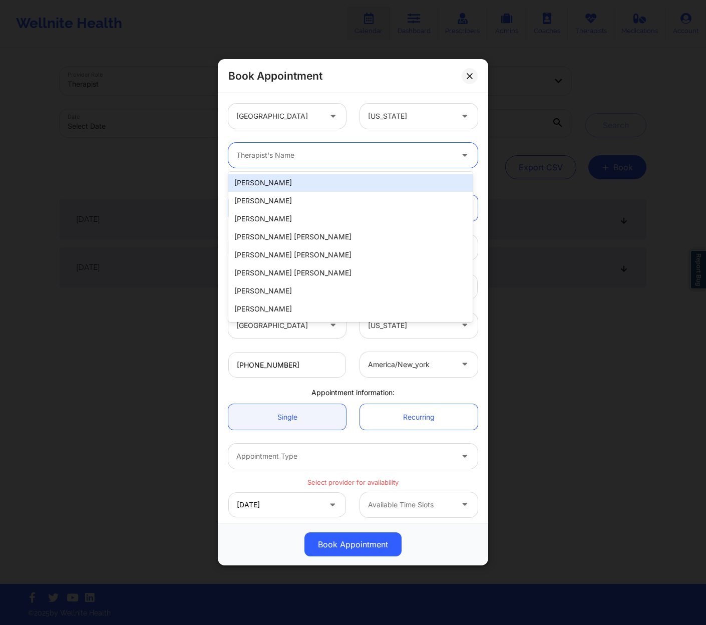
click at [406, 162] on div "Therapist's Name" at bounding box center [340, 155] width 225 height 25
paste input "[PERSON_NAME]"
type input "[PERSON_NAME]"
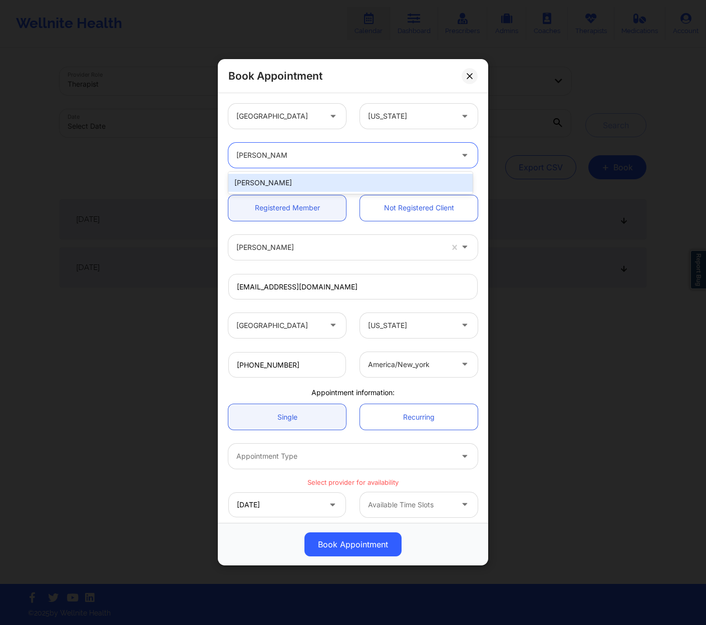
click at [348, 183] on div "[PERSON_NAME]" at bounding box center [350, 183] width 244 height 18
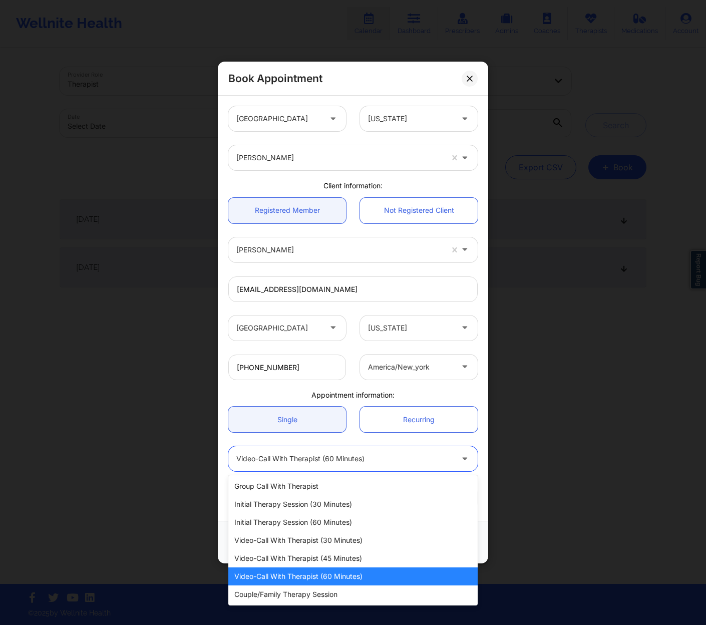
click at [366, 452] on div "Video-Call with Therapist (60 minutes)" at bounding box center [344, 458] width 216 height 25
click at [366, 453] on div at bounding box center [344, 459] width 216 height 12
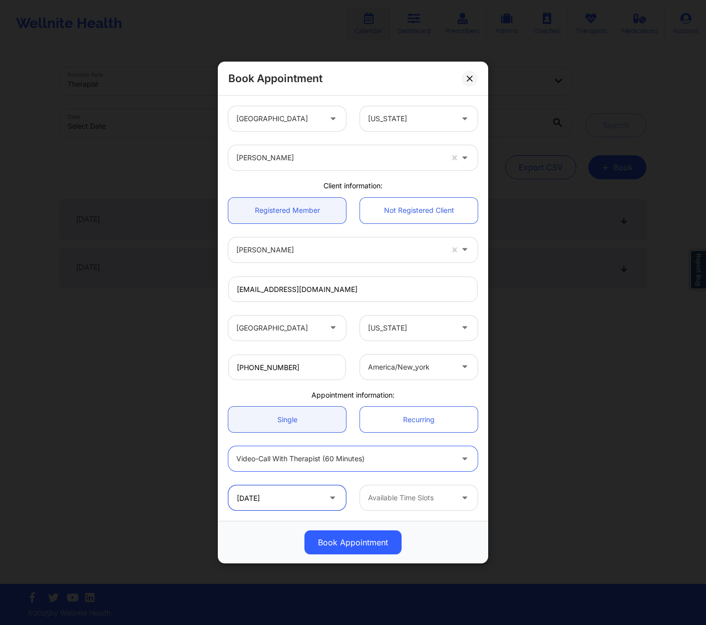
click at [320, 493] on input "[DATE]" at bounding box center [287, 497] width 118 height 25
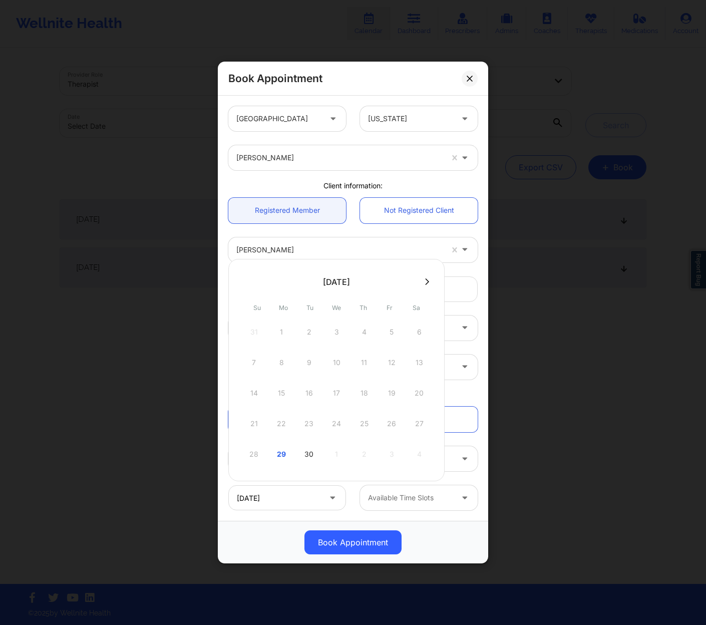
click at [447, 461] on div at bounding box center [344, 459] width 216 height 12
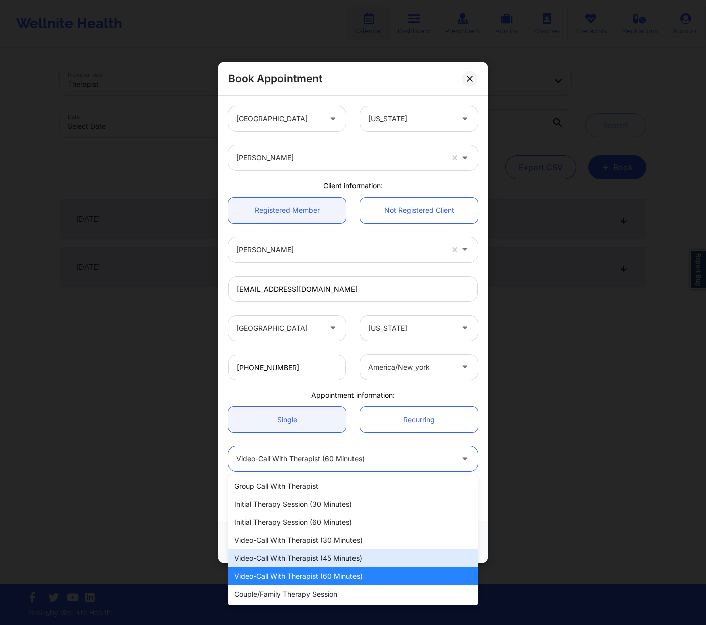
click at [326, 558] on div "Video-Call with Therapist (45 minutes)" at bounding box center [352, 558] width 249 height 18
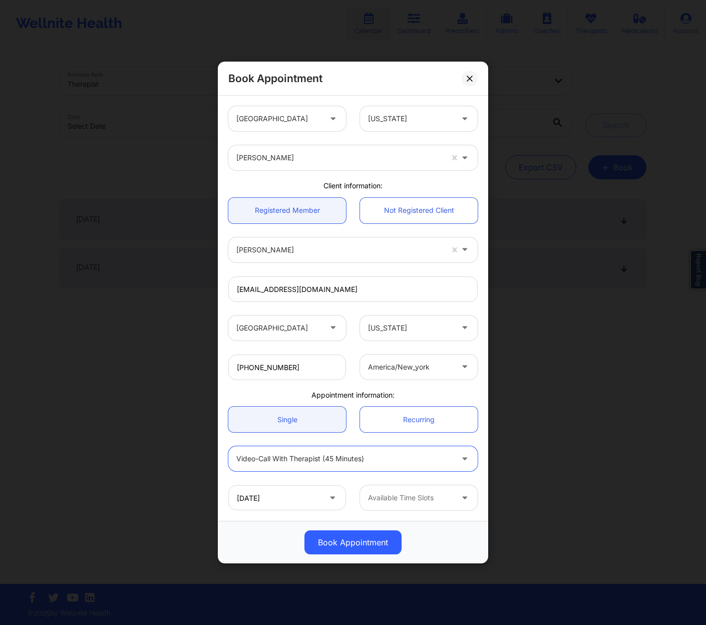
click at [405, 458] on div at bounding box center [344, 459] width 216 height 12
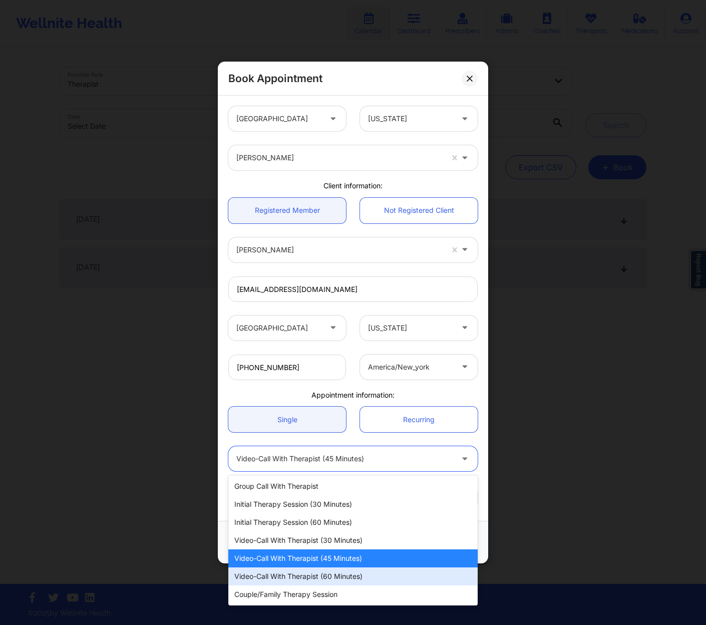
click at [312, 577] on div "Video-Call with Therapist (60 minutes)" at bounding box center [352, 576] width 249 height 18
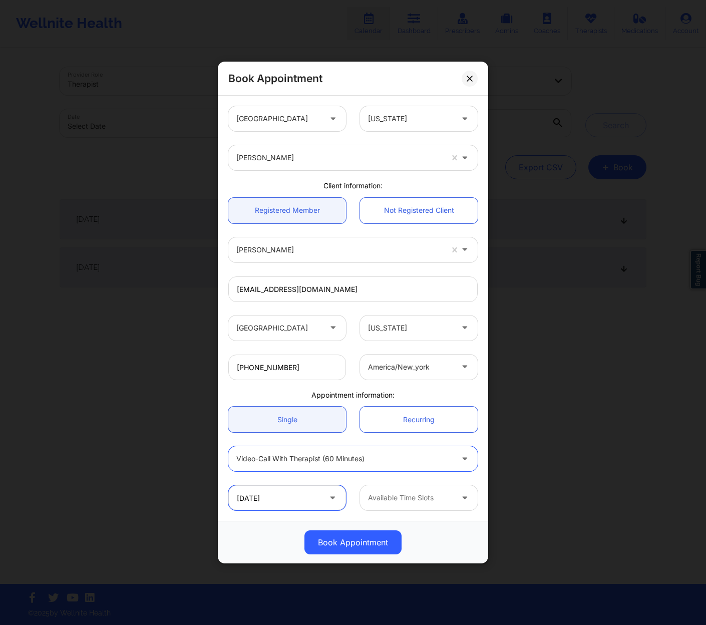
click at [301, 503] on input "[DATE]" at bounding box center [287, 497] width 118 height 25
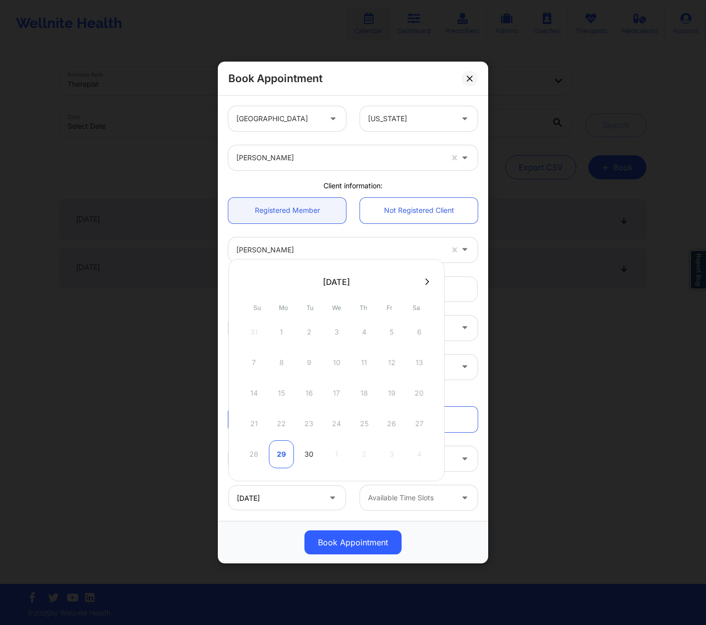
click at [287, 454] on div "29" at bounding box center [281, 454] width 25 height 28
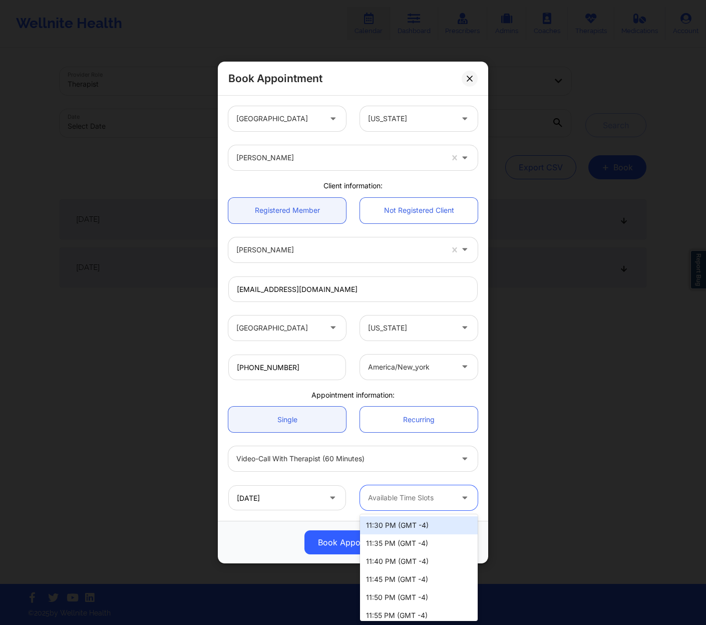
click at [404, 492] on div at bounding box center [410, 498] width 85 height 12
click at [421, 524] on div "11:30 PM (GMT -4)" at bounding box center [419, 525] width 118 height 18
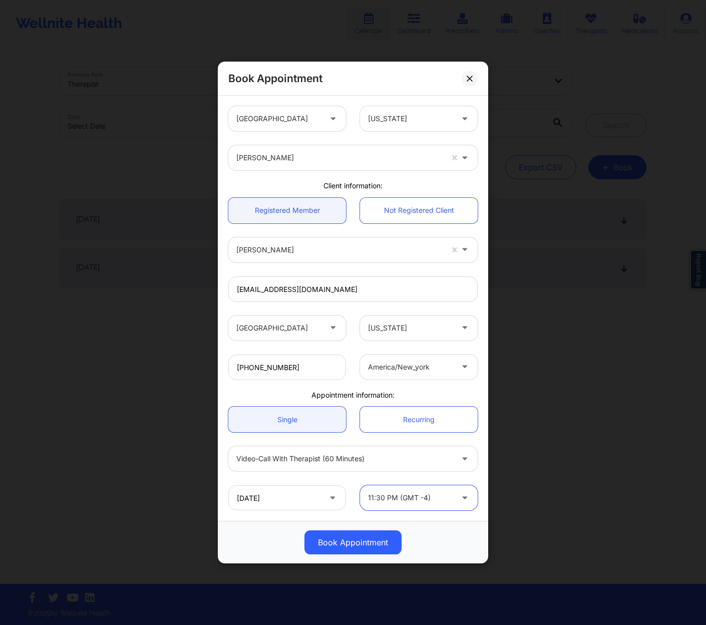
click at [370, 457] on div at bounding box center [344, 459] width 216 height 12
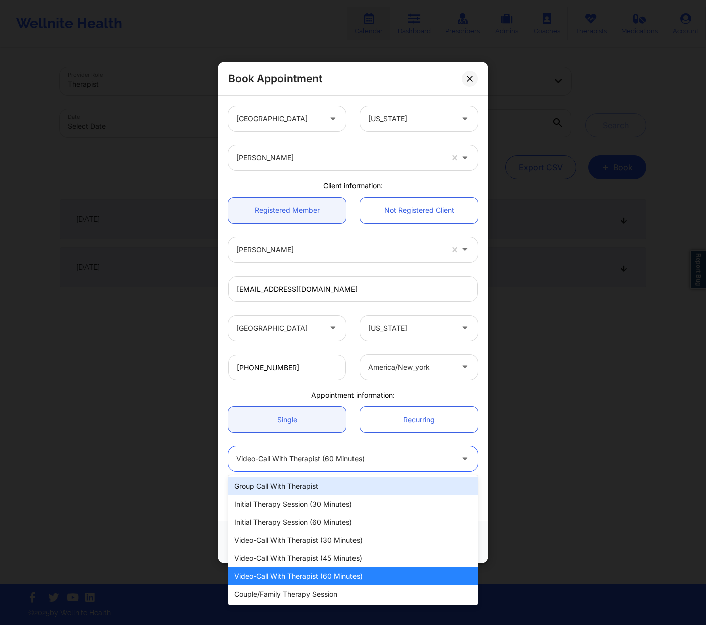
click at [339, 490] on div "Group Call with Therapist" at bounding box center [352, 486] width 249 height 18
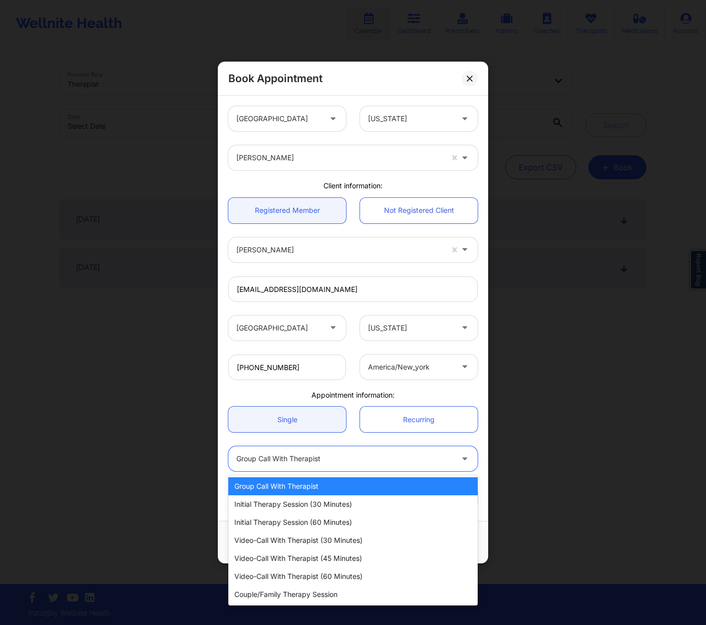
click at [348, 463] on div at bounding box center [344, 459] width 216 height 12
click at [344, 573] on div "Video-Call with Therapist (60 minutes)" at bounding box center [352, 576] width 249 height 18
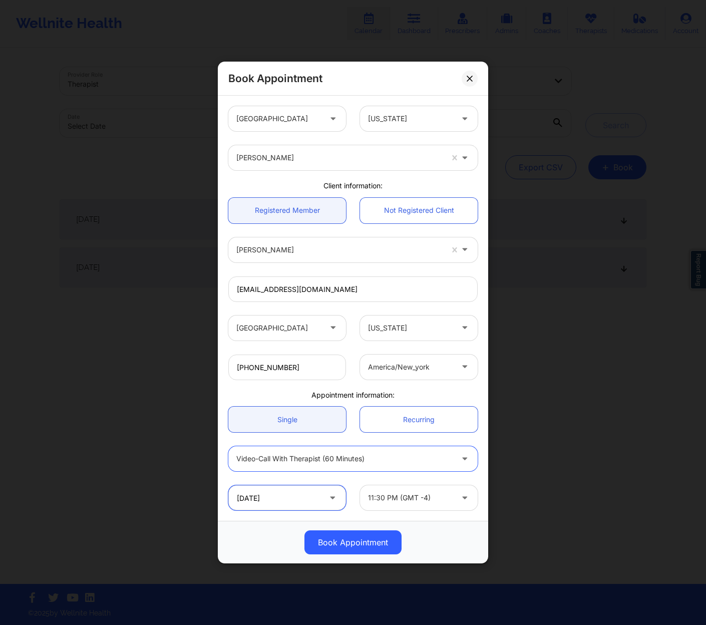
click at [294, 499] on input "[DATE]" at bounding box center [287, 497] width 118 height 25
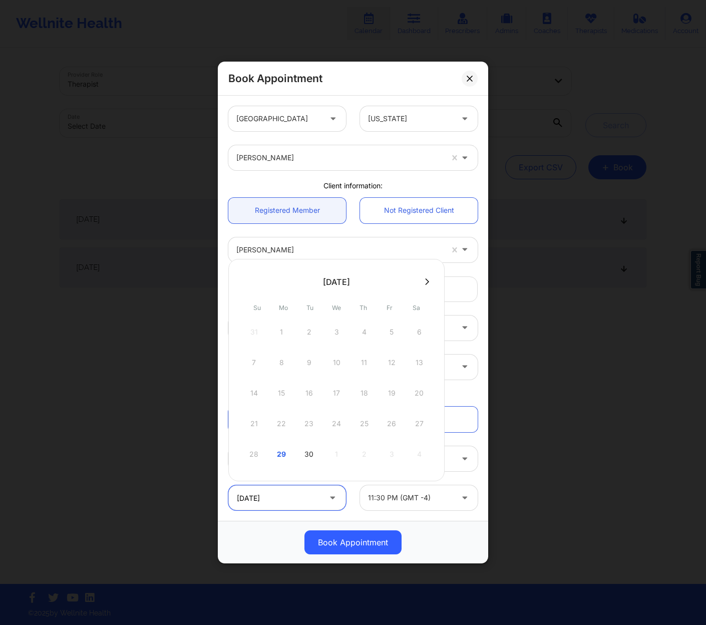
click at [305, 491] on input "[DATE]" at bounding box center [287, 497] width 118 height 25
click at [475, 460] on div at bounding box center [466, 458] width 24 height 25
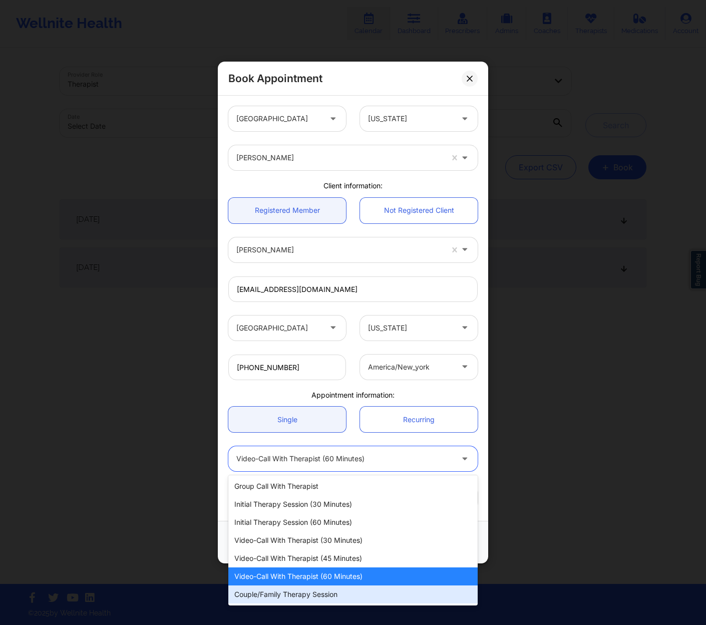
click at [283, 596] on div "Couple/Family Therapy Session" at bounding box center [352, 594] width 249 height 18
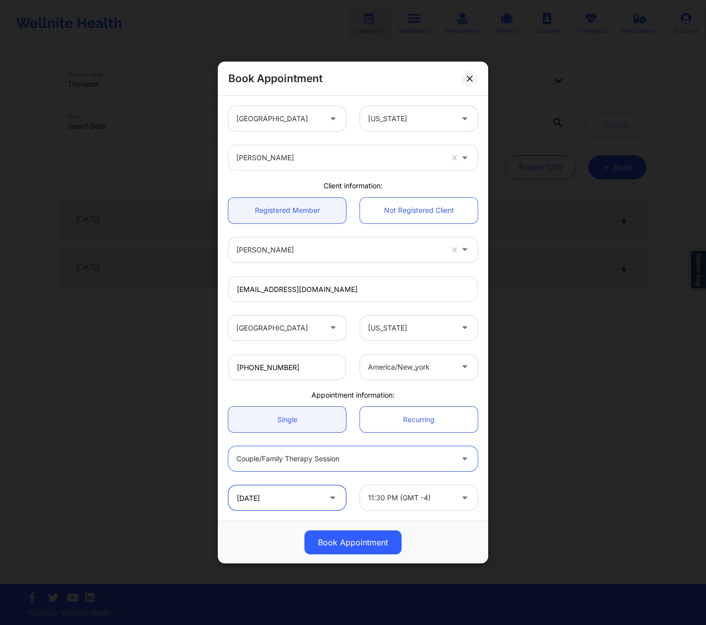
click at [292, 499] on input "[DATE]" at bounding box center [287, 497] width 118 height 25
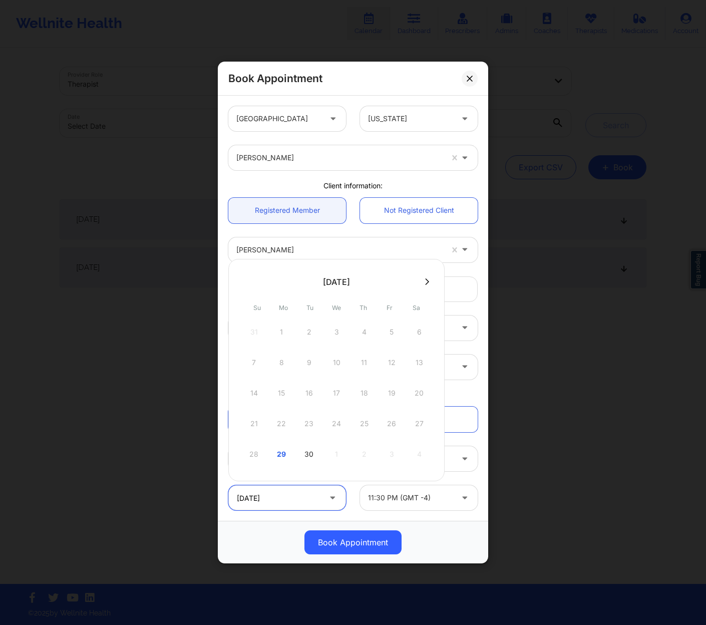
click at [299, 496] on input "[DATE]" at bounding box center [287, 497] width 118 height 25
click at [478, 426] on div "Recurring" at bounding box center [419, 419] width 132 height 26
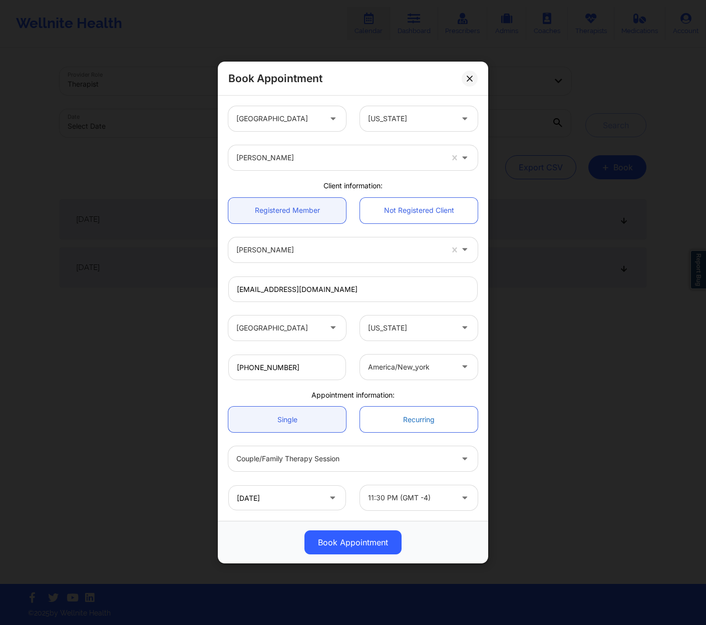
click at [446, 421] on link "Recurring" at bounding box center [419, 419] width 118 height 26
click at [298, 427] on link "Single" at bounding box center [287, 419] width 118 height 26
click at [361, 184] on div "Client information:" at bounding box center [352, 186] width 263 height 10
click at [316, 219] on link "Registered Member" at bounding box center [287, 211] width 118 height 26
click at [394, 212] on link "Not Registered Client" at bounding box center [419, 211] width 118 height 26
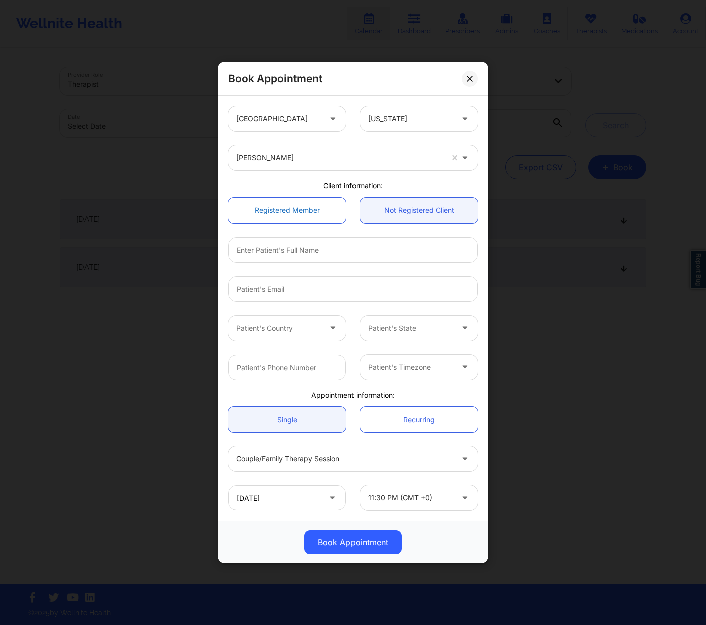
click at [298, 216] on link "Registered Member" at bounding box center [287, 211] width 118 height 26
type input "[EMAIL_ADDRESS][DOMAIN_NAME]"
type input "[PHONE_NUMBER]"
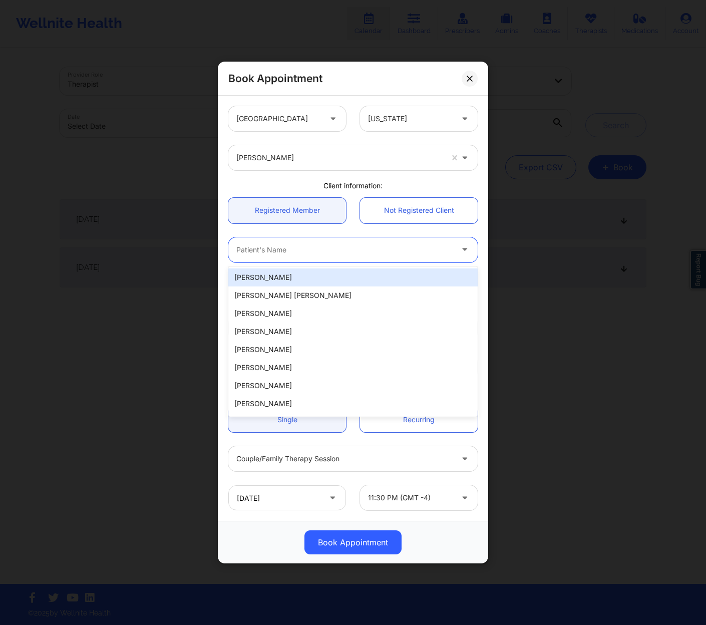
click at [311, 249] on div at bounding box center [344, 250] width 216 height 12
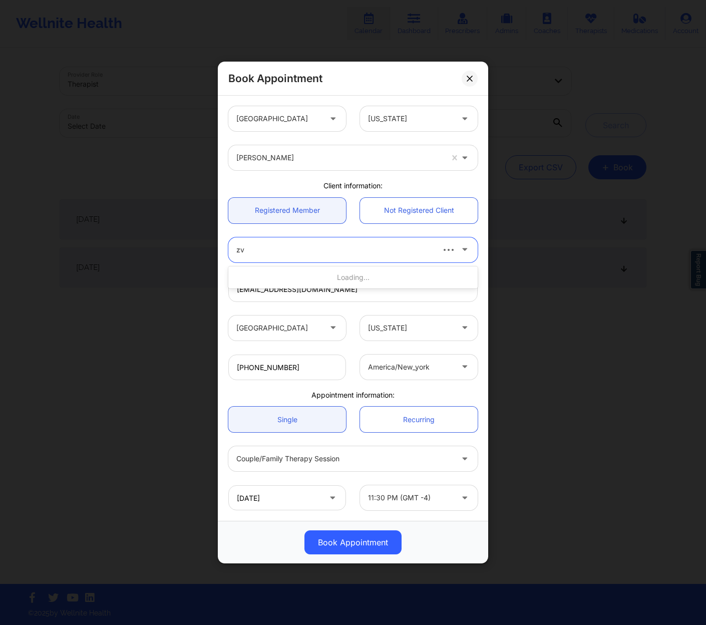
type input "z"
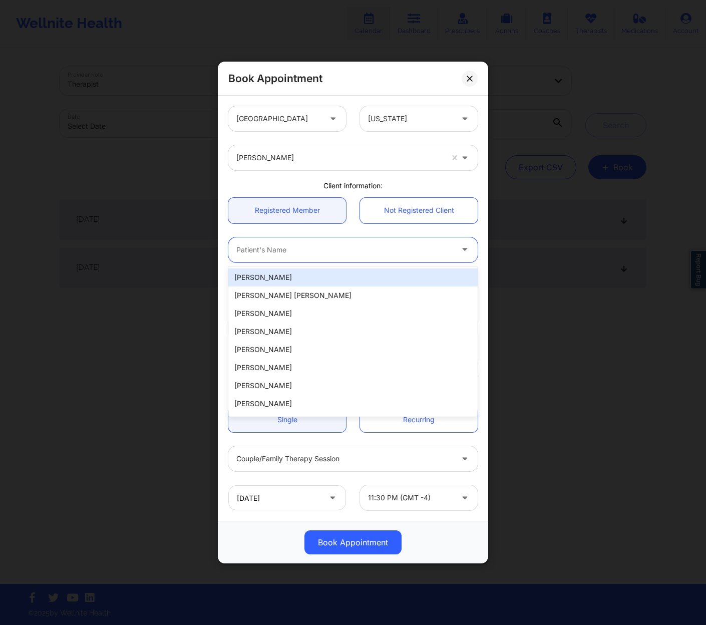
paste input "[PERSON_NAME]"
type input "[PERSON_NAME]"
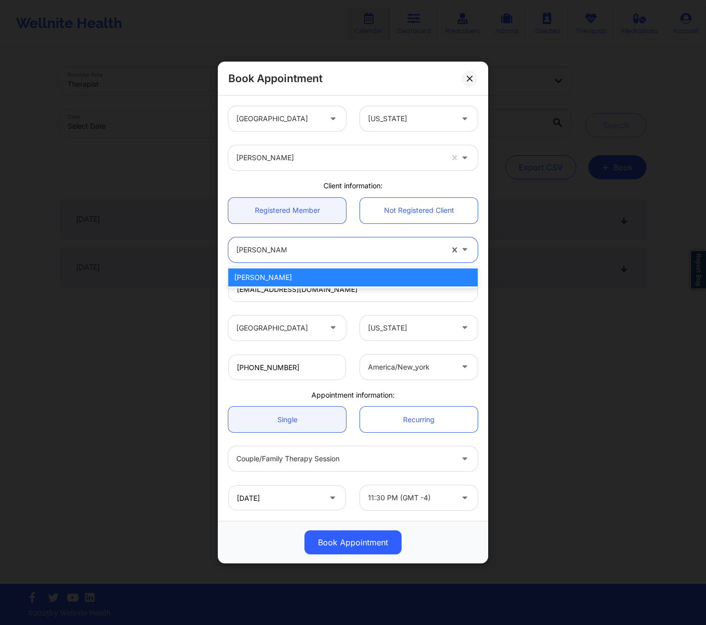
click at [368, 281] on div "[PERSON_NAME]" at bounding box center [352, 277] width 249 height 18
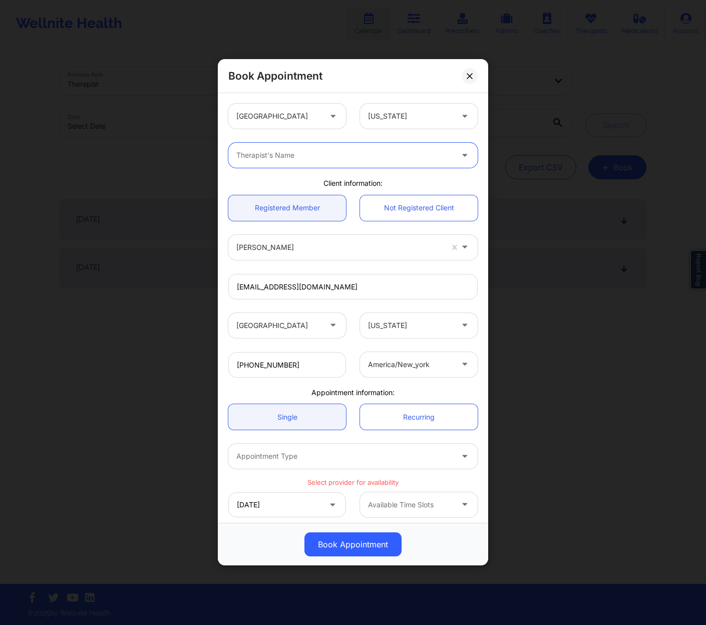
click at [384, 157] on div at bounding box center [344, 156] width 216 height 12
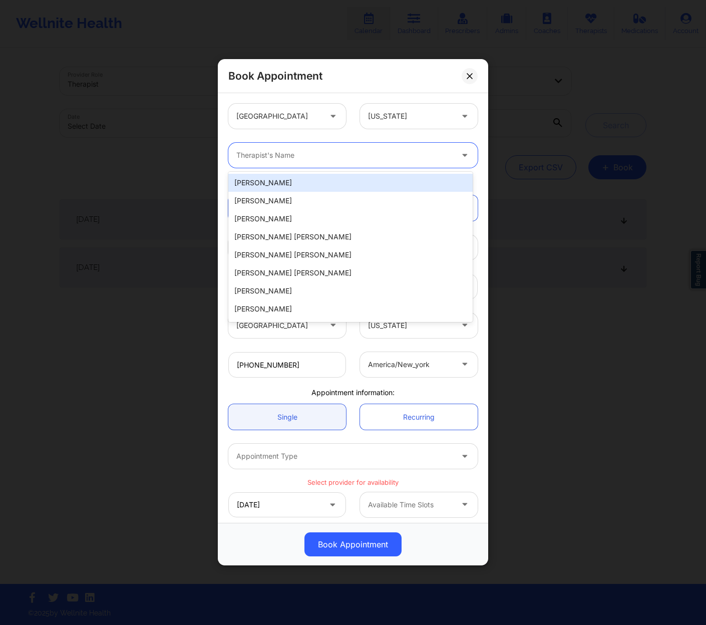
paste input "[PERSON_NAME]"
type input "[PERSON_NAME]"
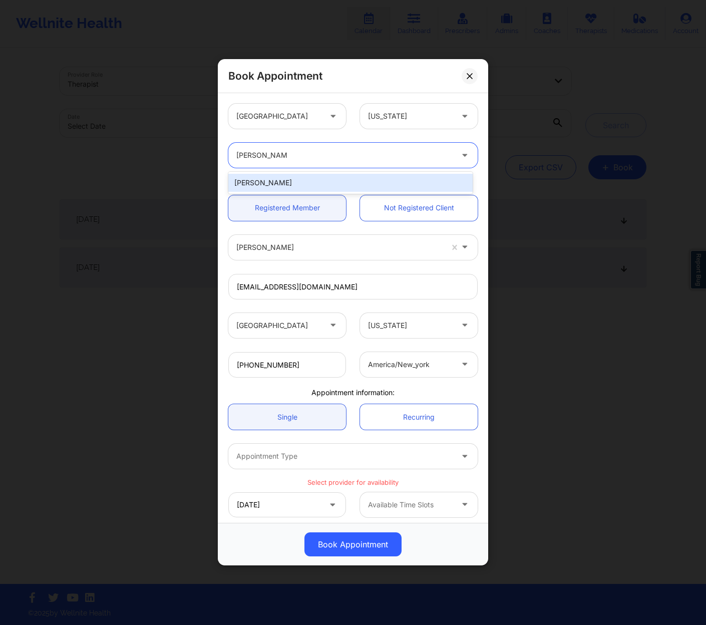
click at [317, 177] on div "[PERSON_NAME]" at bounding box center [350, 183] width 244 height 18
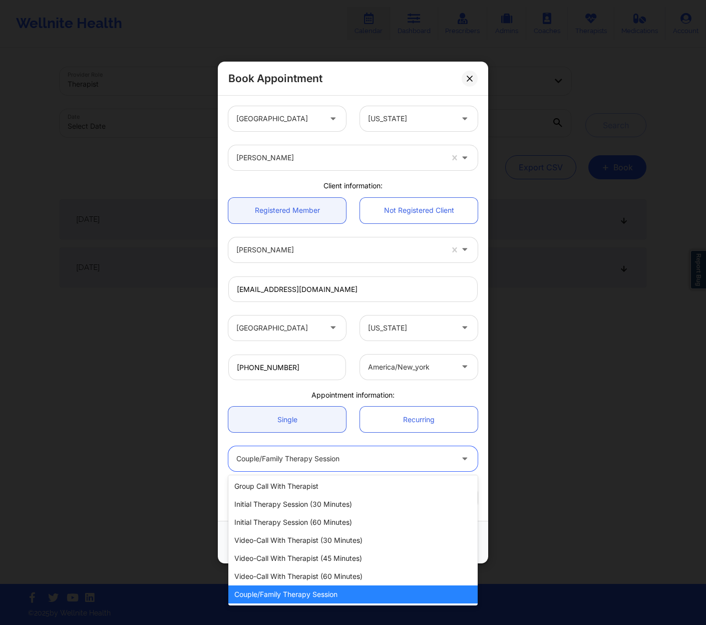
click at [325, 460] on div at bounding box center [344, 459] width 216 height 12
click at [298, 567] on div "Video-Call with Therapist (60 minutes)" at bounding box center [352, 576] width 249 height 18
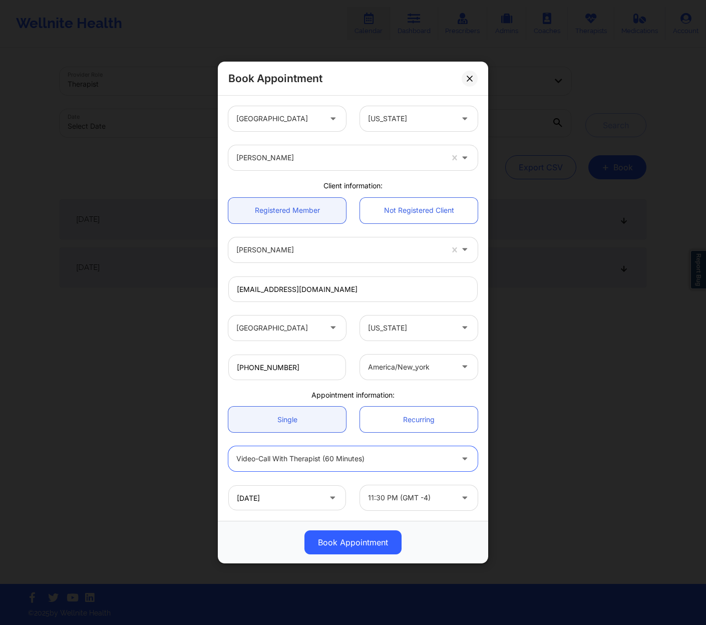
drag, startPoint x: 454, startPoint y: 514, endPoint x: 448, endPoint y: 507, distance: 8.9
click at [453, 513] on div "[DATE] 11:30 PM (GMT -4)" at bounding box center [352, 497] width 263 height 39
click at [448, 505] on div "11:30 PM (GMT -4)" at bounding box center [410, 497] width 85 height 25
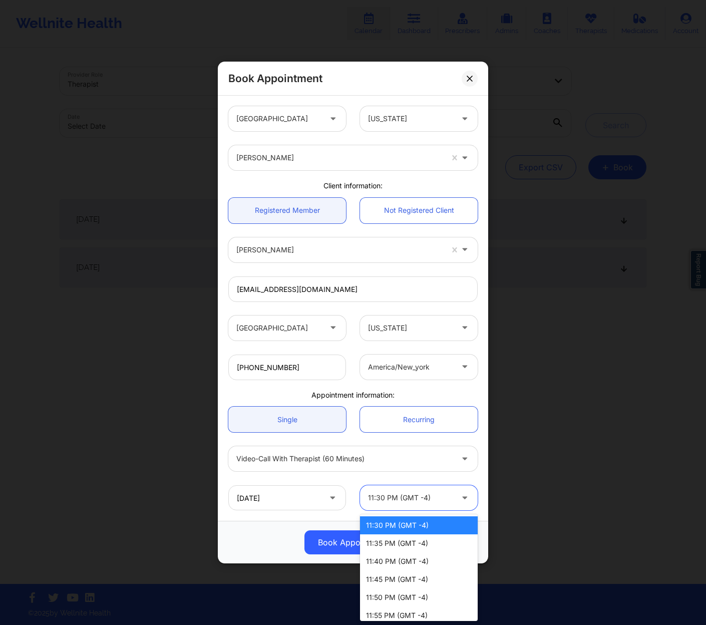
click at [448, 505] on div "11:30 PM (GMT -4)" at bounding box center [410, 497] width 85 height 25
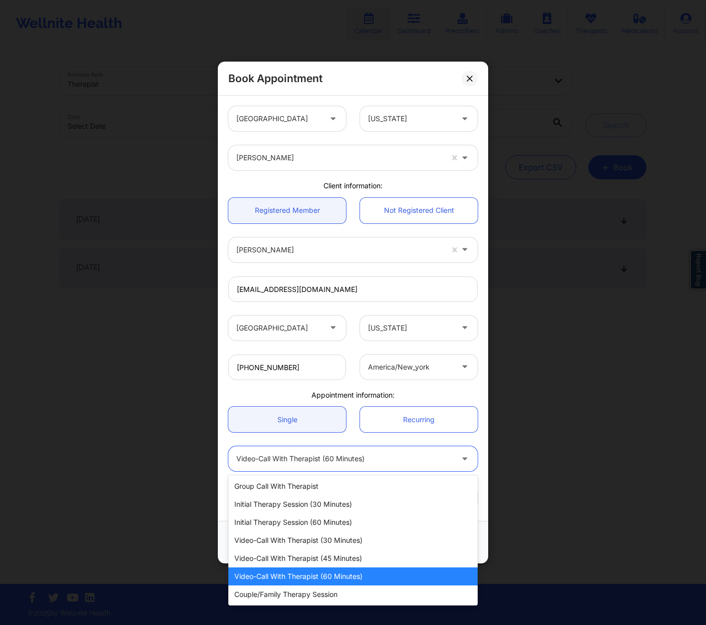
click at [341, 469] on div "Video-Call with Therapist (60 minutes)" at bounding box center [344, 458] width 216 height 25
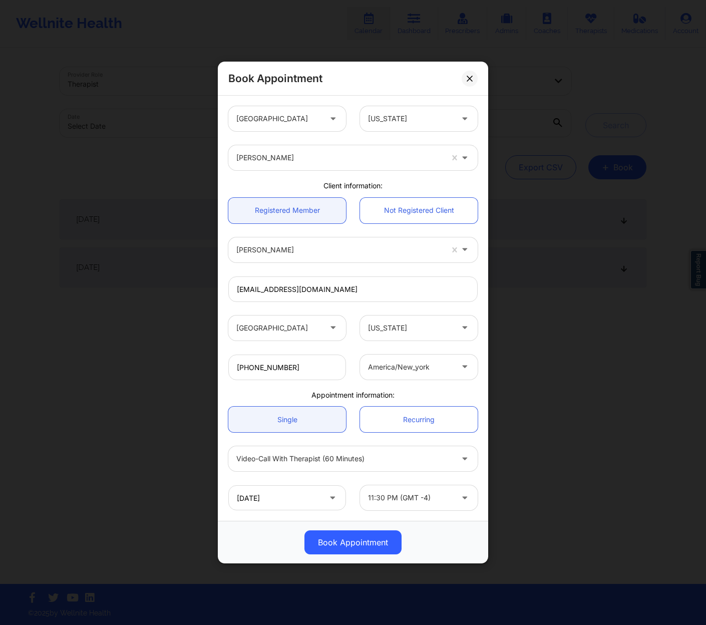
click at [334, 469] on div "Video-Call with Therapist (60 minutes)" at bounding box center [344, 458] width 216 height 25
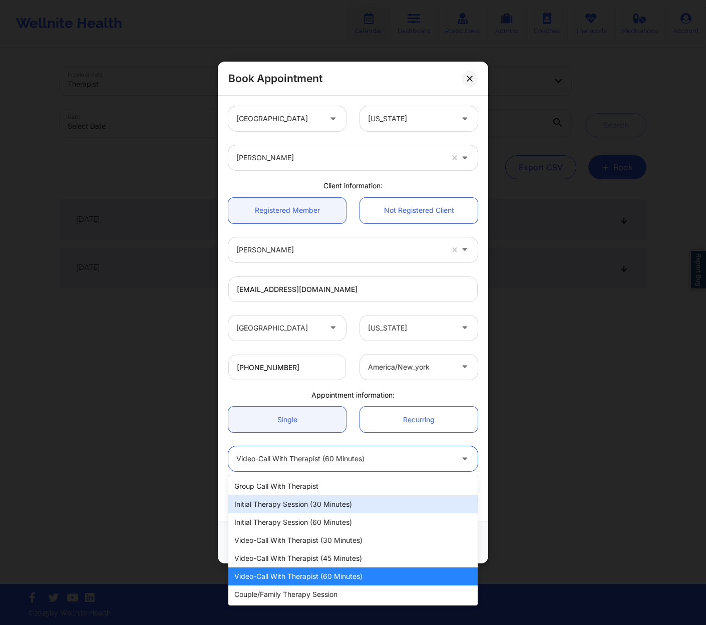
click at [330, 500] on div "Initial Therapy Session (30 minutes)" at bounding box center [352, 504] width 249 height 18
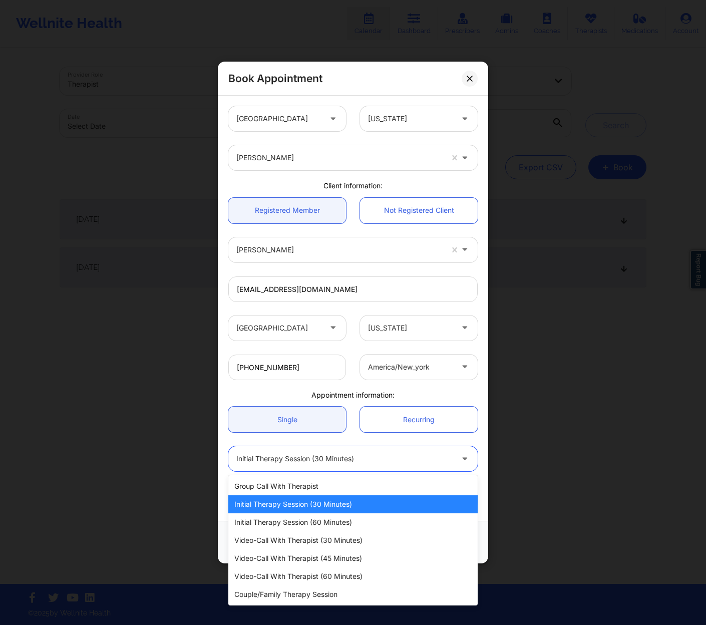
click at [357, 462] on div at bounding box center [344, 459] width 216 height 12
click at [352, 529] on div "Initial Therapy Session (60 minutes)" at bounding box center [352, 522] width 249 height 18
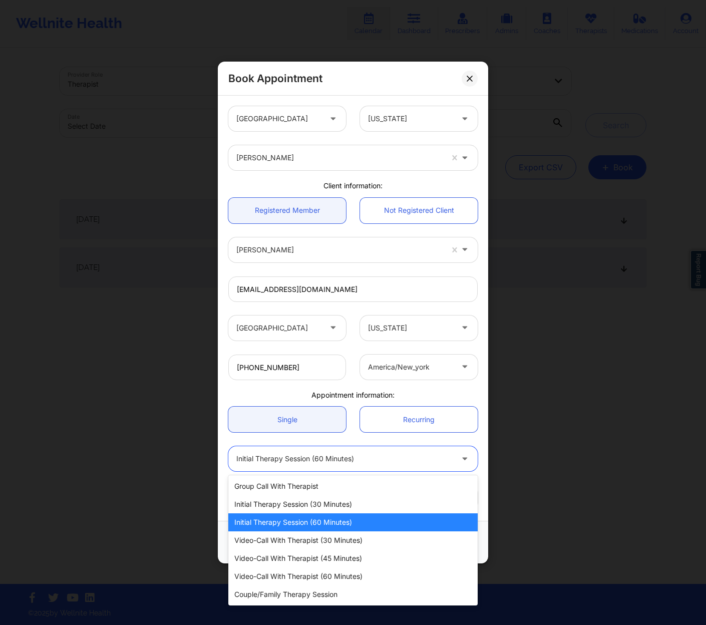
click at [386, 462] on div at bounding box center [344, 459] width 216 height 12
click at [352, 557] on div "Video-Call with Therapist (45 minutes)" at bounding box center [352, 558] width 249 height 18
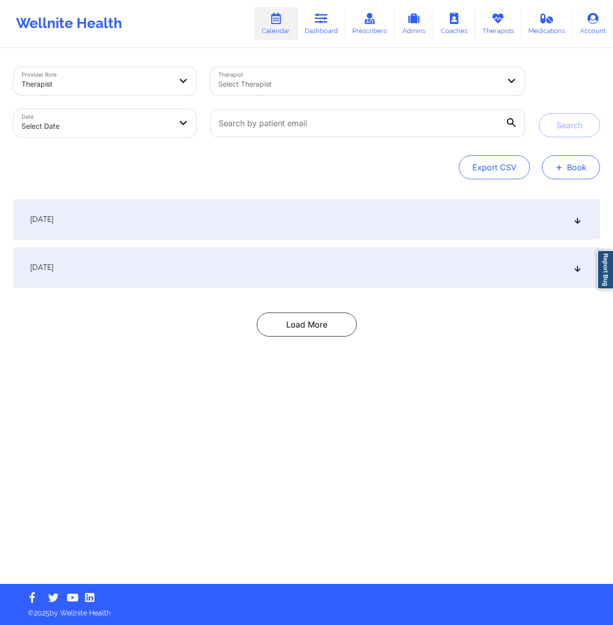
click at [590, 172] on button "+ Book" at bounding box center [571, 167] width 58 height 24
click at [559, 195] on button "Therapy Session" at bounding box center [554, 199] width 77 height 17
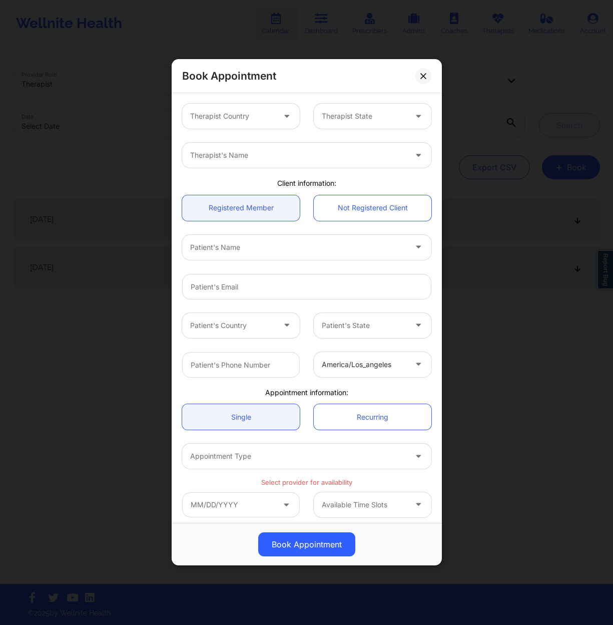
click at [297, 154] on div at bounding box center [298, 156] width 216 height 12
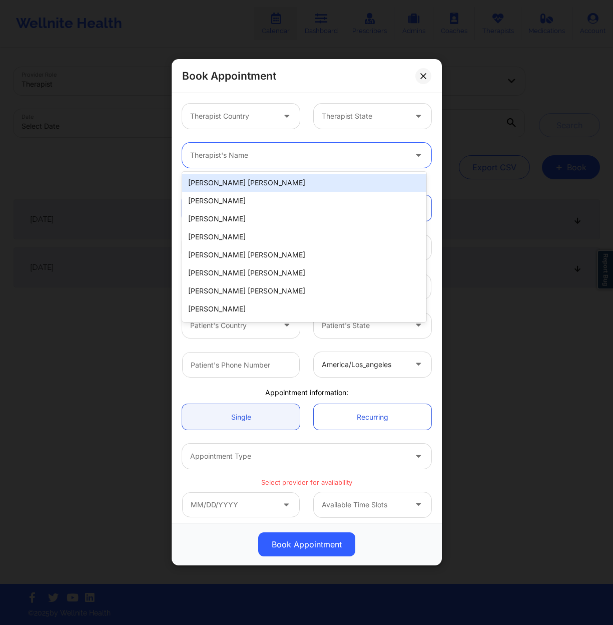
click at [237, 150] on div at bounding box center [298, 156] width 216 height 12
paste input "[PERSON_NAME]"
type input "[PERSON_NAME]"
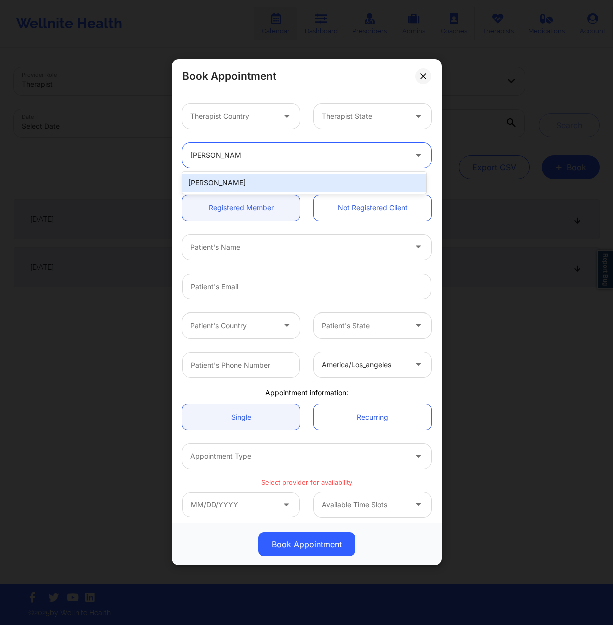
click at [251, 185] on div "[PERSON_NAME]" at bounding box center [304, 183] width 244 height 18
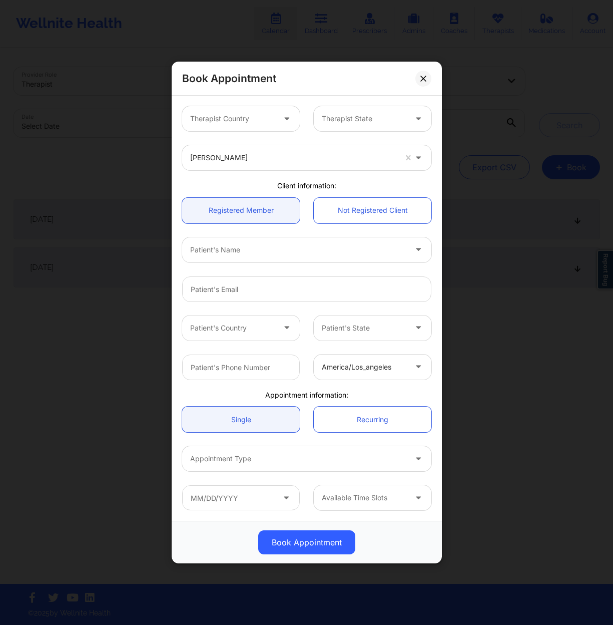
click at [266, 244] on div at bounding box center [298, 250] width 216 height 12
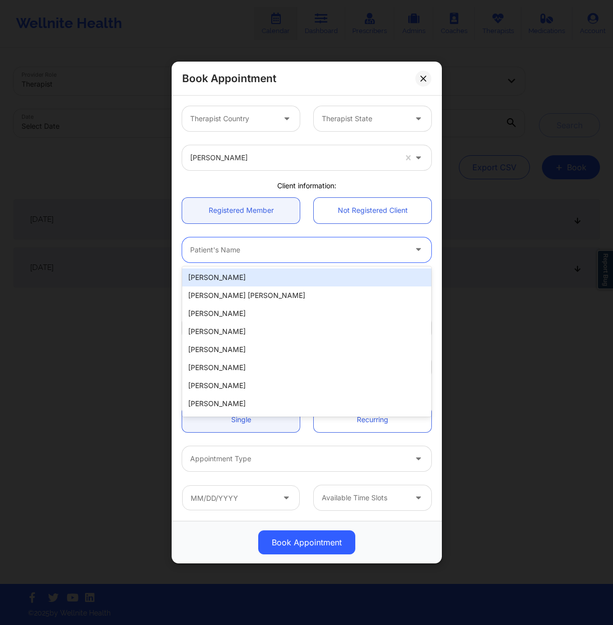
paste input "[PERSON_NAME]"
type input "[PERSON_NAME]"
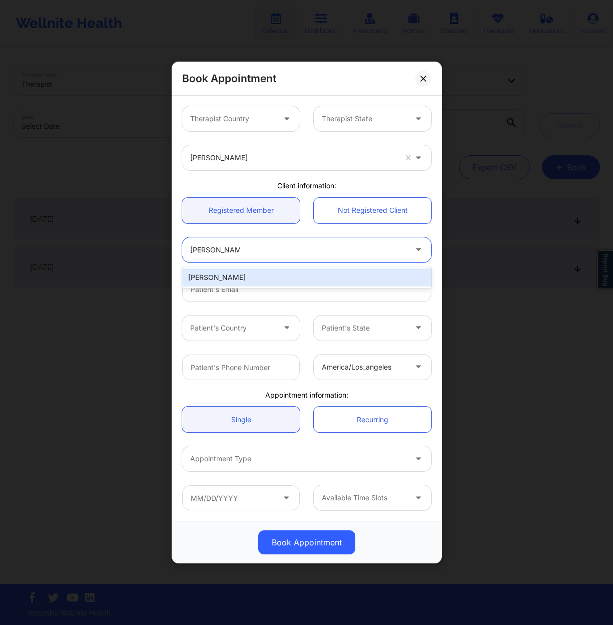
click at [308, 279] on div "[PERSON_NAME]" at bounding box center [306, 277] width 249 height 18
type input "[EMAIL_ADDRESS][DOMAIN_NAME]"
type input "[PHONE_NUMBER]"
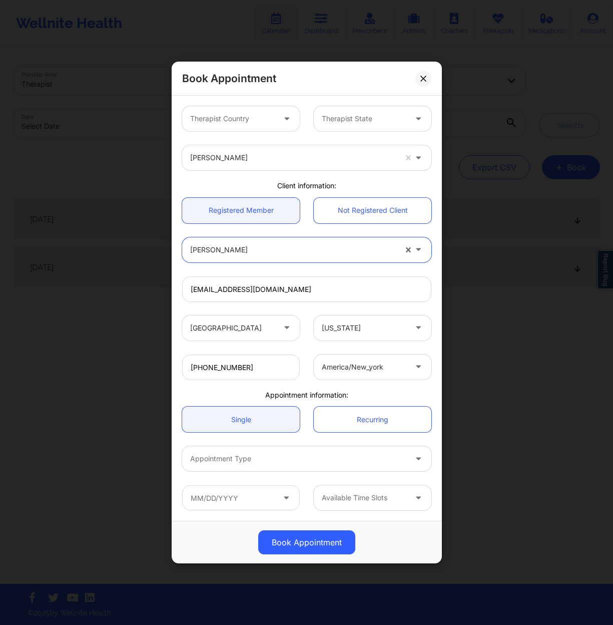
click at [291, 460] on div at bounding box center [298, 459] width 216 height 12
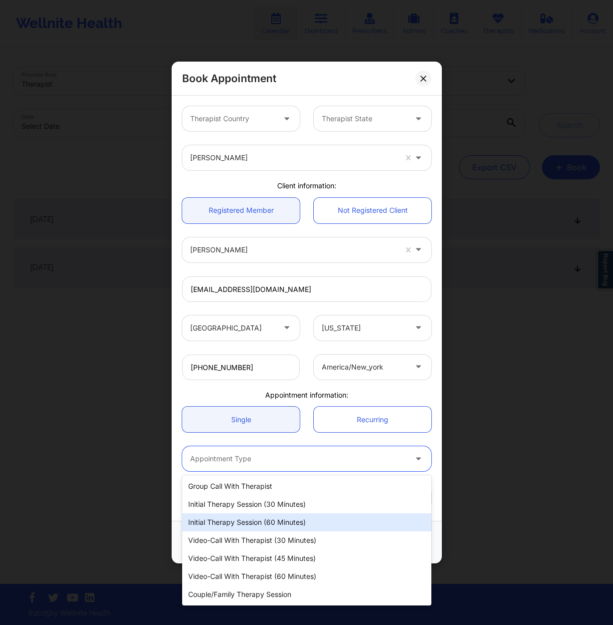
click at [287, 515] on div "Initial Therapy Session (60 minutes)" at bounding box center [306, 522] width 249 height 18
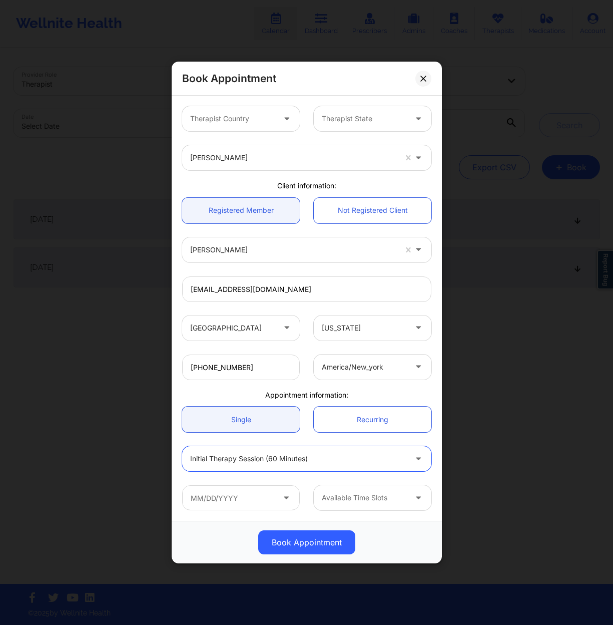
click at [302, 467] on div "Initial Therapy Session (60 minutes)" at bounding box center [298, 458] width 216 height 25
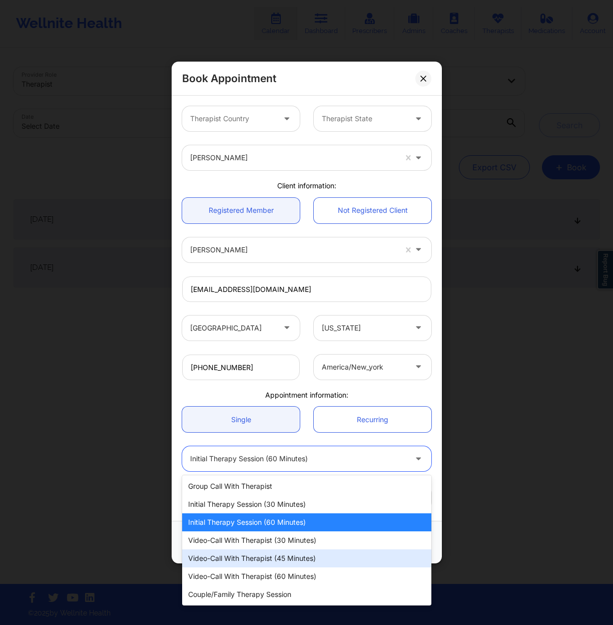
click at [297, 551] on div "Video-Call with Therapist (45 minutes)" at bounding box center [306, 558] width 249 height 18
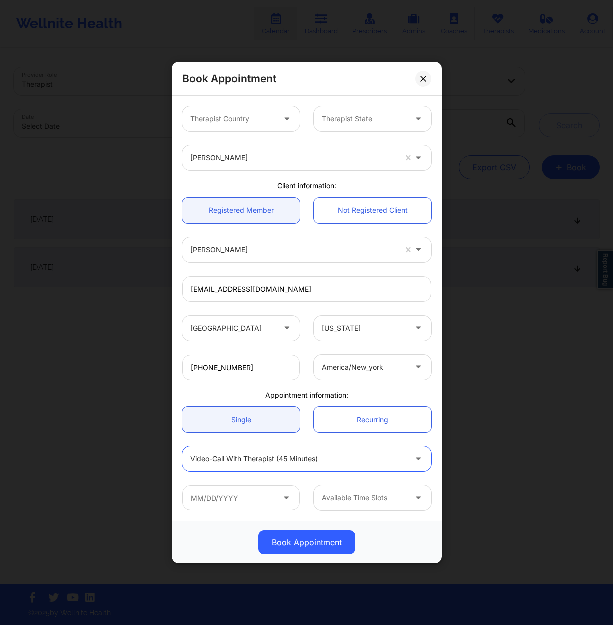
click at [319, 457] on div at bounding box center [298, 459] width 216 height 12
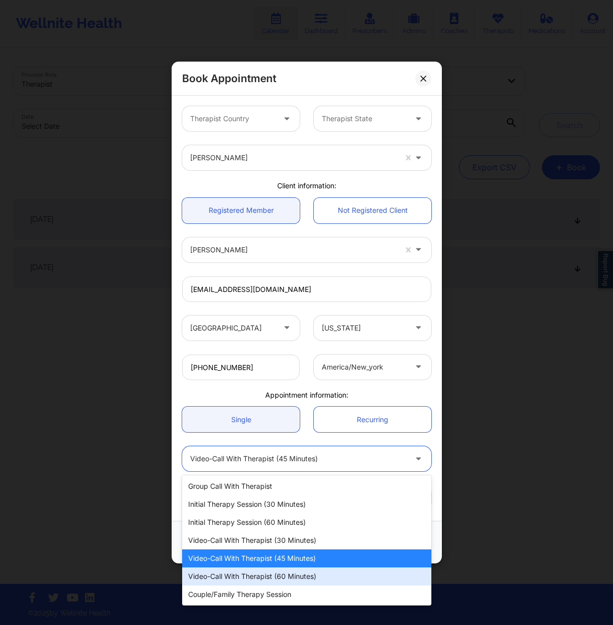
click at [298, 579] on div "Video-Call with Therapist (60 minutes)" at bounding box center [306, 576] width 249 height 18
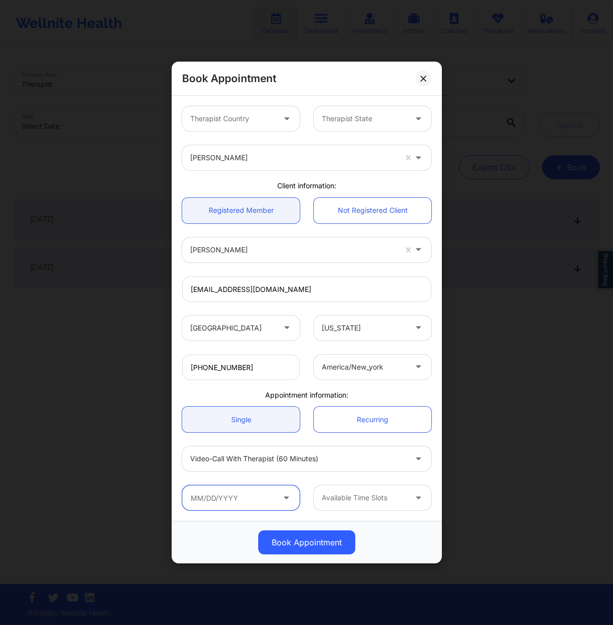
click at [260, 498] on input "text" at bounding box center [241, 497] width 118 height 25
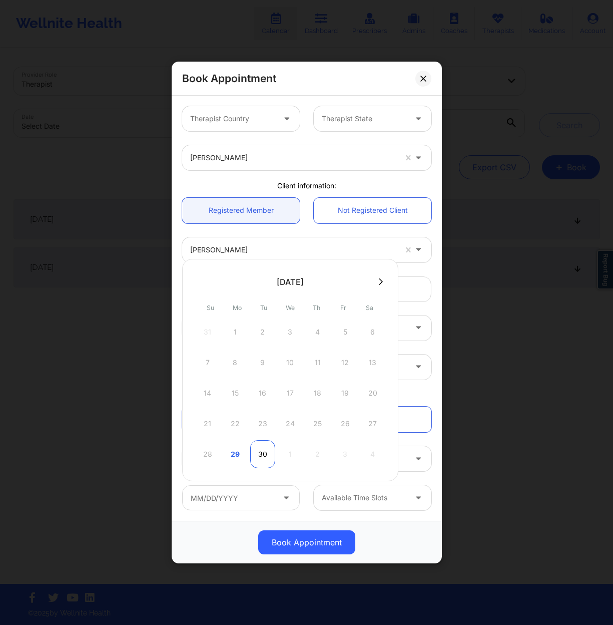
click at [260, 454] on div "30" at bounding box center [262, 454] width 25 height 28
type input "[DATE]"
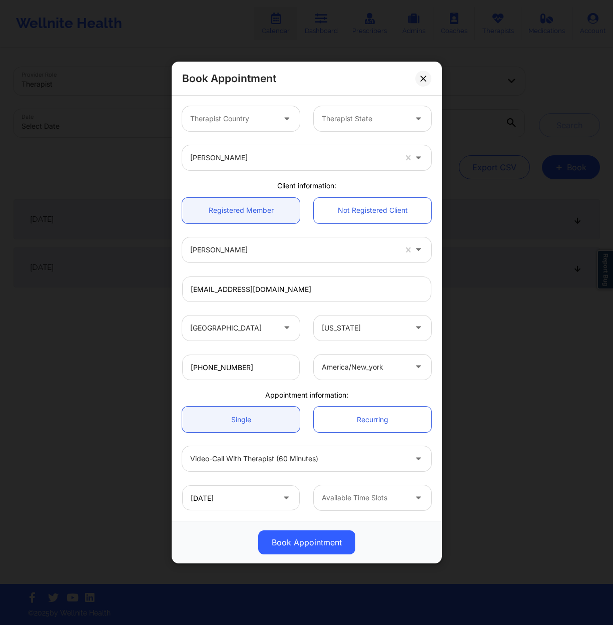
click at [378, 490] on div "Available Time Slots" at bounding box center [361, 497] width 94 height 25
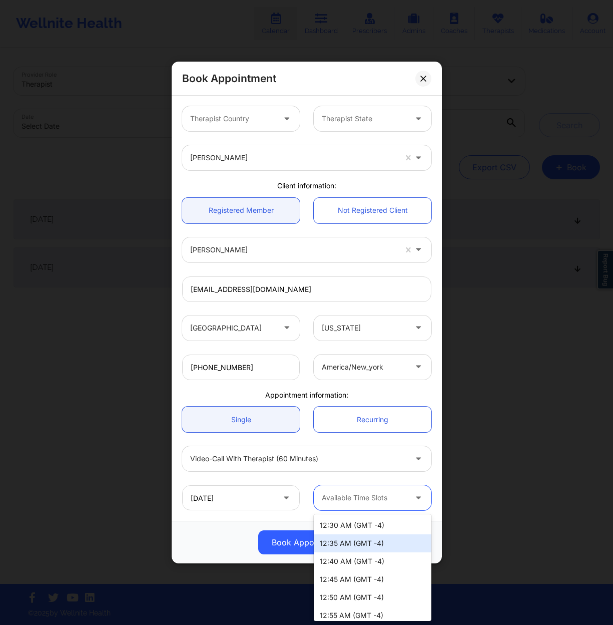
click at [405, 551] on div "12:35 AM (GMT -4)" at bounding box center [373, 543] width 118 height 18
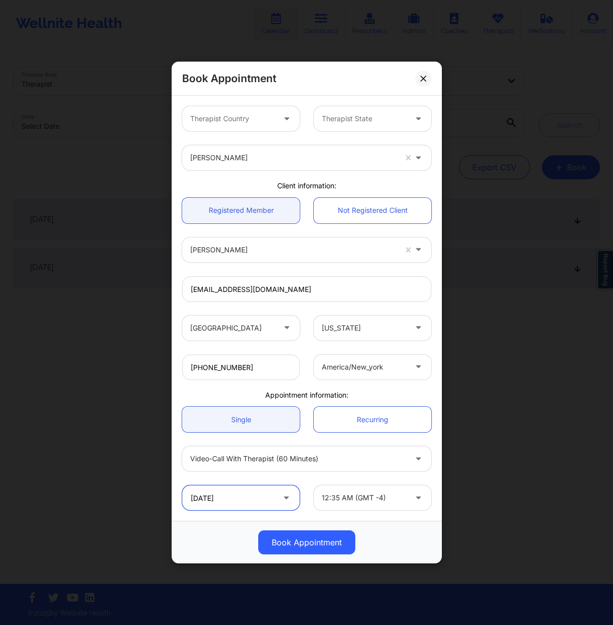
click at [274, 499] on input "[DATE]" at bounding box center [241, 497] width 118 height 25
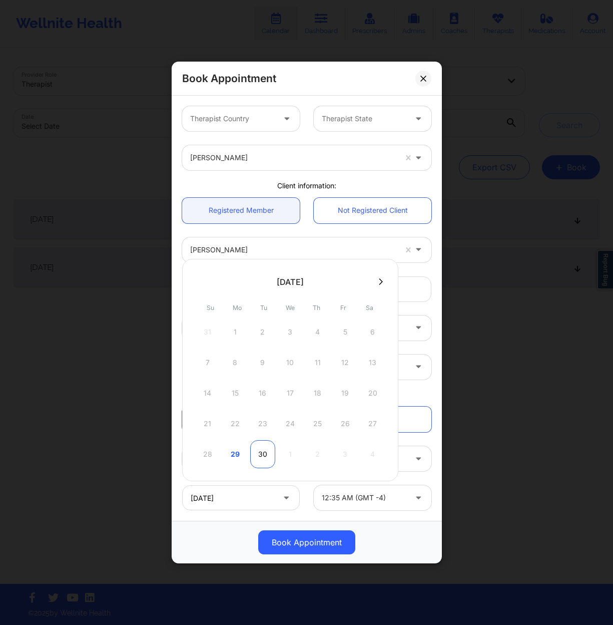
click at [265, 458] on div "30" at bounding box center [262, 454] width 25 height 28
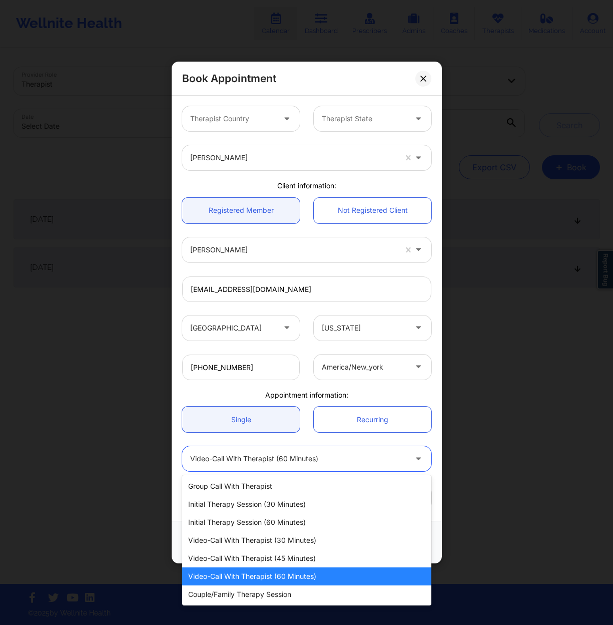
click at [293, 462] on div at bounding box center [298, 459] width 216 height 12
click at [280, 551] on div "Video-Call with Therapist (45 minutes)" at bounding box center [306, 558] width 249 height 18
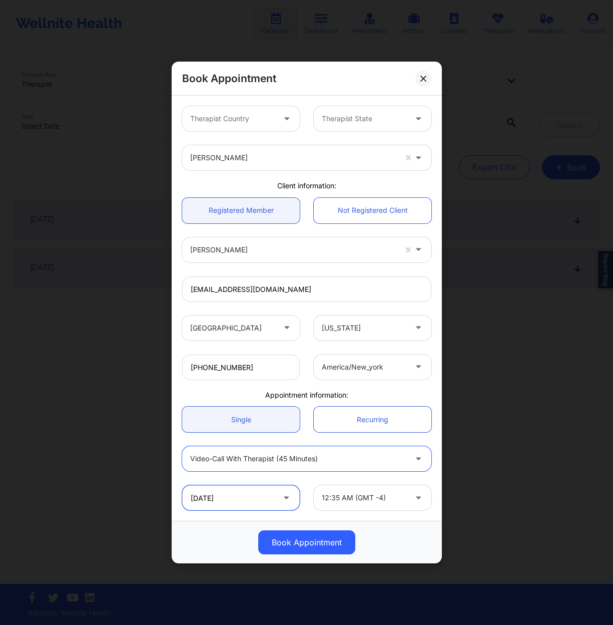
click at [260, 499] on input "[DATE]" at bounding box center [241, 497] width 118 height 25
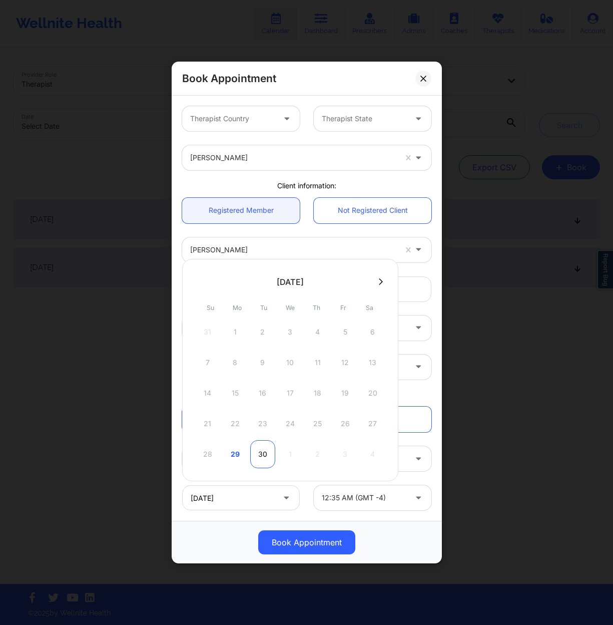
click at [262, 458] on div "30" at bounding box center [262, 454] width 25 height 28
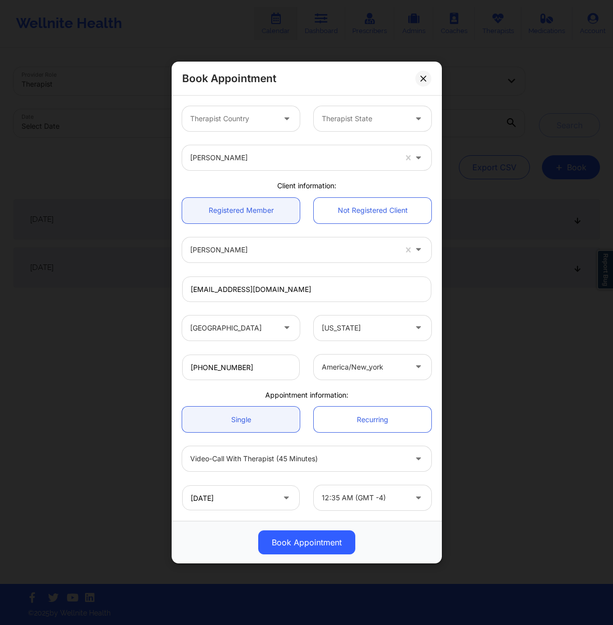
click at [401, 522] on div "Book Appointment" at bounding box center [307, 542] width 270 height 43
